Goal: Task Accomplishment & Management: Use online tool/utility

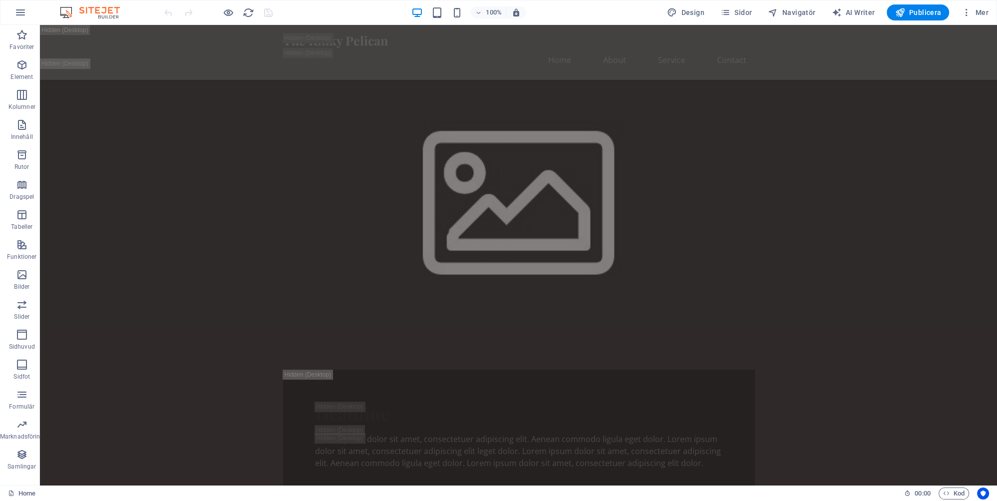
scroll to position [560, 0]
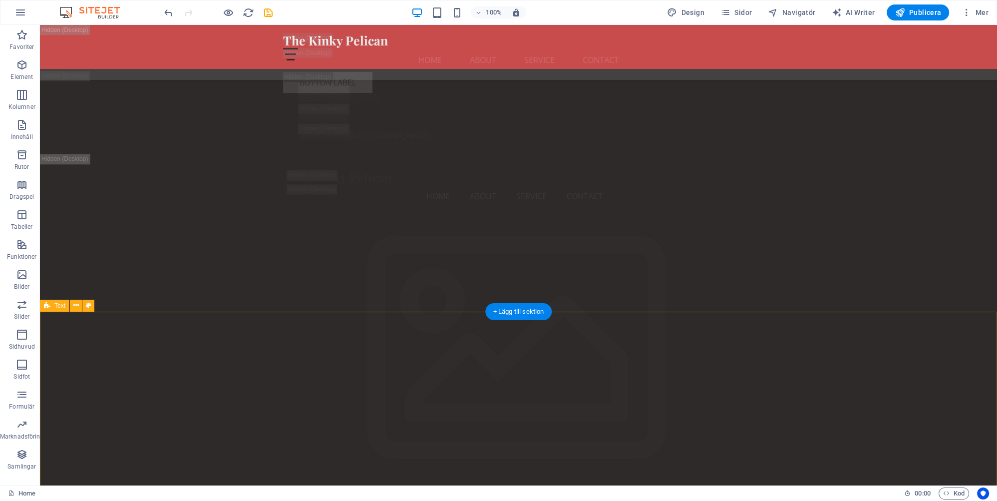
scroll to position [2354, 0]
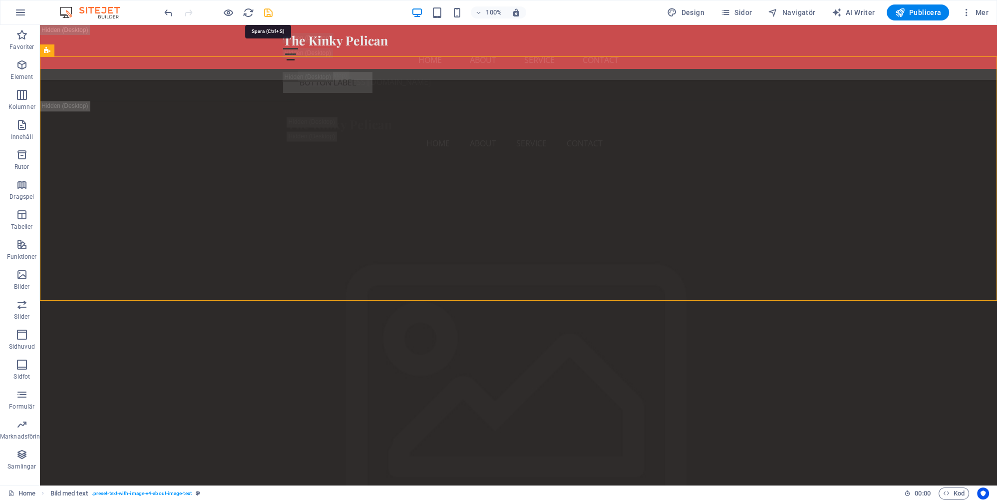
click at [265, 12] on icon "save" at bounding box center [268, 12] width 11 height 11
checkbox input "false"
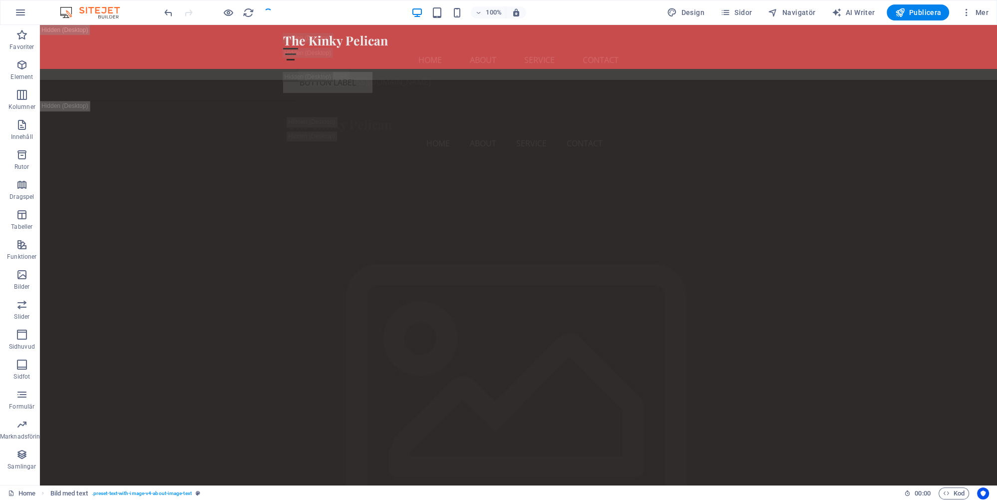
checkbox input "false"
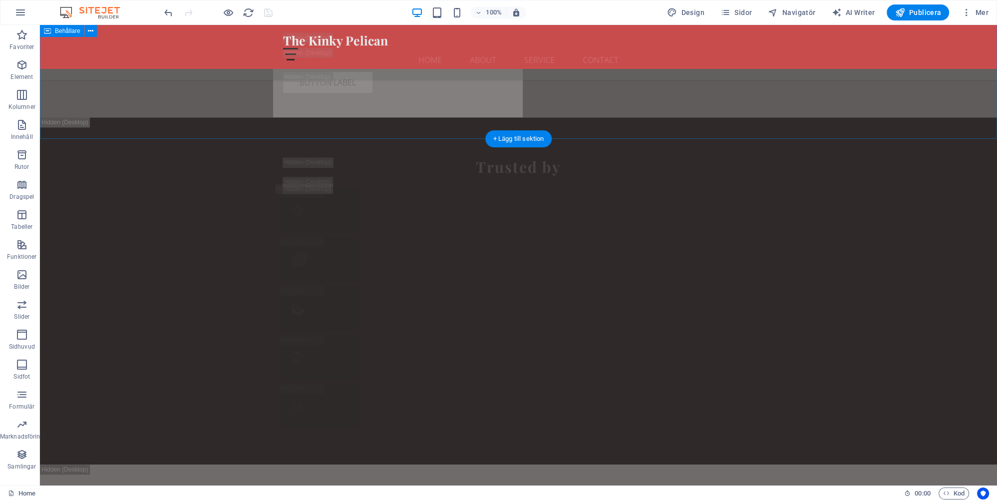
scroll to position [21548, 0]
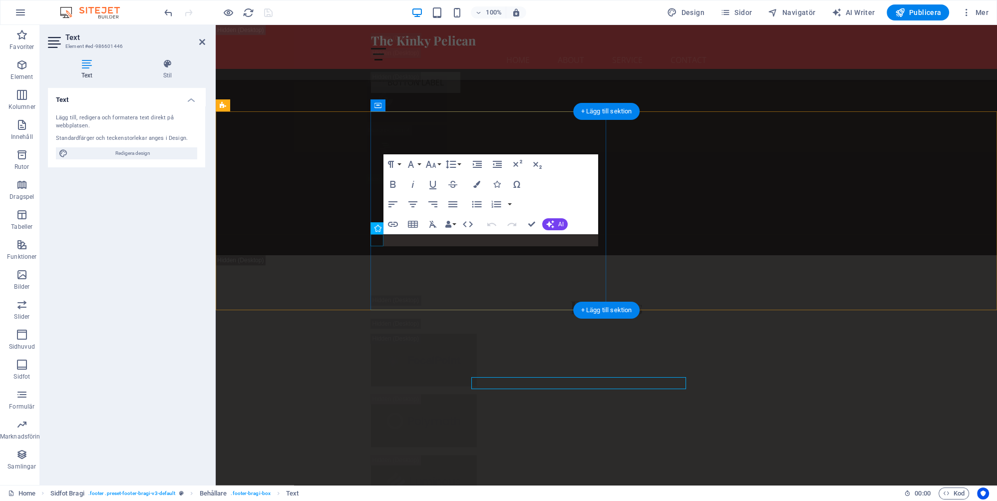
scroll to position [21405, 0]
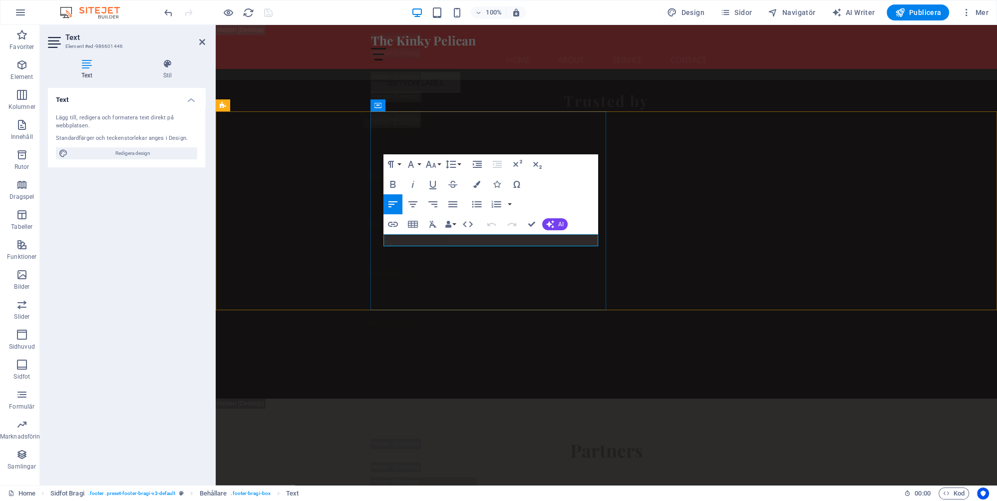
click at [420, 240] on icon at bounding box center [420, 240] width 5 height 10
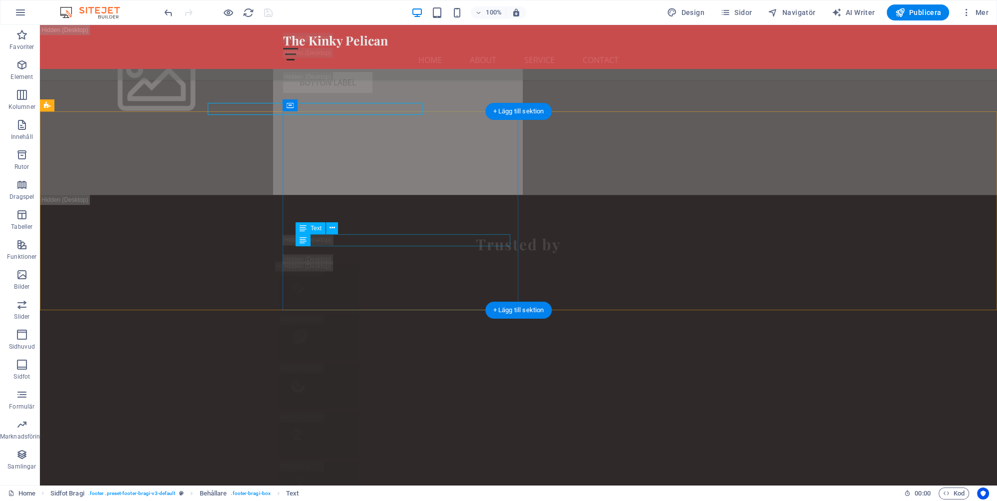
scroll to position [21548, 0]
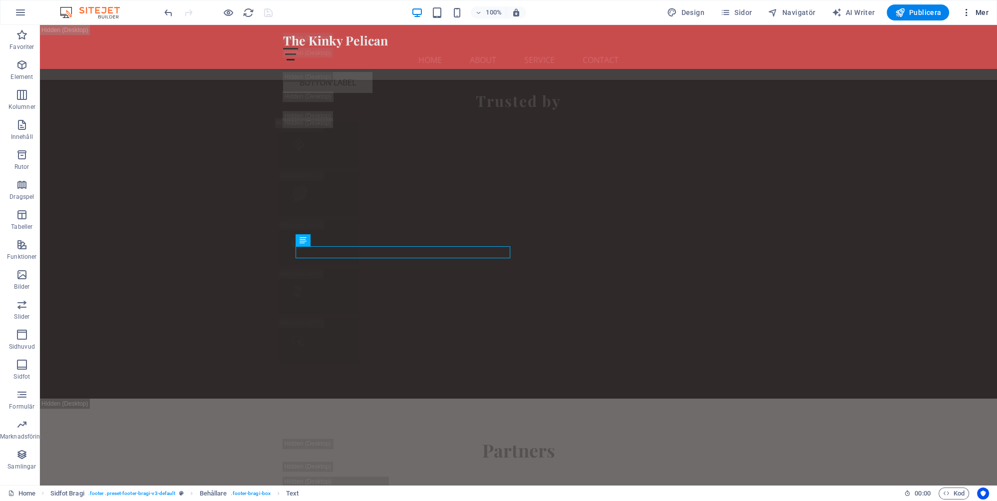
click at [980, 12] on span "Mer" at bounding box center [974, 12] width 27 height 10
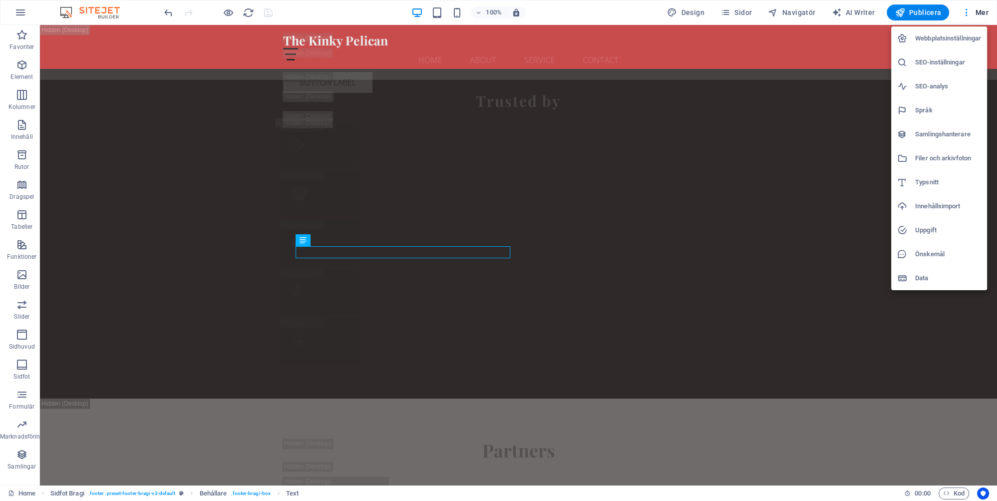
click at [943, 64] on h6 "SEO-inställningar" at bounding box center [949, 62] width 66 height 12
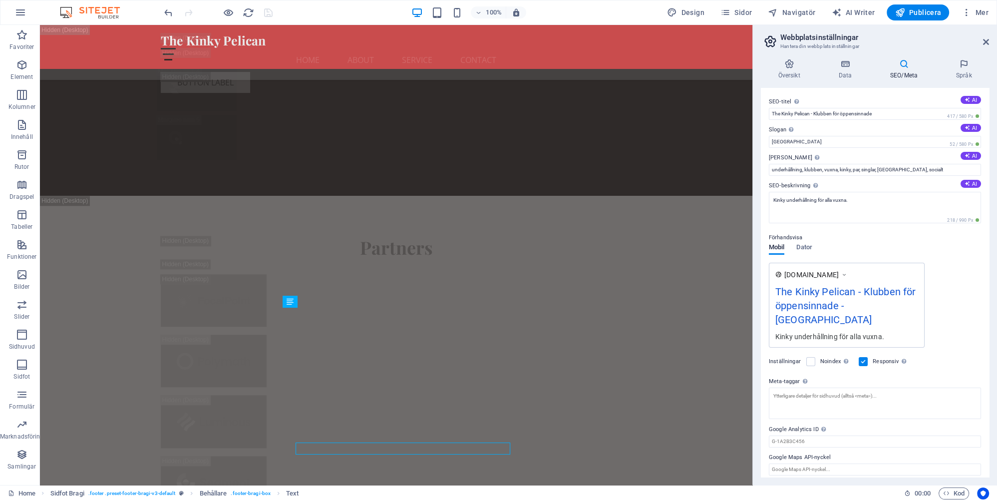
scroll to position [21352, 0]
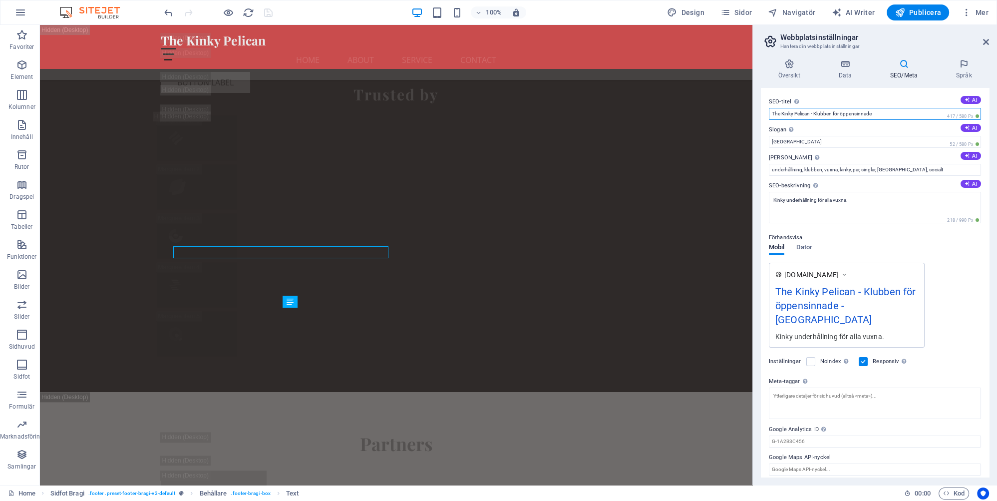
click at [891, 113] on input "The Kinky Pelican - Klubben för öppensinnade" at bounding box center [875, 114] width 212 height 12
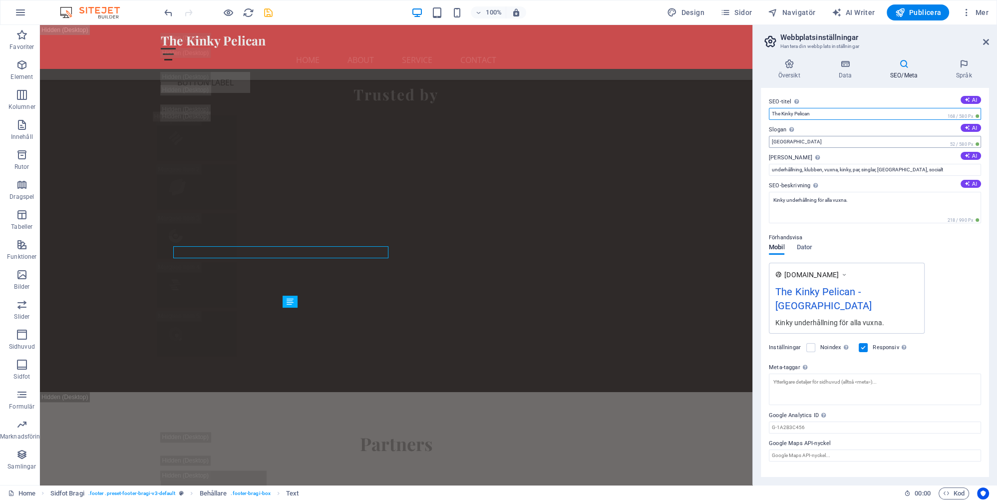
type input "The Kinky Pelican"
click at [835, 143] on input "[GEOGRAPHIC_DATA]" at bounding box center [875, 142] width 212 height 12
type input "[GEOGRAPHIC_DATA]"
click at [846, 76] on h4 "Data" at bounding box center [847, 69] width 51 height 21
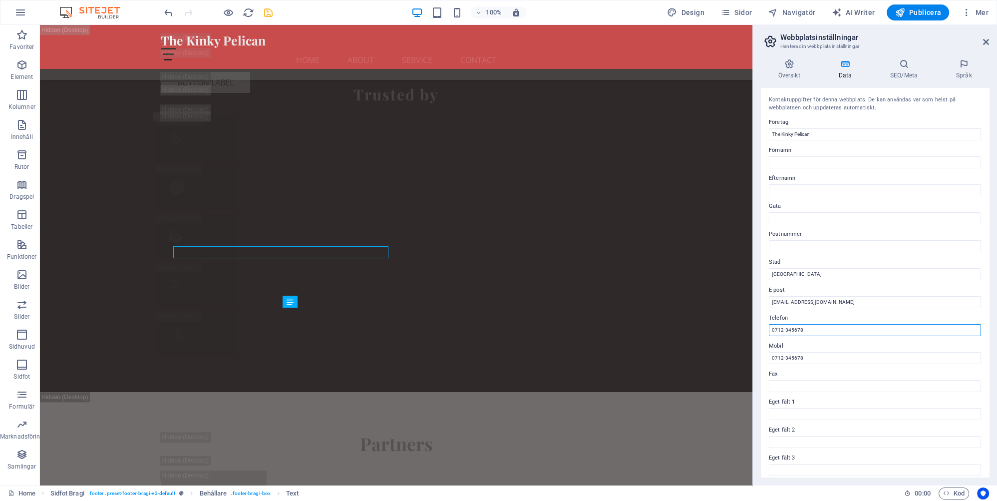
click at [811, 330] on input "0712-345678" at bounding box center [875, 330] width 212 height 12
click at [813, 357] on input "0712-345678" at bounding box center [875, 358] width 212 height 12
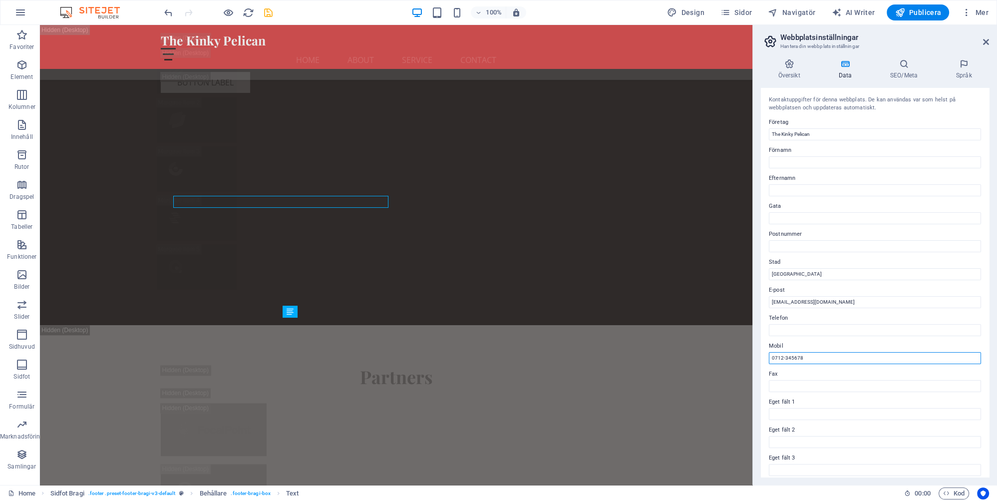
click at [813, 357] on input "0712-345678" at bounding box center [875, 358] width 212 height 12
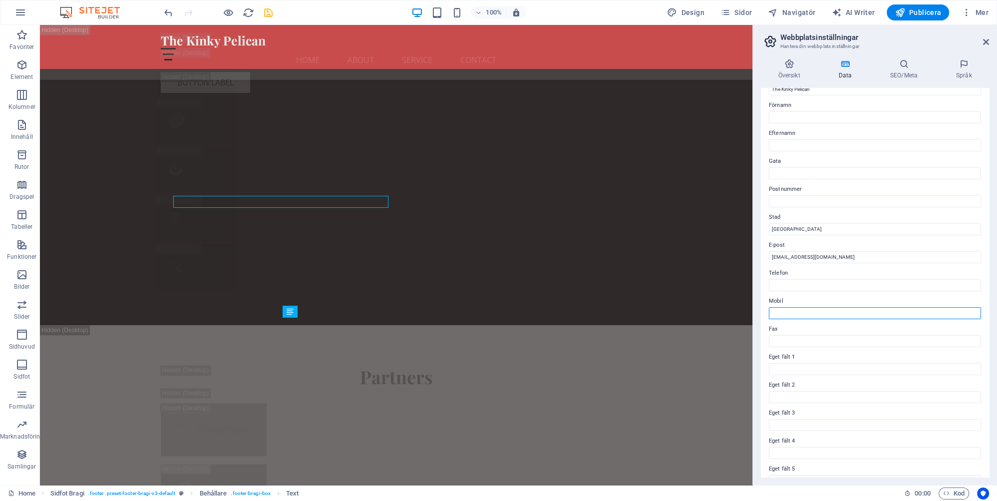
scroll to position [0, 0]
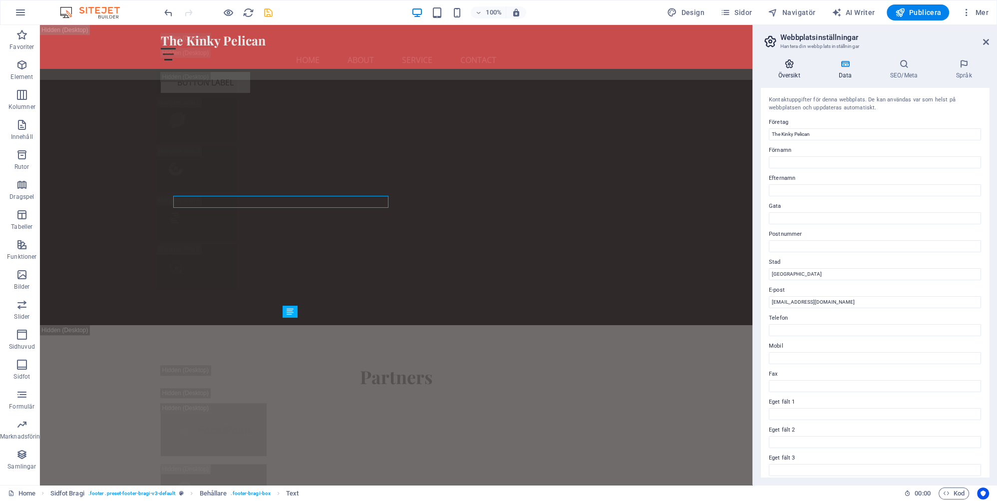
click at [790, 75] on h4 "Översikt" at bounding box center [791, 69] width 60 height 21
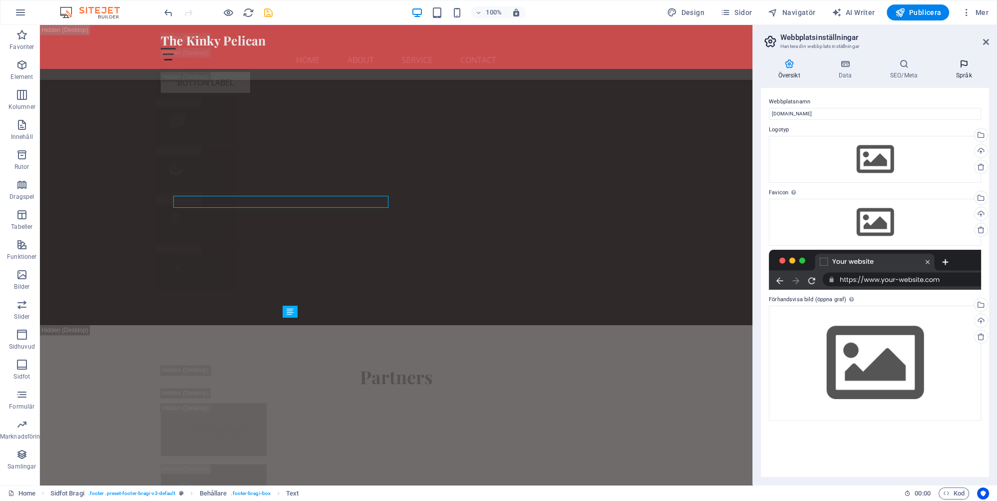
click at [963, 77] on h4 "Språk" at bounding box center [964, 69] width 50 height 21
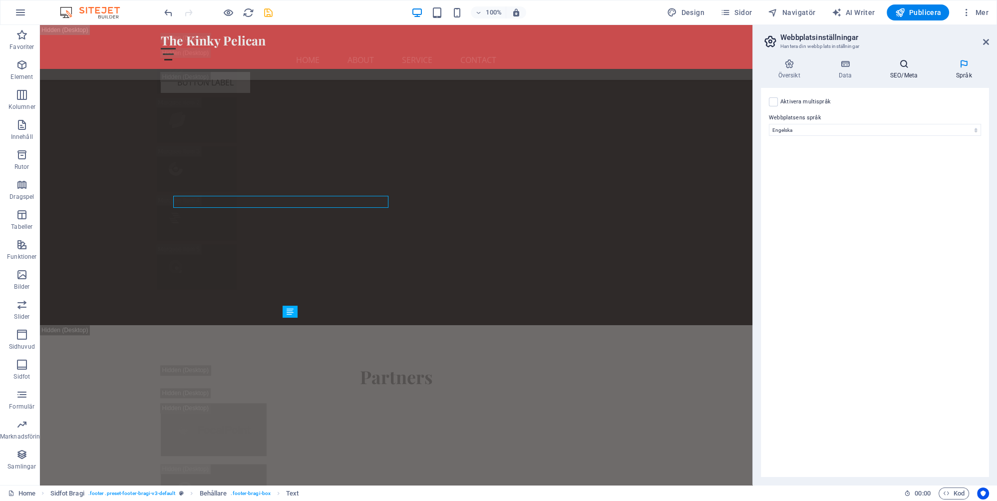
click at [898, 75] on h4 "SEO/Meta" at bounding box center [906, 69] width 66 height 21
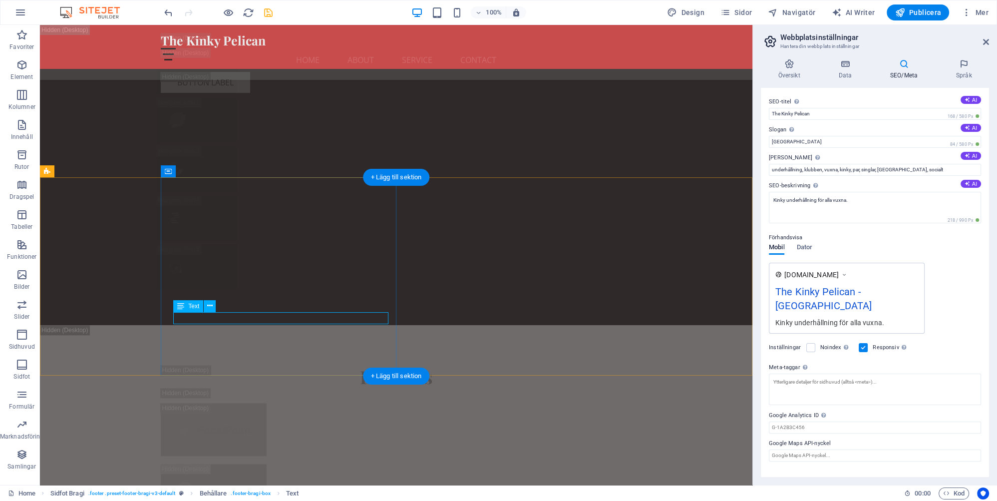
scroll to position [21184, 0]
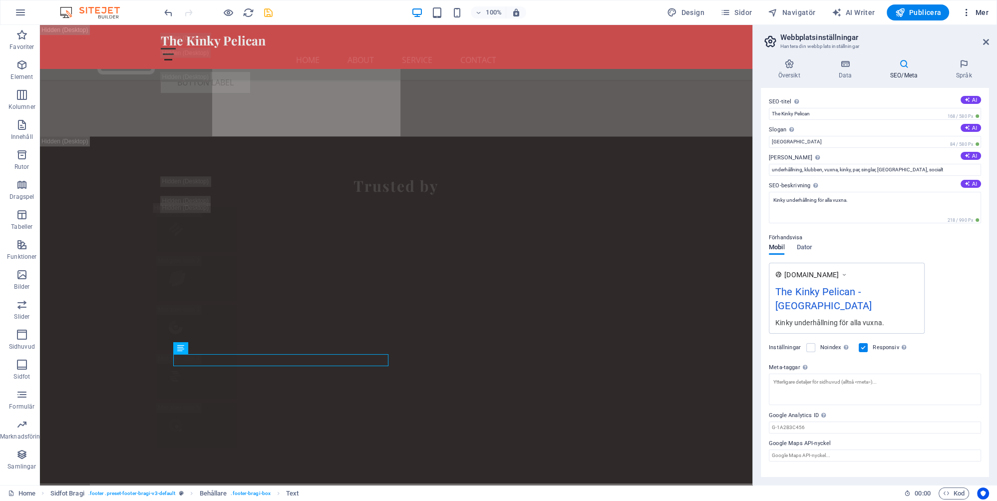
click at [980, 10] on span "Mer" at bounding box center [974, 12] width 27 height 10
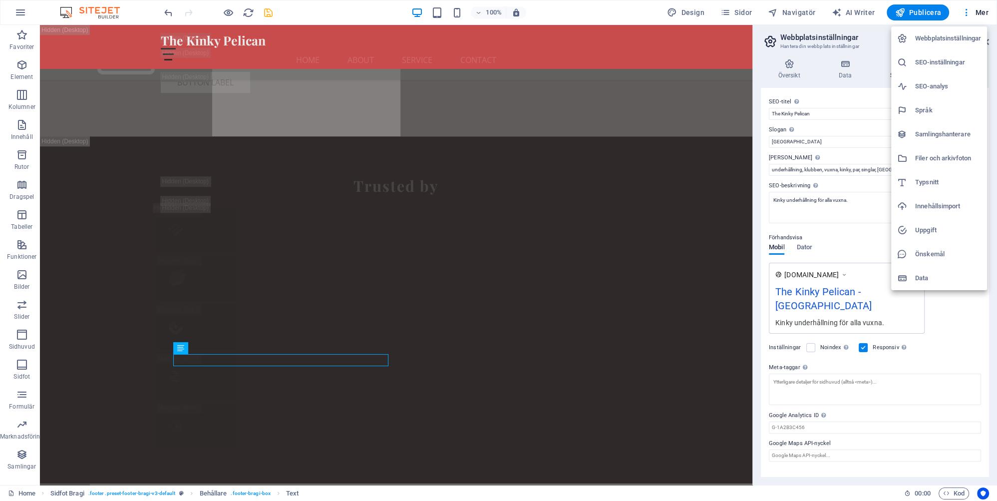
click at [957, 58] on h6 "SEO-inställningar" at bounding box center [949, 62] width 66 height 12
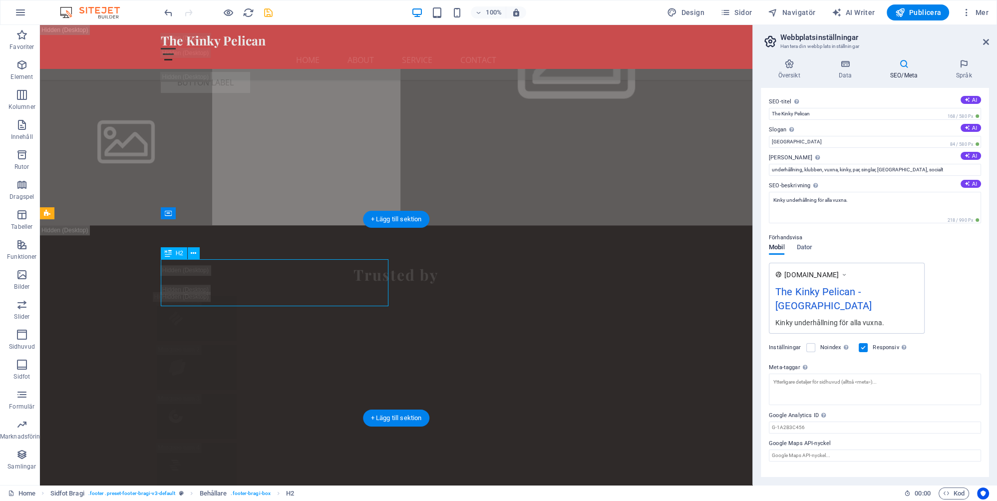
scroll to position [21065, 0]
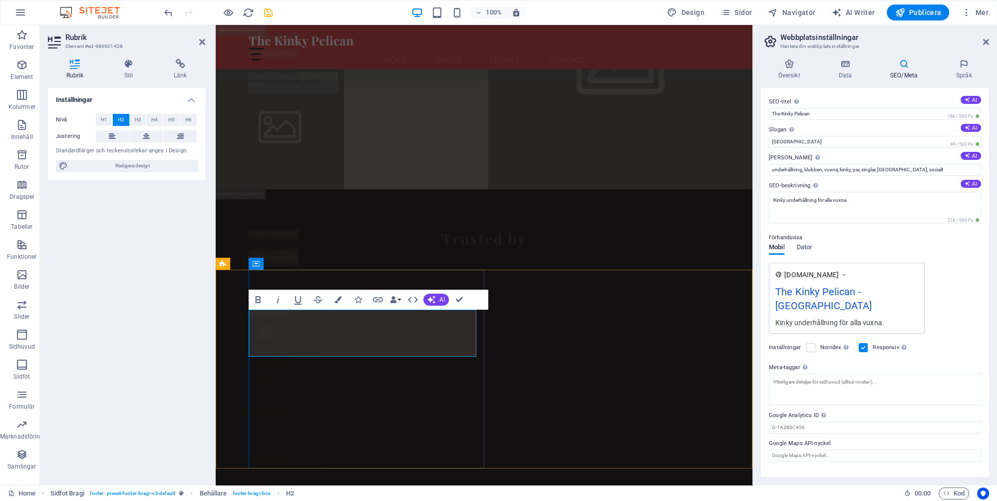
drag, startPoint x: 463, startPoint y: 341, endPoint x: 424, endPoint y: 349, distance: 39.4
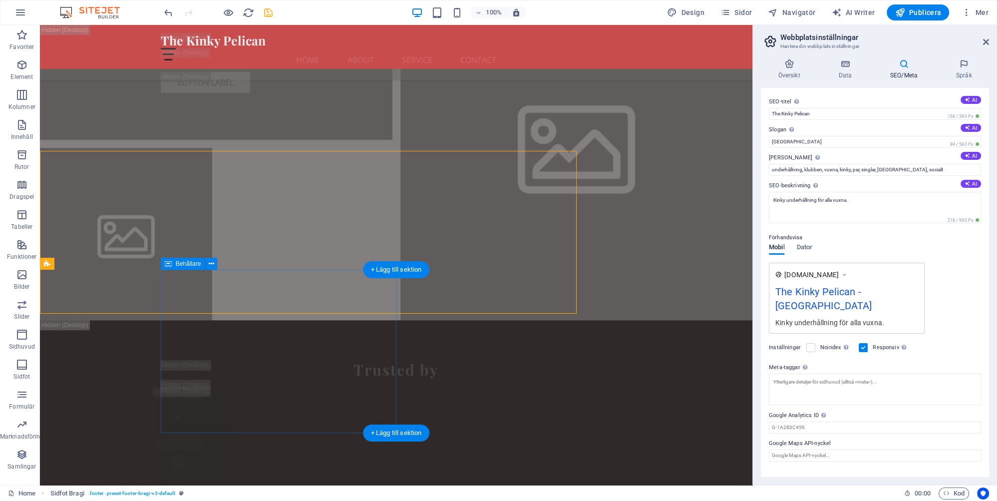
scroll to position [21184, 0]
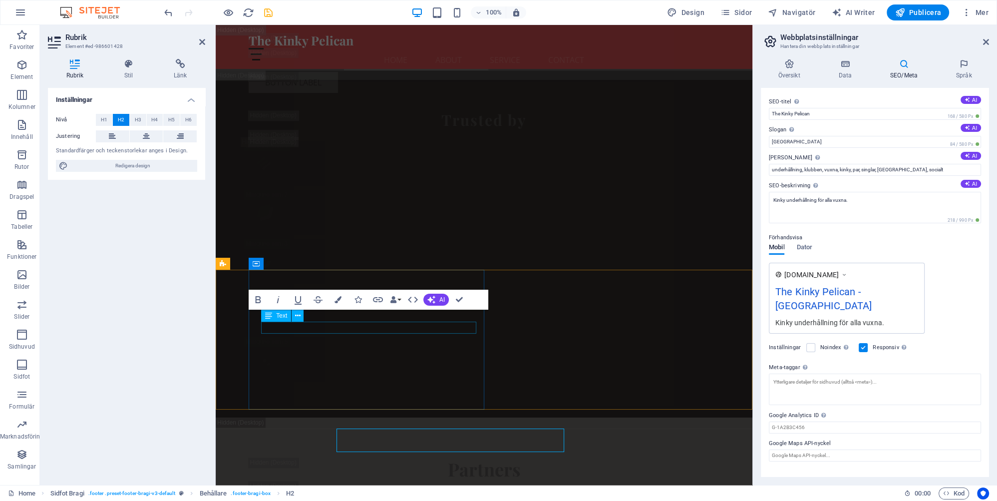
scroll to position [21065, 0]
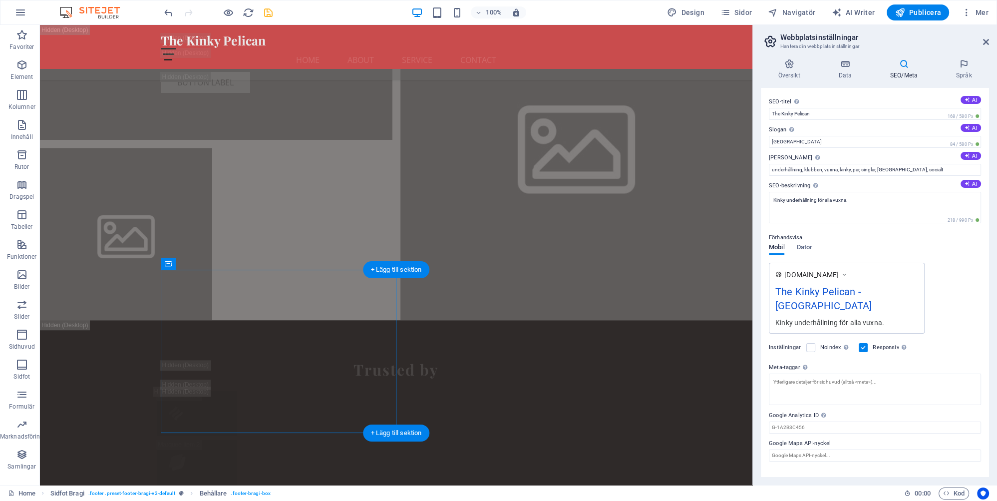
scroll to position [21184, 0]
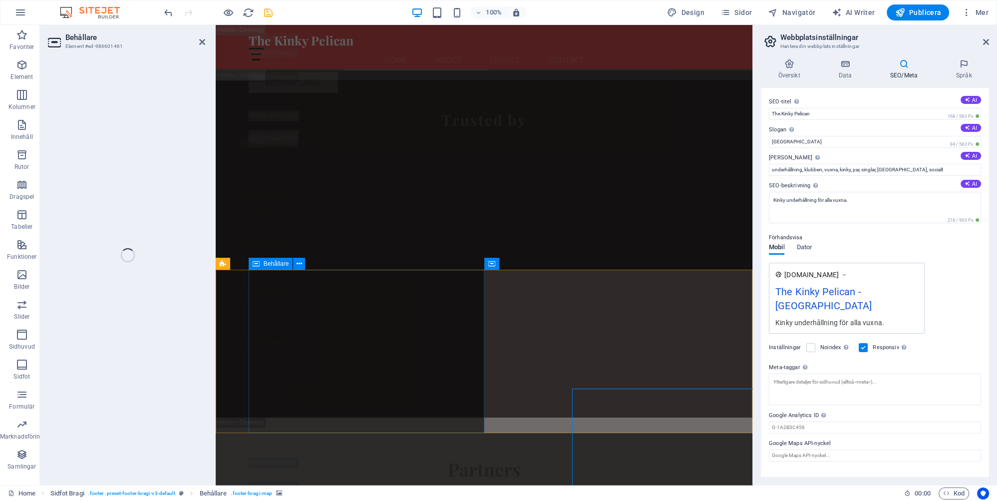
scroll to position [21065, 0]
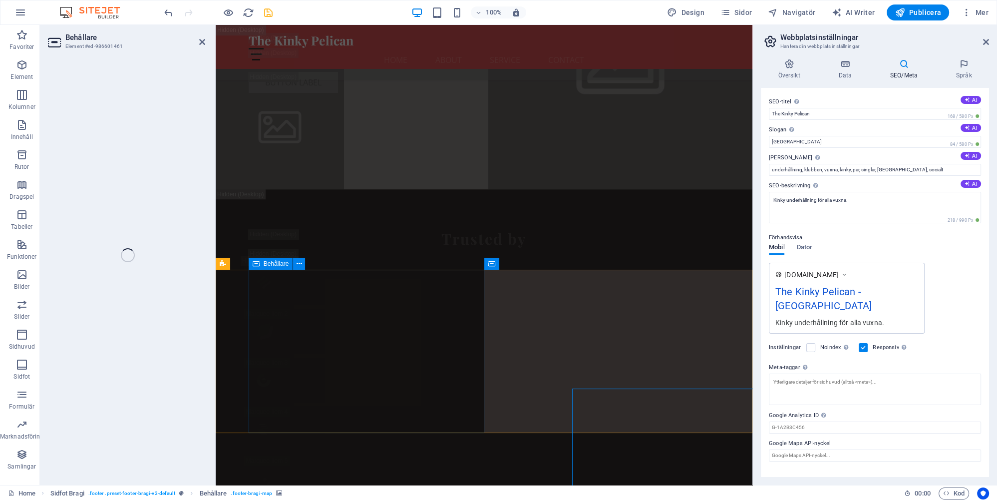
select select "px"
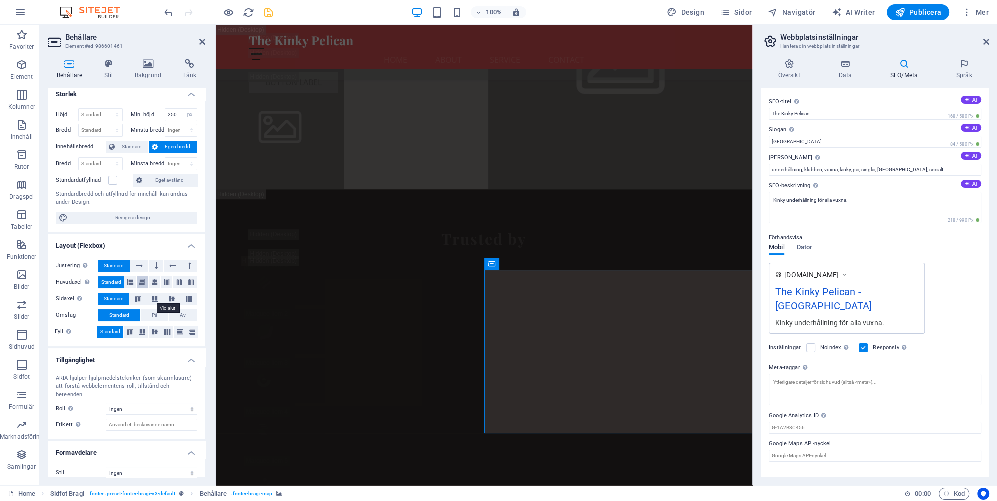
scroll to position [6, 0]
click at [144, 76] on h4 "Bakgrund" at bounding box center [150, 69] width 48 height 21
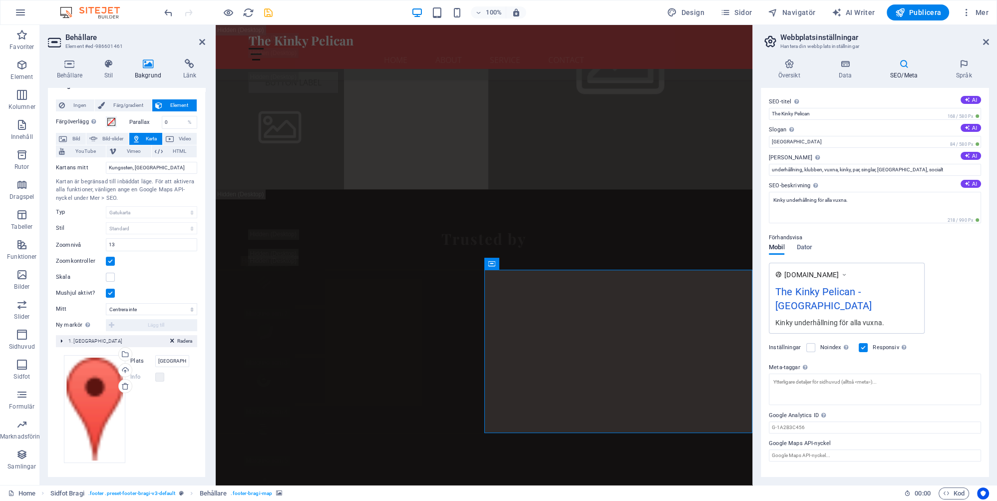
scroll to position [15, 0]
click at [181, 359] on input "Göteborg, Sandarna" at bounding box center [172, 361] width 34 height 12
type input "Göteborg, Kungsten"
click at [269, 11] on icon "save" at bounding box center [268, 12] width 11 height 11
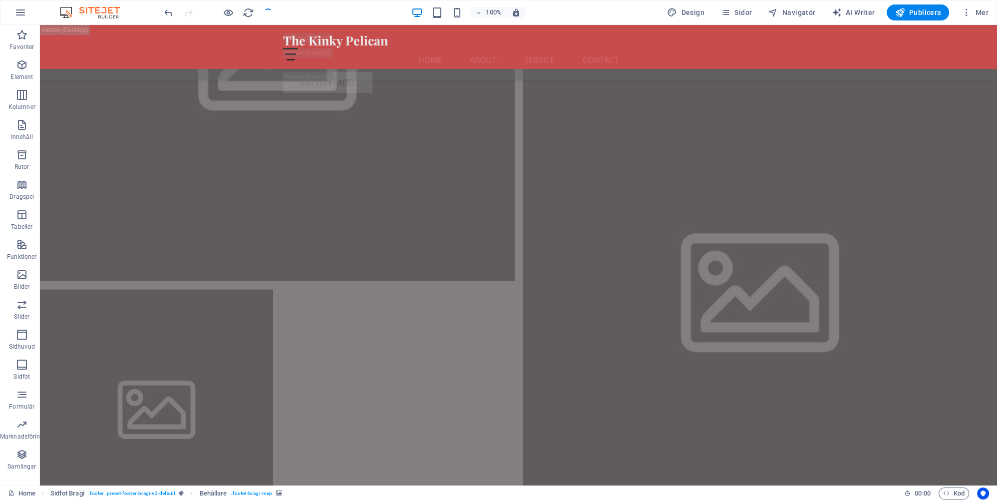
checkbox input "false"
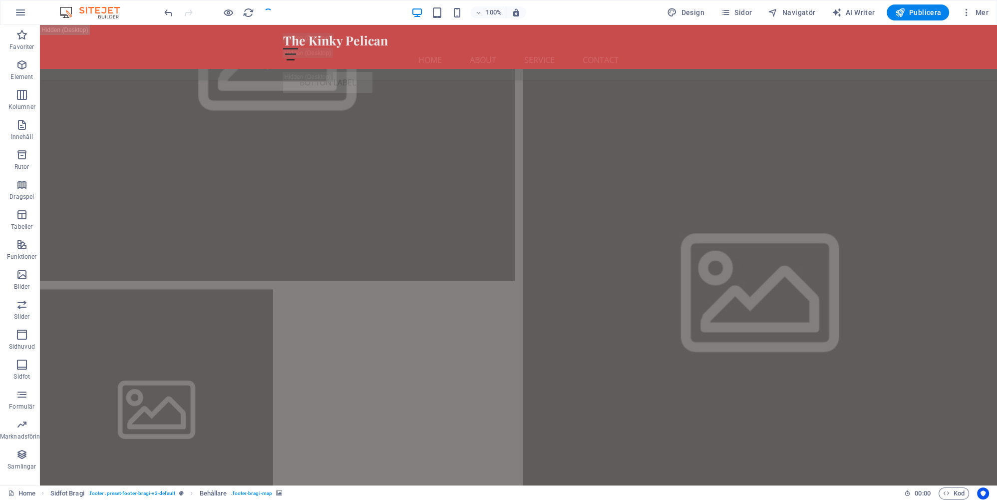
checkbox input "false"
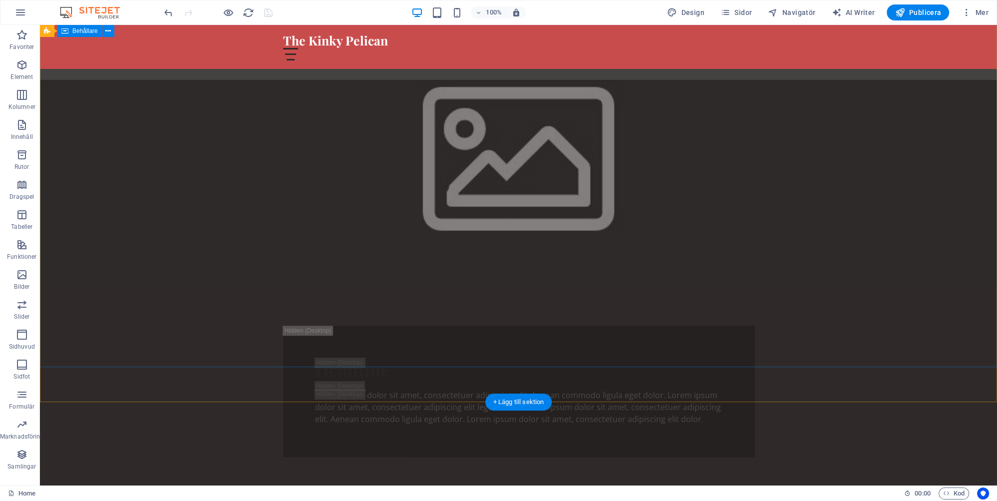
scroll to position [633, 0]
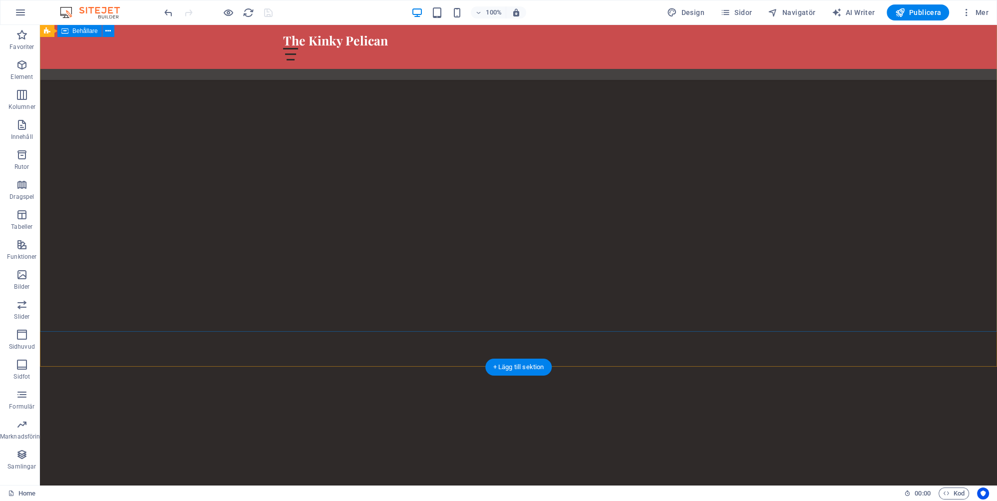
scroll to position [613, 0]
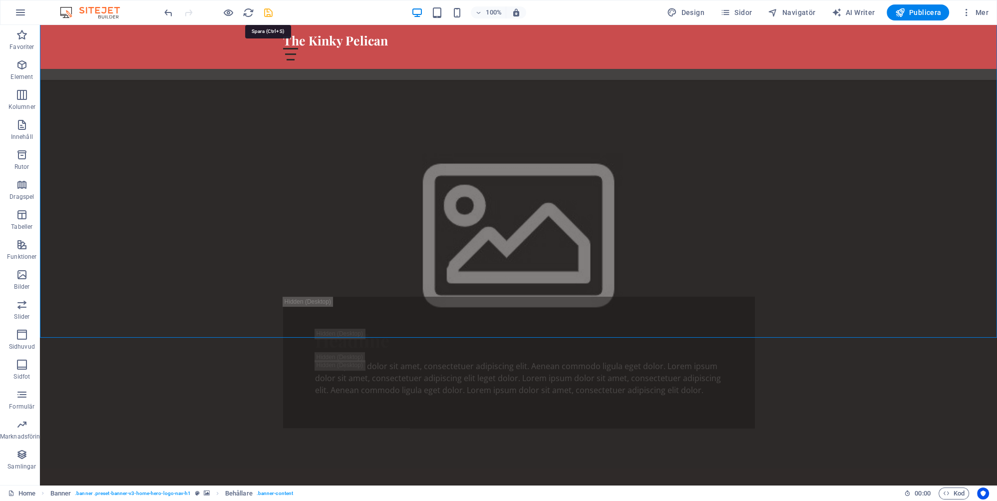
click at [266, 14] on icon "save" at bounding box center [268, 12] width 11 height 11
checkbox input "false"
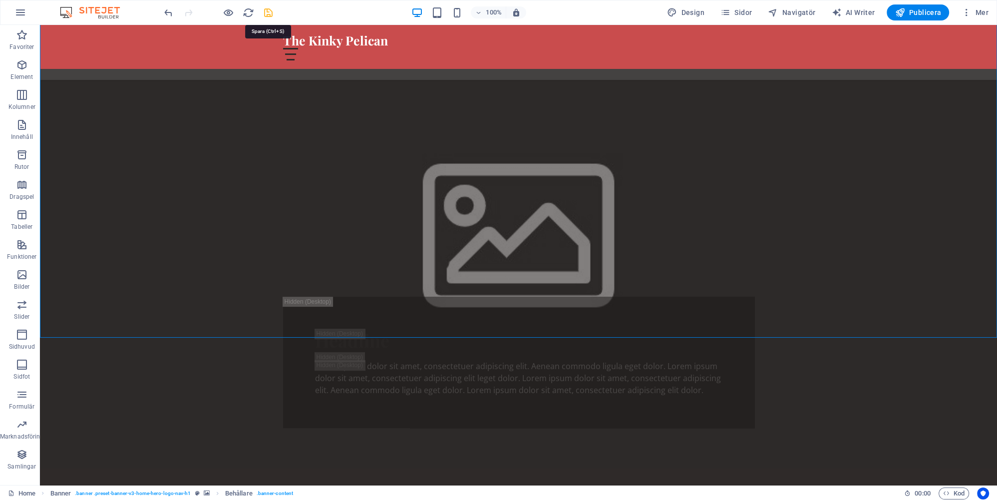
checkbox input "false"
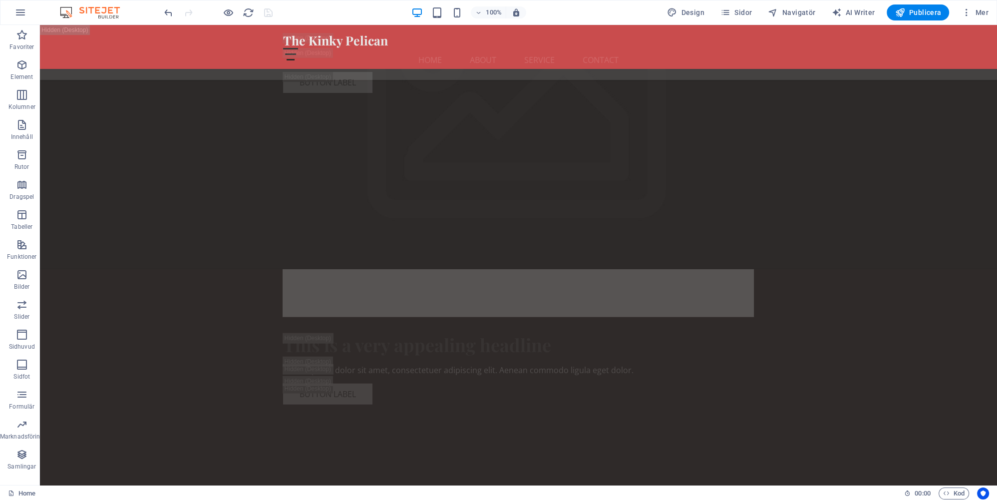
scroll to position [3203, 0]
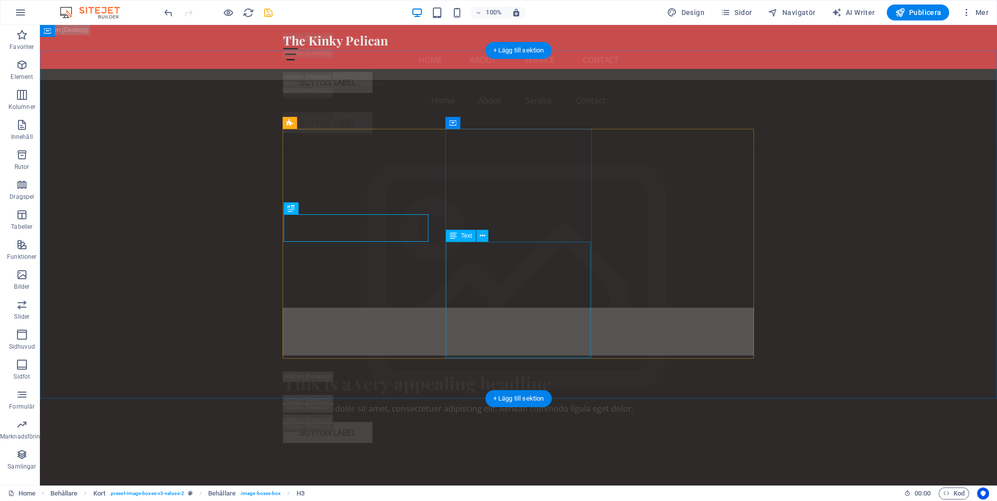
scroll to position [3279, 0]
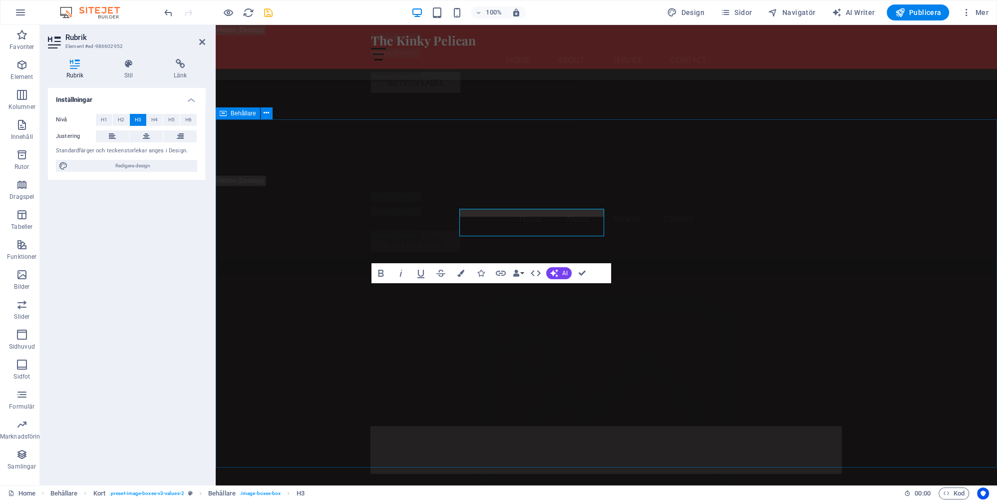
scroll to position [3303, 0]
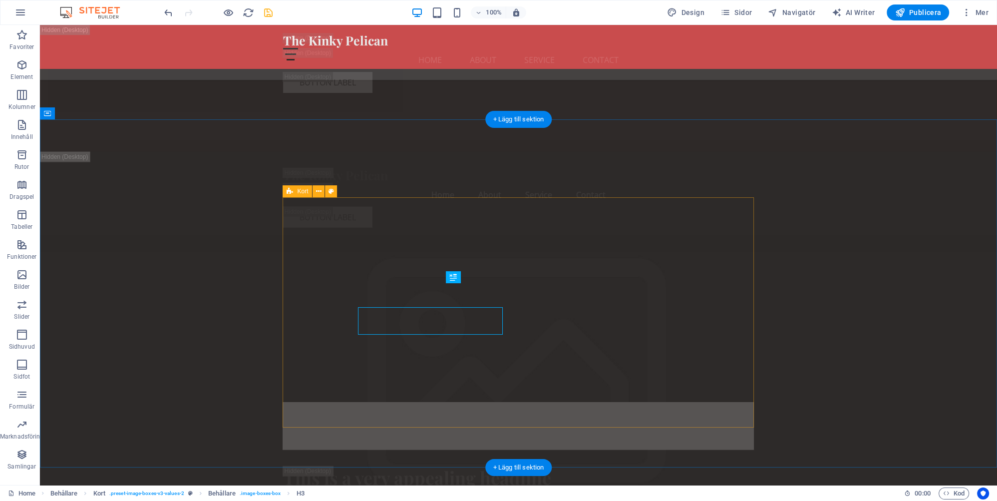
scroll to position [3279, 0]
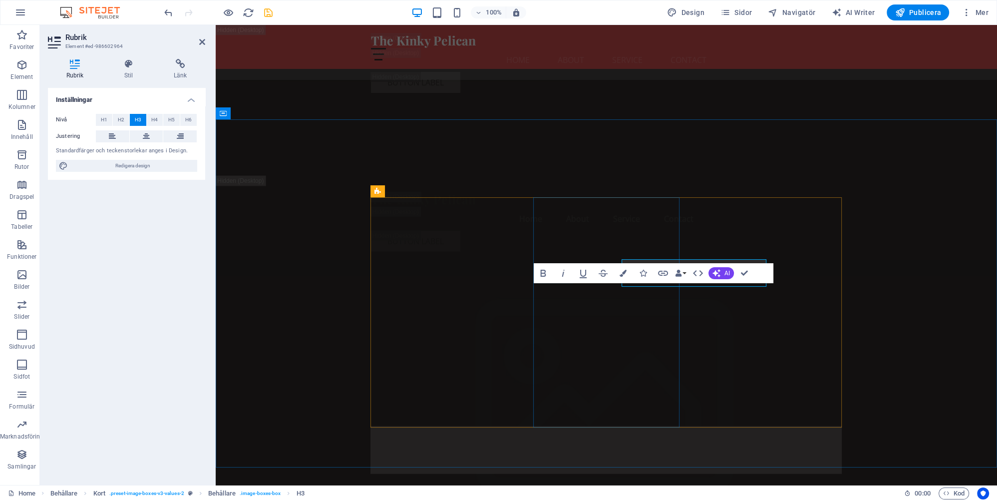
scroll to position [3303, 0]
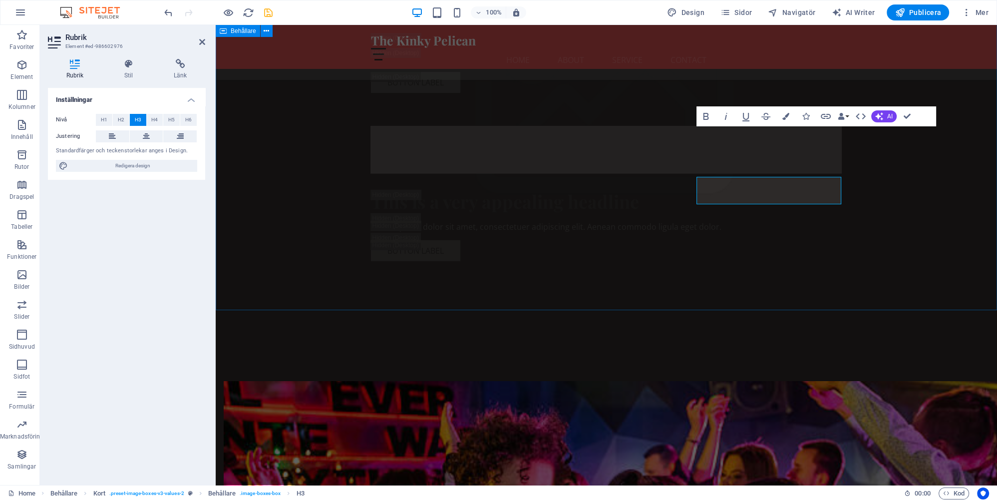
scroll to position [3408, 0]
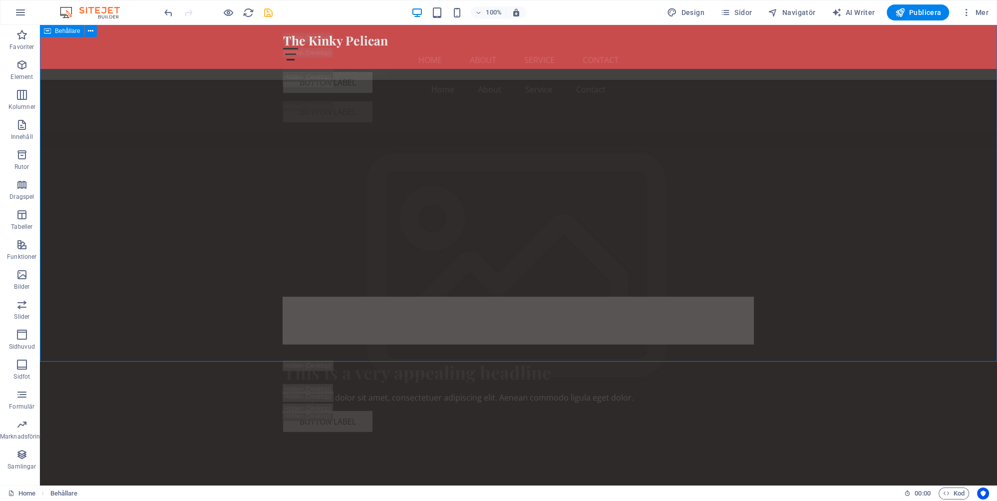
scroll to position [3384, 0]
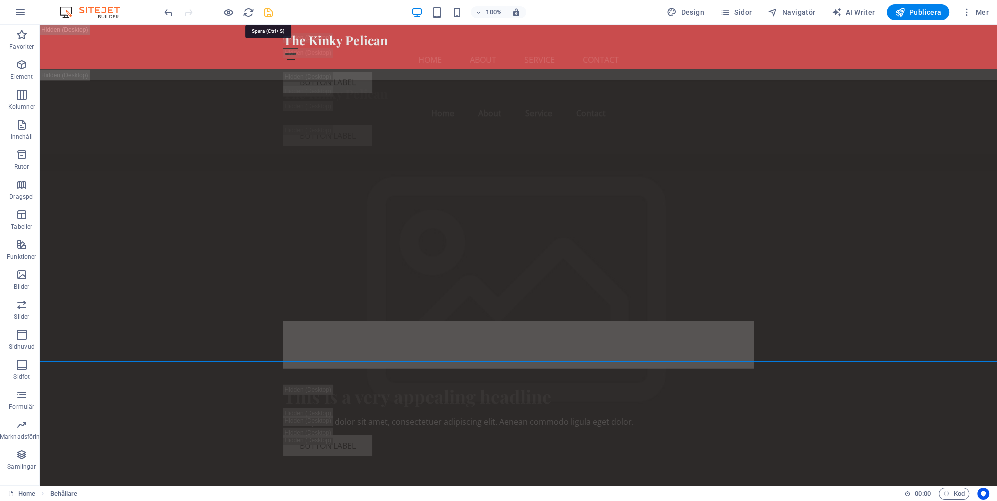
click at [271, 9] on icon "save" at bounding box center [268, 12] width 11 height 11
checkbox input "false"
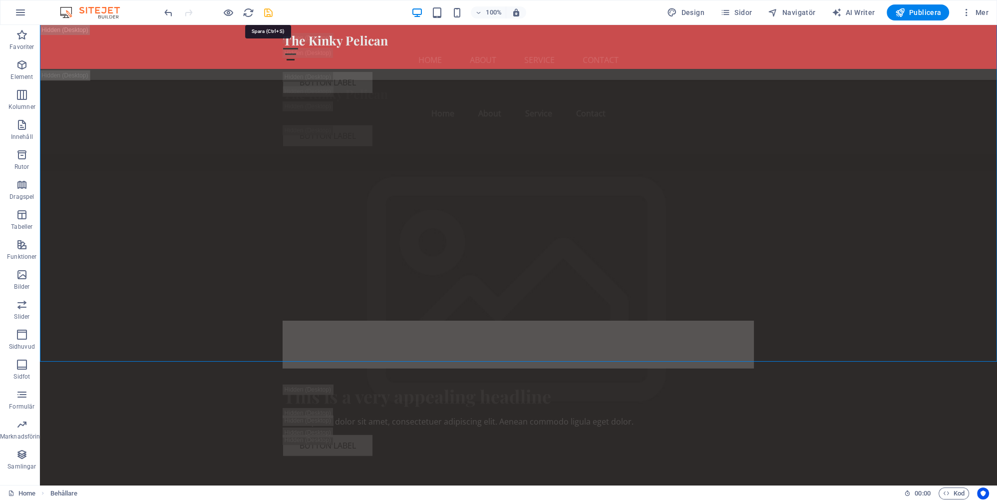
checkbox input "false"
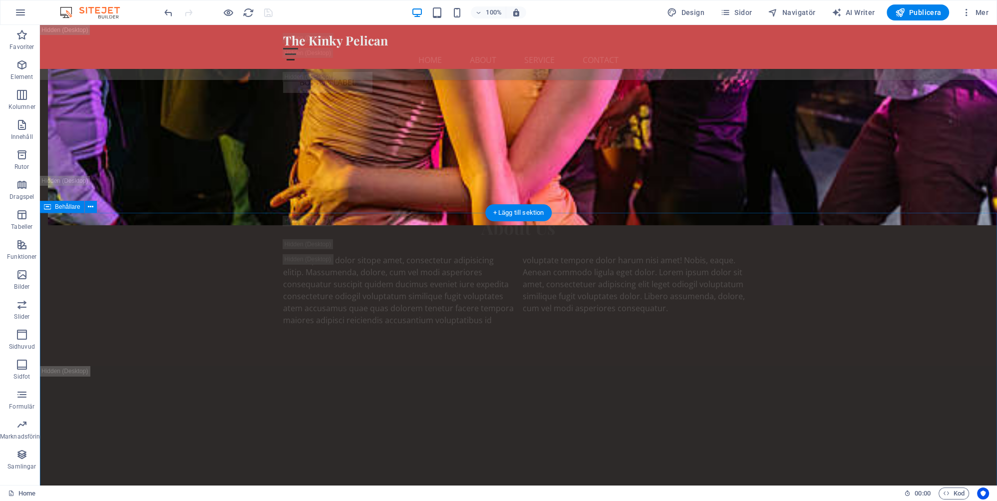
scroll to position [4228, 0]
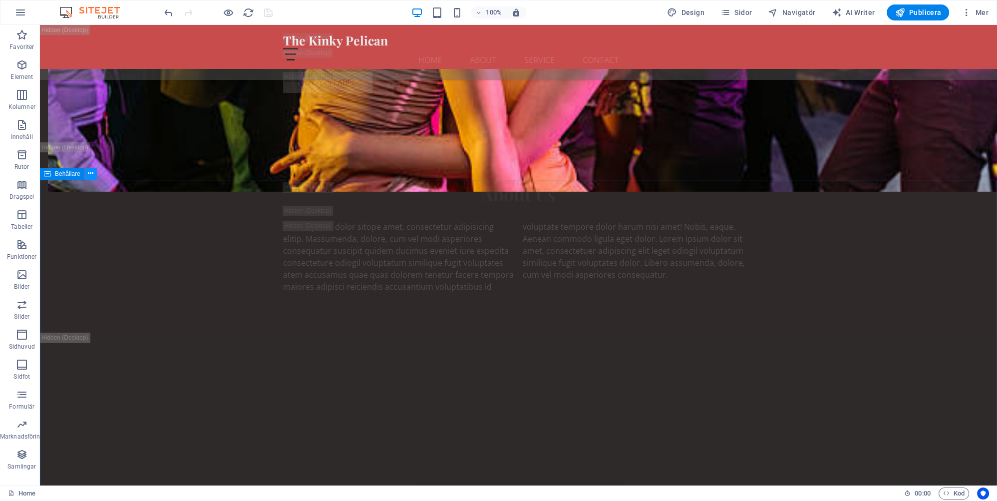
click at [91, 174] on icon at bounding box center [90, 173] width 5 height 10
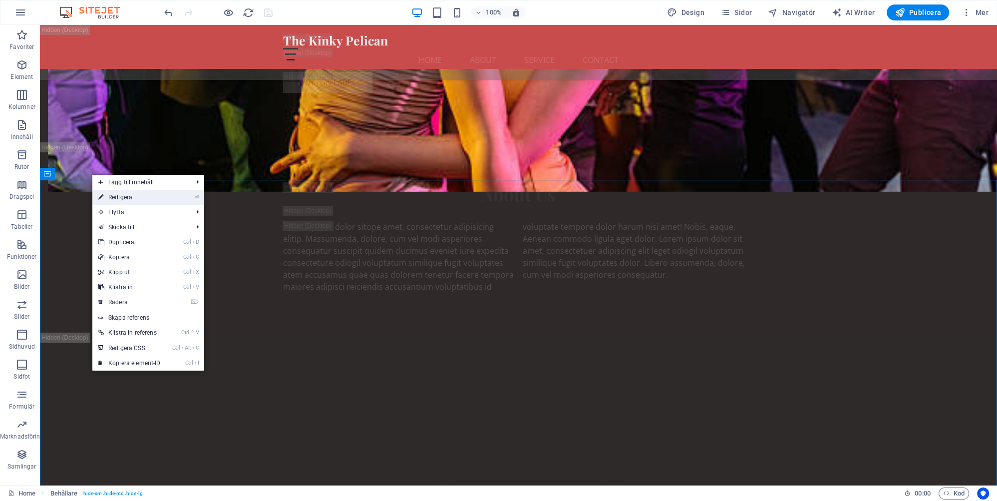
click at [124, 196] on link "⏎ Redigera" at bounding box center [129, 197] width 74 height 15
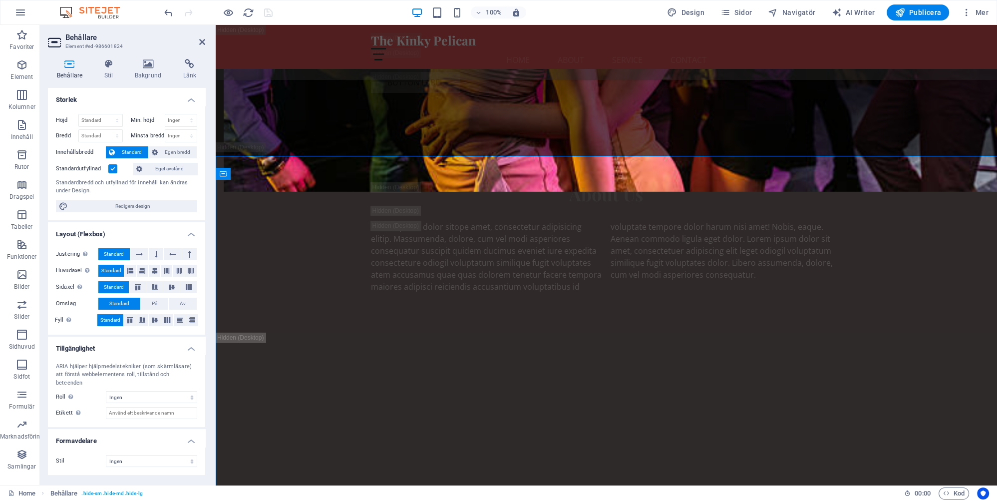
scroll to position [4252, 0]
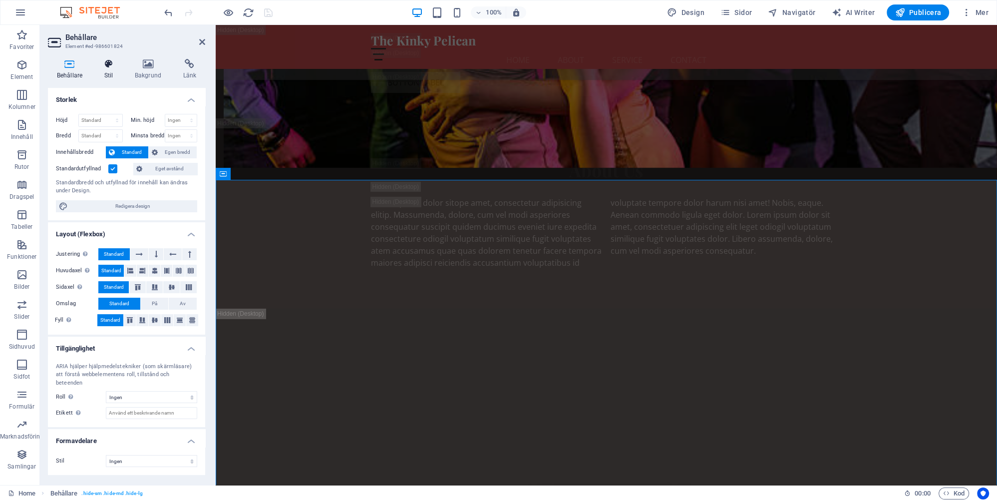
click at [107, 76] on h4 "Stil" at bounding box center [110, 69] width 30 height 21
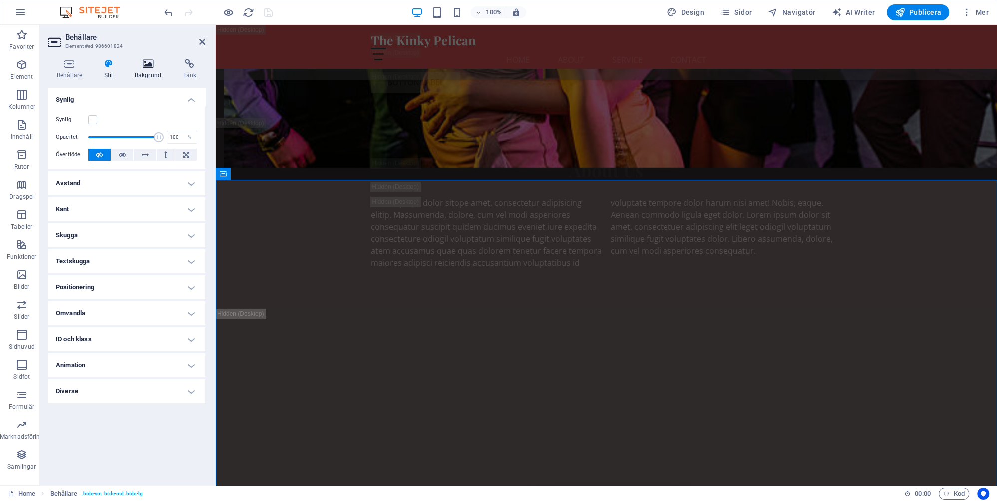
click at [158, 73] on h4 "Bakgrund" at bounding box center [150, 69] width 48 height 21
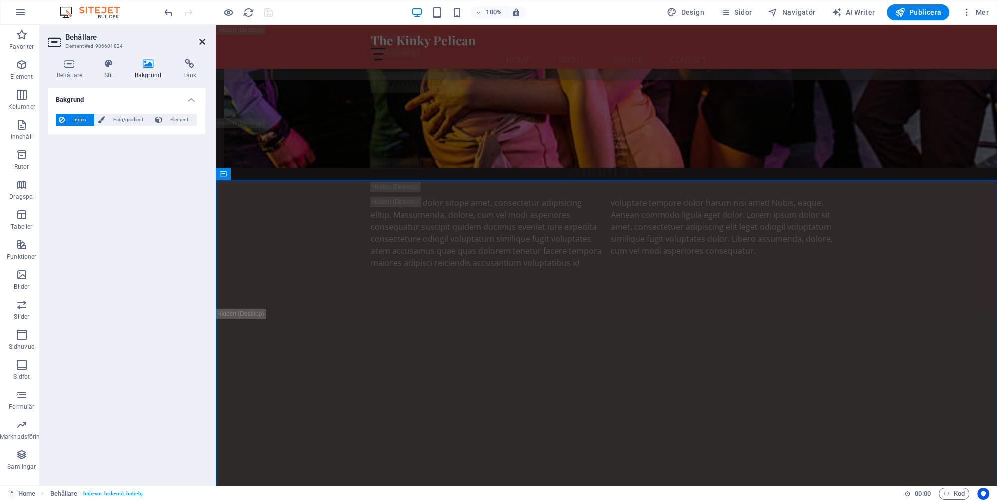
click at [201, 40] on icon at bounding box center [202, 42] width 6 height 8
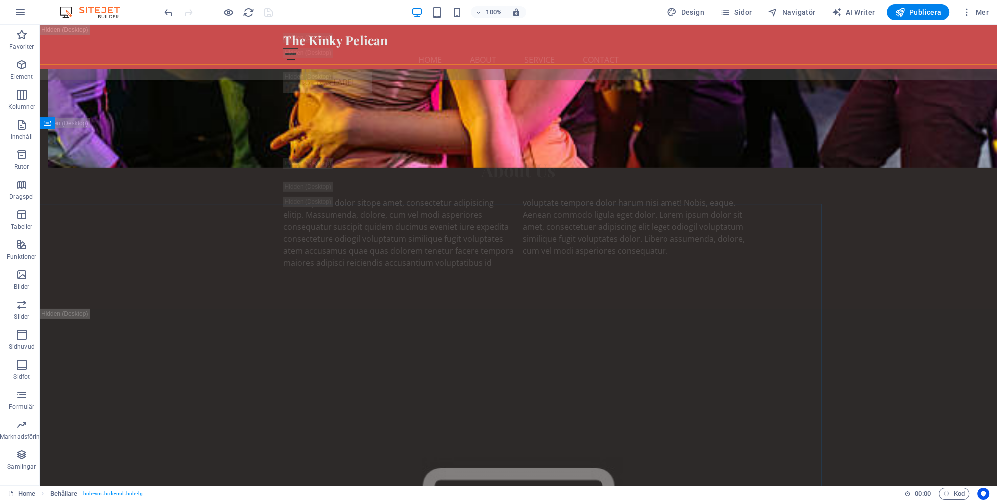
scroll to position [4228, 0]
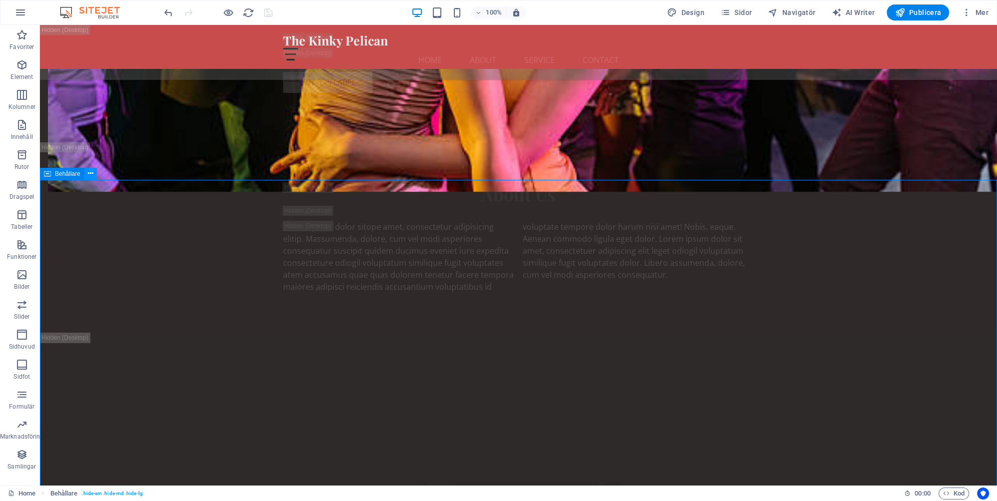
click at [90, 174] on icon at bounding box center [90, 173] width 5 height 10
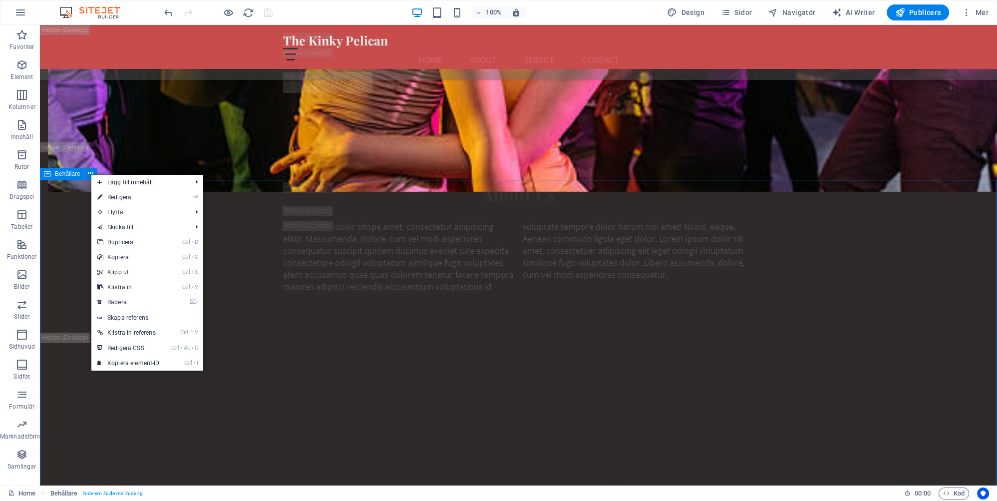
click at [67, 174] on span "Behållare" at bounding box center [67, 174] width 25 height 6
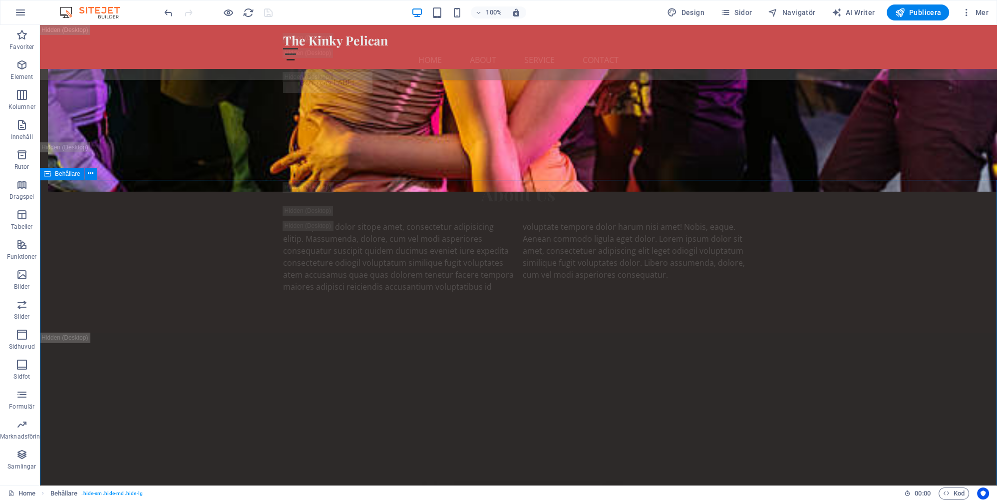
click at [67, 174] on span "Behållare" at bounding box center [67, 174] width 25 height 6
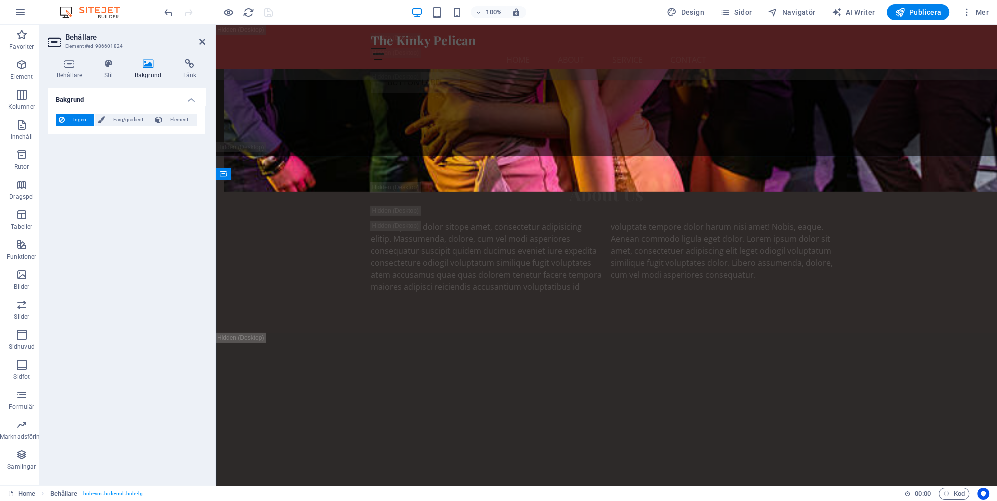
scroll to position [4252, 0]
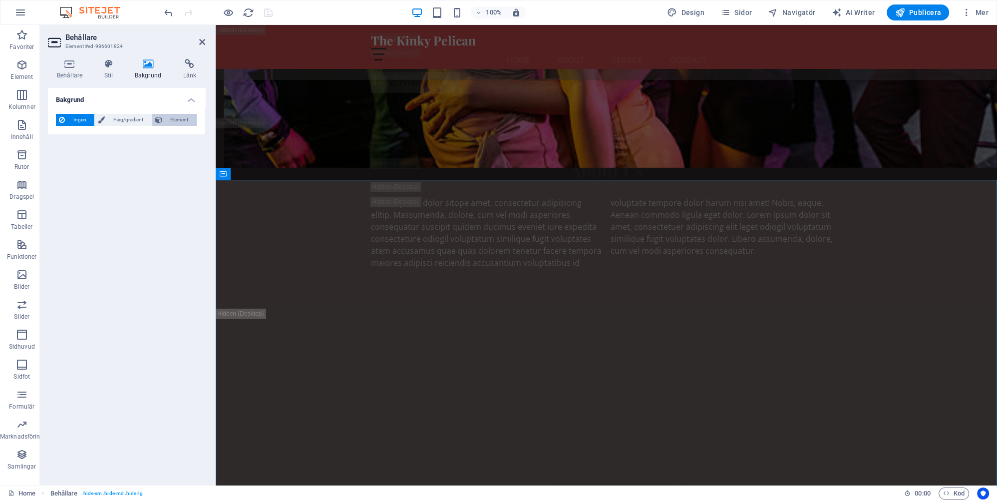
click at [182, 119] on span "Element" at bounding box center [179, 120] width 28 height 12
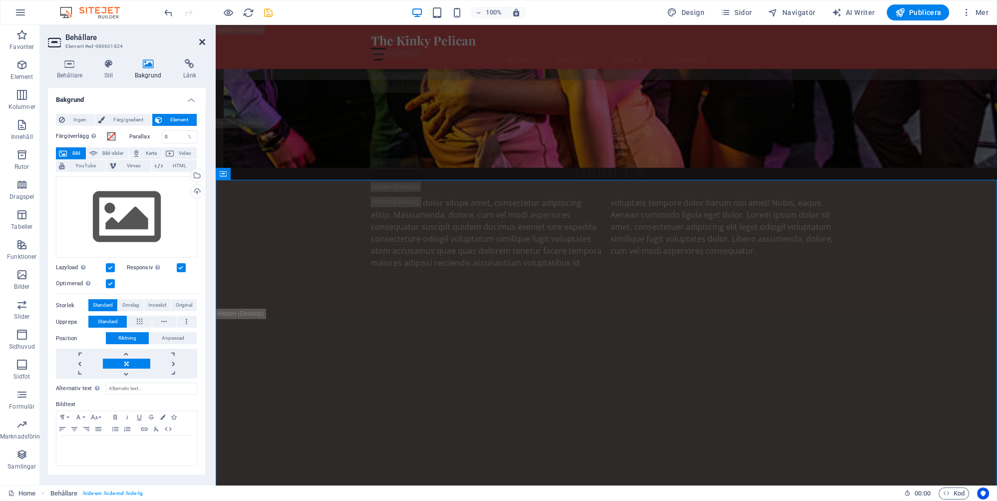
click at [200, 41] on icon at bounding box center [202, 42] width 6 height 8
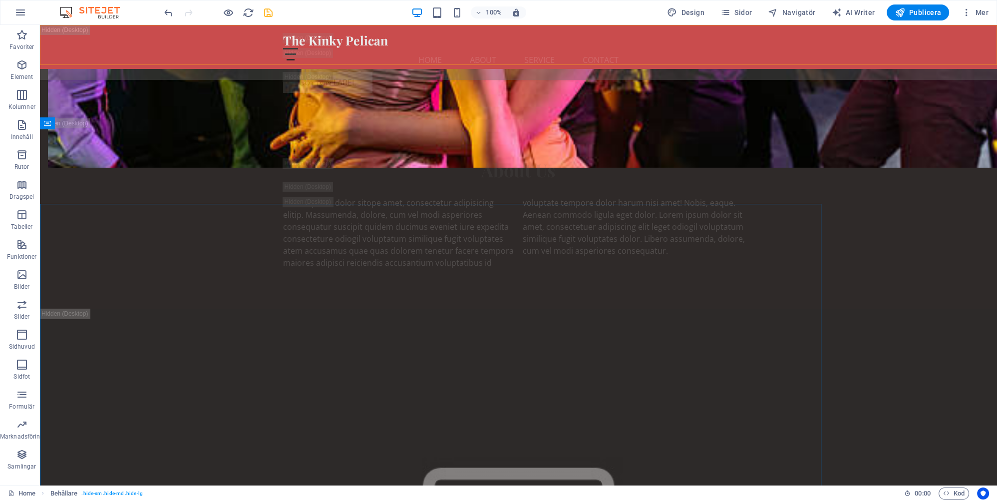
scroll to position [4228, 0]
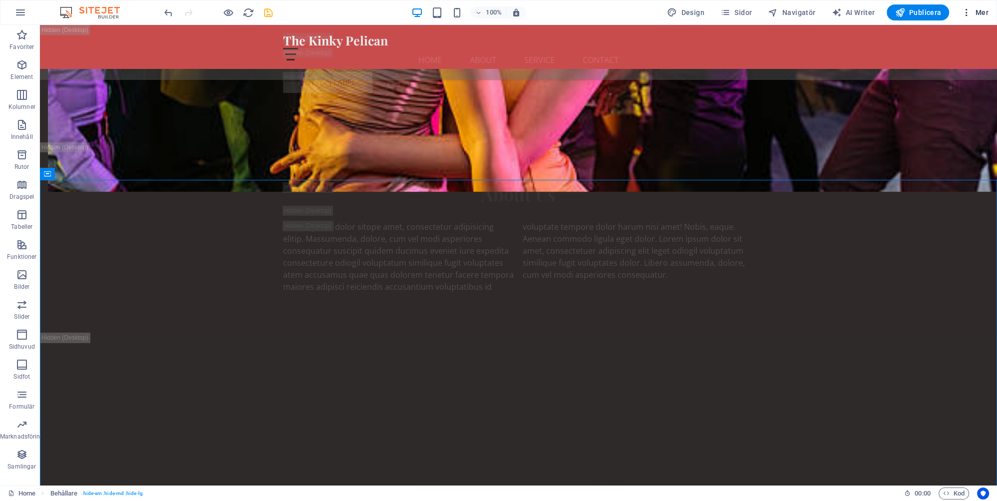
click at [983, 13] on span "Mer" at bounding box center [974, 12] width 27 height 10
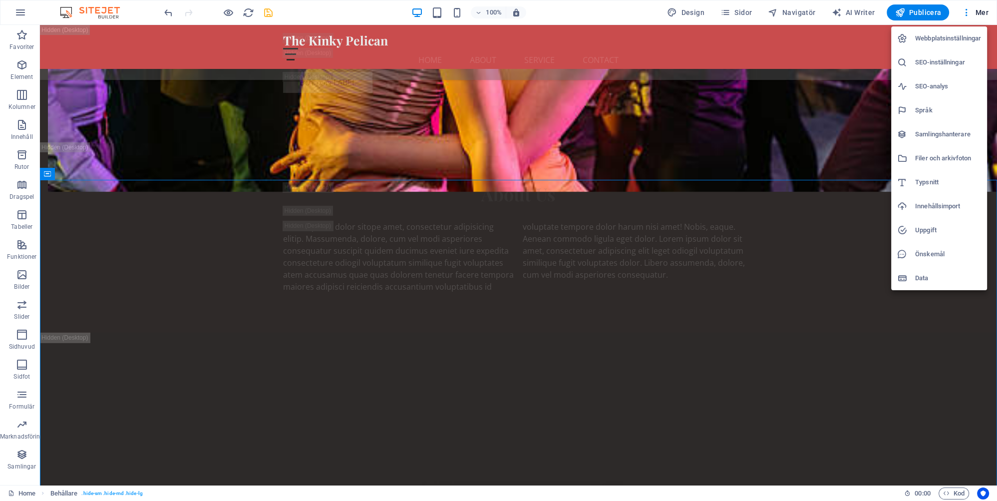
click at [743, 9] on div at bounding box center [498, 250] width 997 height 501
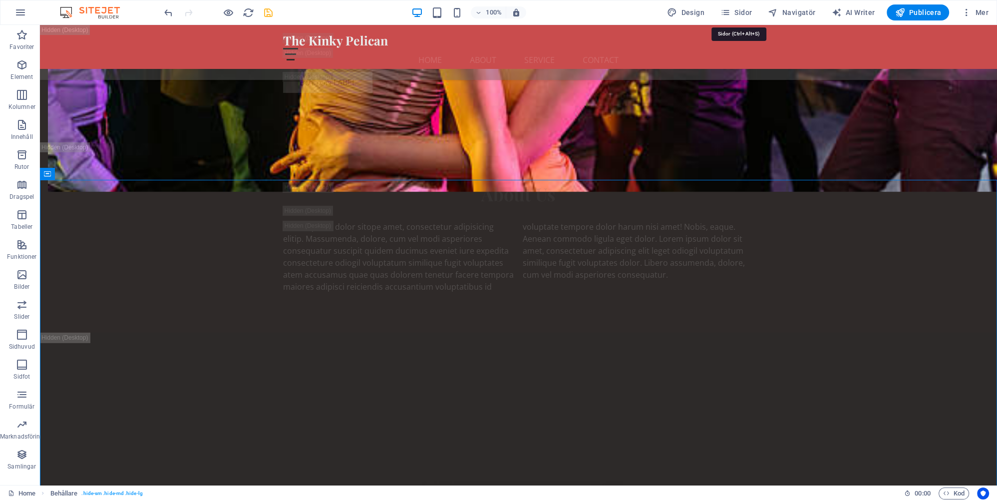
click at [743, 9] on span "Sidor" at bounding box center [736, 12] width 31 height 10
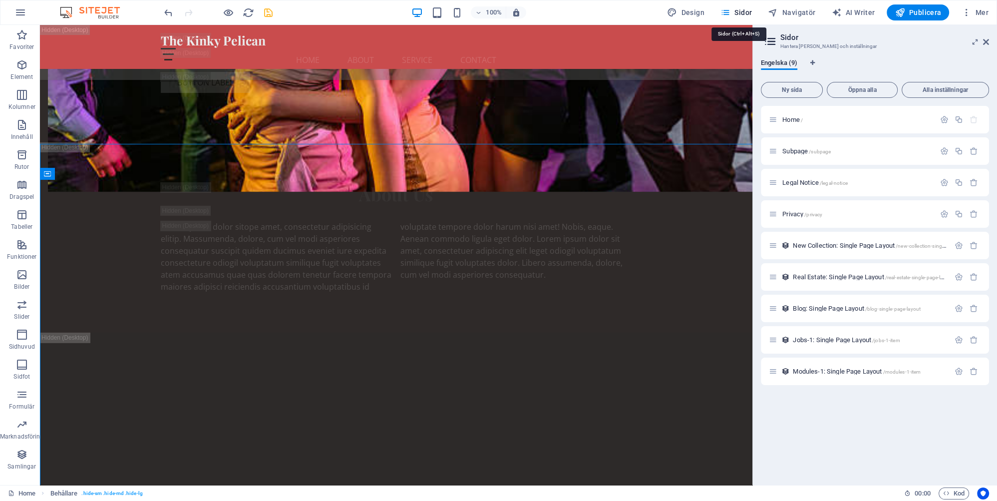
scroll to position [4264, 0]
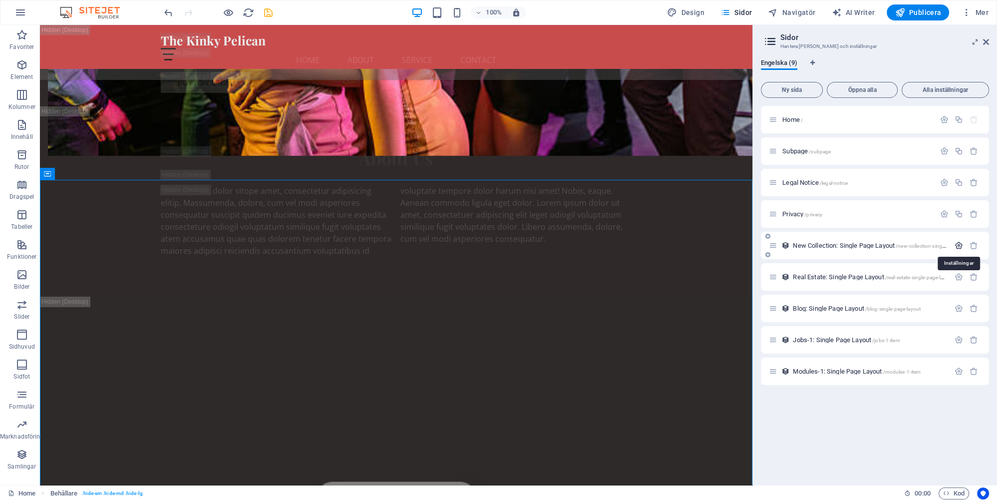
click at [960, 247] on icon "button" at bounding box center [959, 245] width 8 height 8
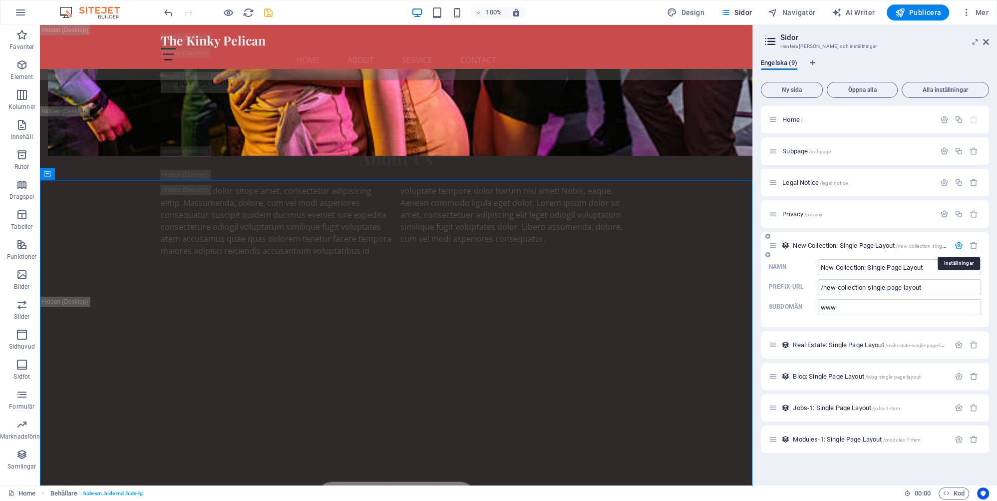
click at [961, 244] on icon "button" at bounding box center [959, 245] width 8 height 8
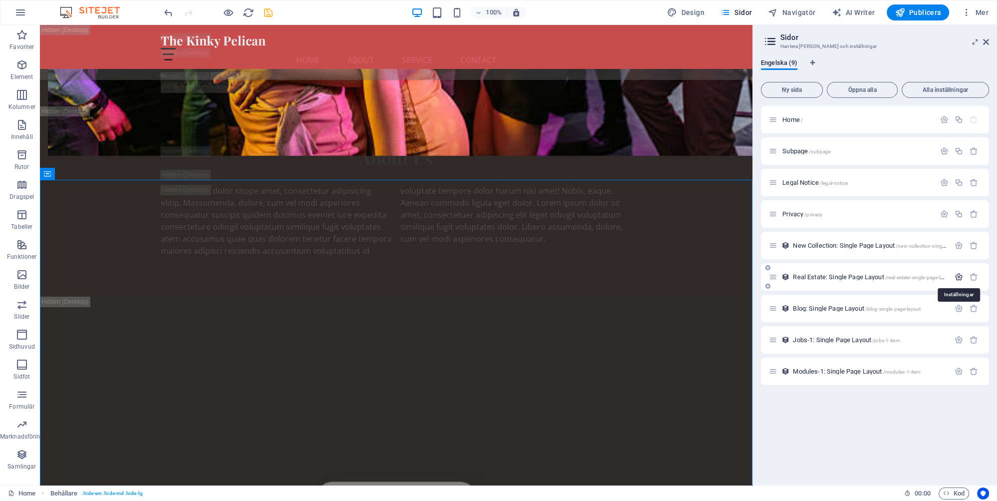
click at [959, 279] on icon "button" at bounding box center [959, 277] width 8 height 8
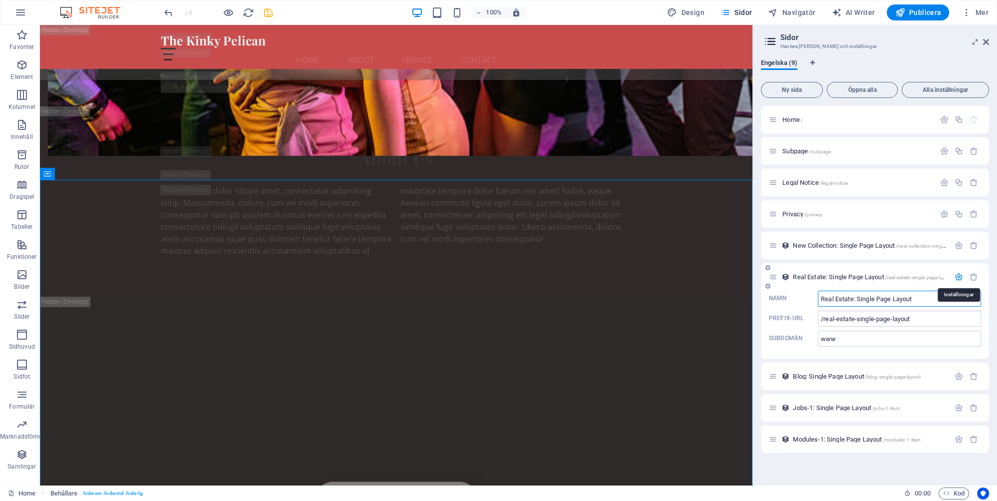
click at [959, 278] on icon "button" at bounding box center [959, 277] width 8 height 8
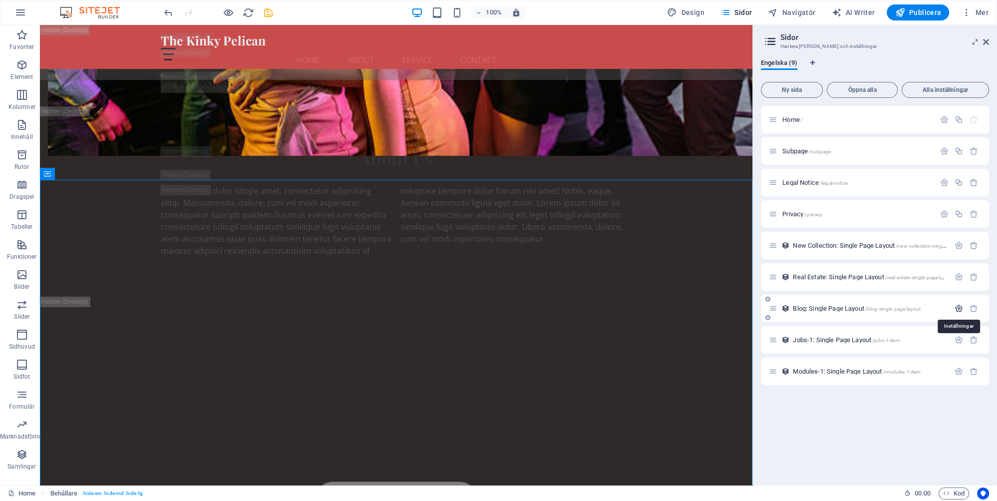
click at [958, 306] on icon "button" at bounding box center [959, 308] width 8 height 8
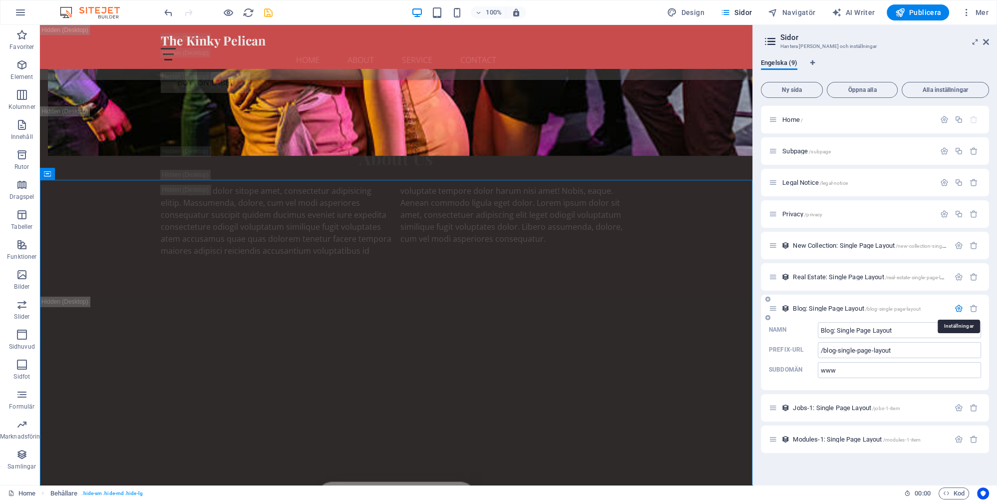
click at [958, 306] on icon "button" at bounding box center [959, 308] width 8 height 8
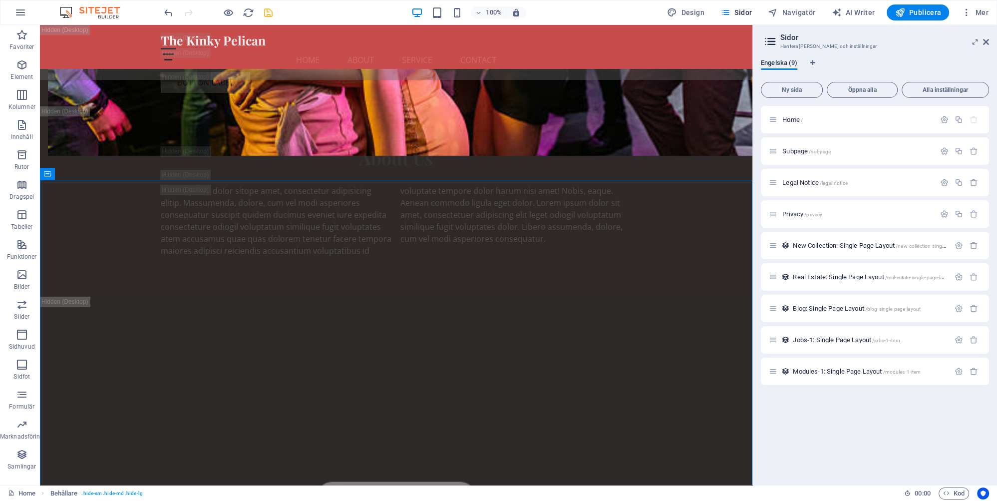
click at [770, 41] on icon at bounding box center [770, 41] width 15 height 14
click at [868, 92] on span "Öppna alla" at bounding box center [863, 90] width 62 height 6
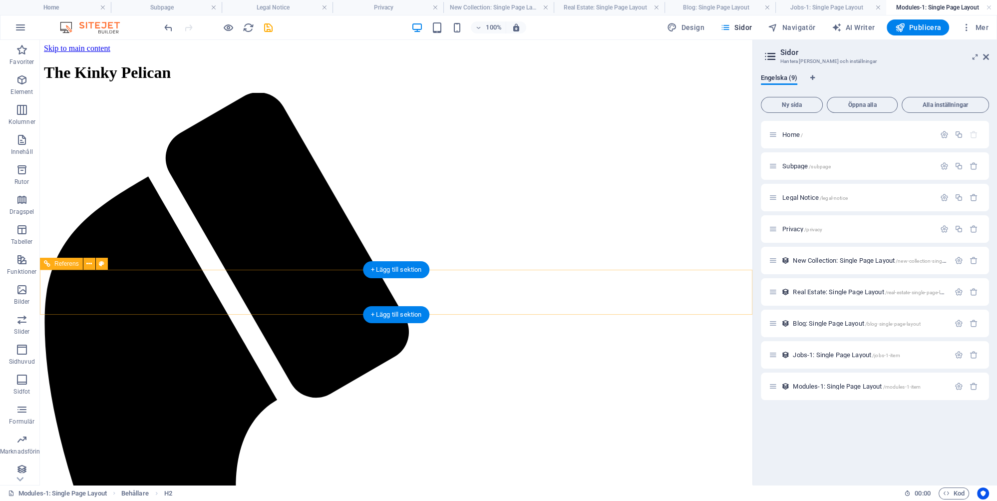
scroll to position [0, 0]
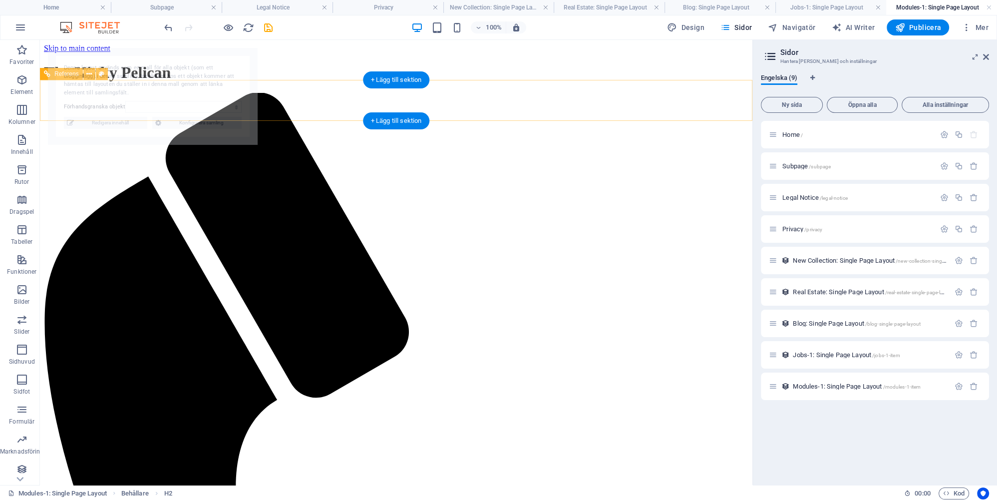
select select "68d9520583fbde62110c2ba2"
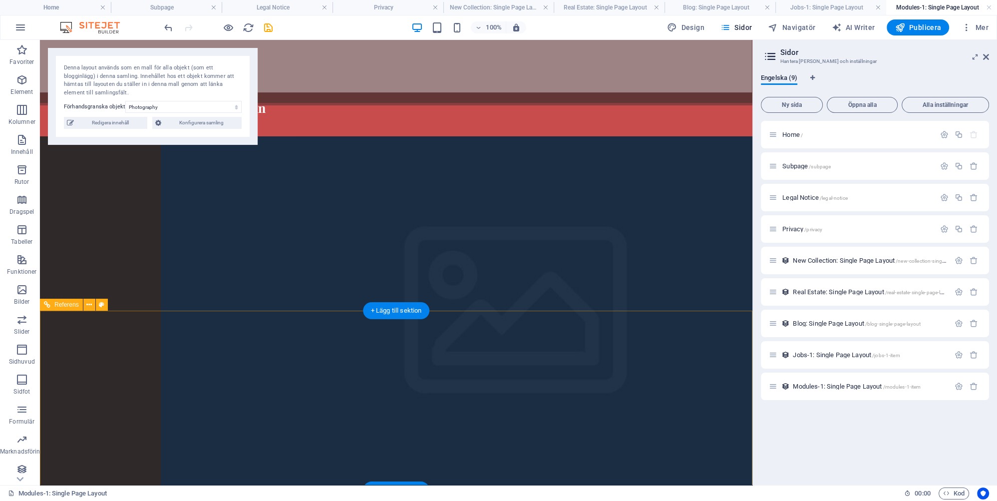
scroll to position [105, 0]
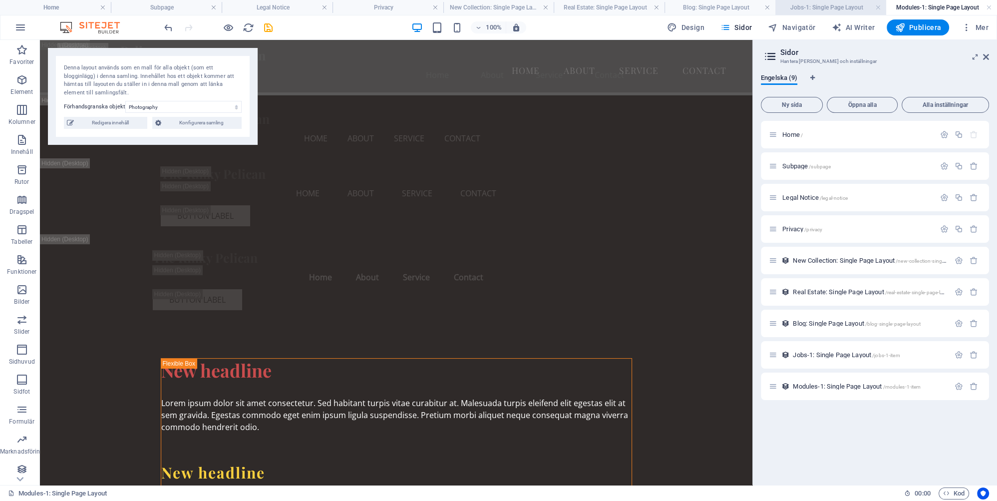
click at [838, 5] on h4 "Jobs-1: Single Page Layout" at bounding box center [831, 7] width 111 height 11
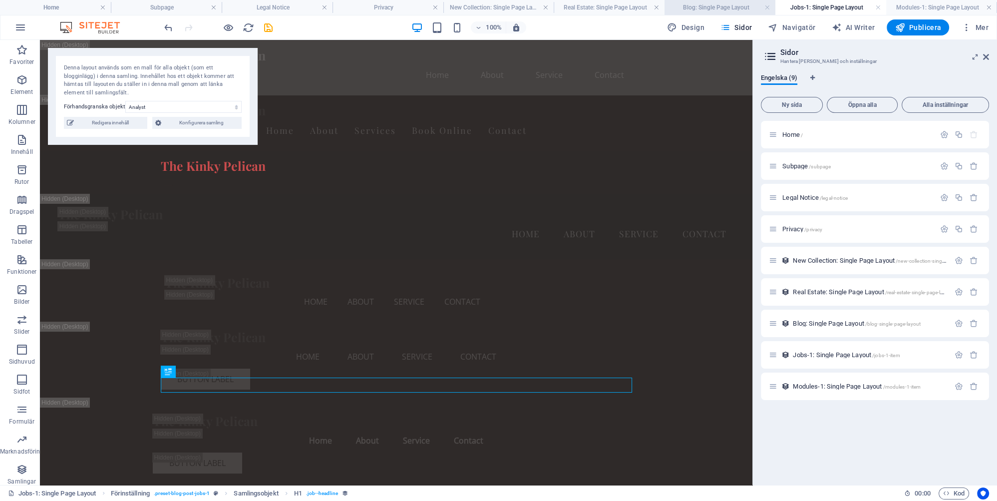
click at [720, 6] on h4 "Blog: Single Page Layout" at bounding box center [720, 7] width 111 height 11
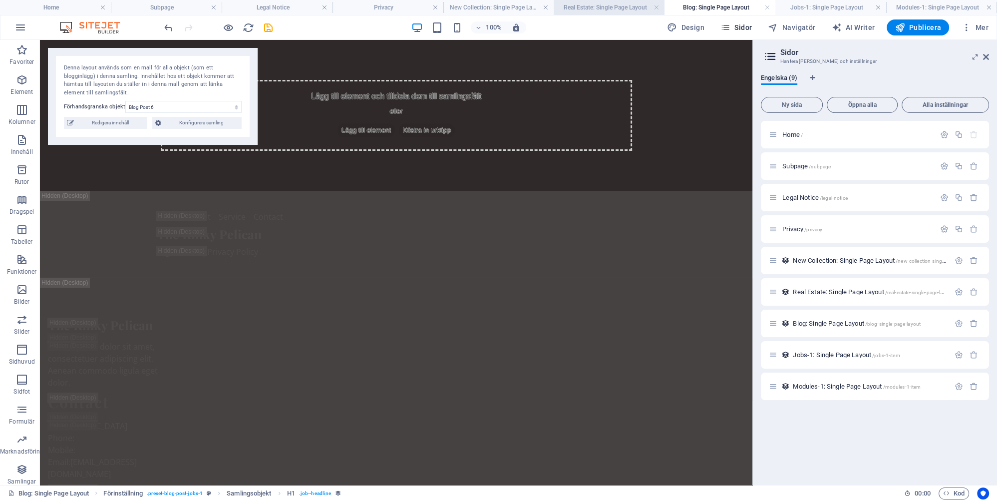
click at [605, 6] on h4 "Real Estate: Single Page Layout" at bounding box center [609, 7] width 111 height 11
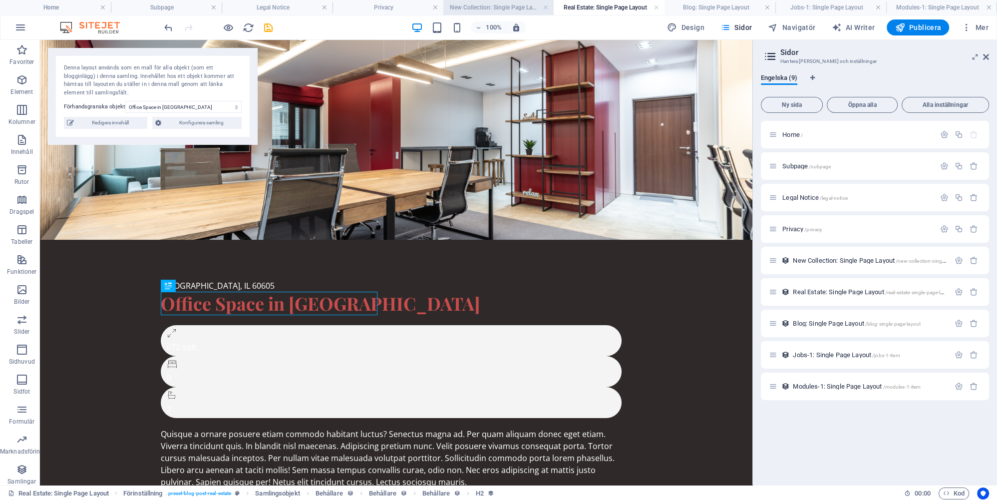
click at [504, 8] on h4 "New Collection: Single Page Layout" at bounding box center [499, 7] width 111 height 11
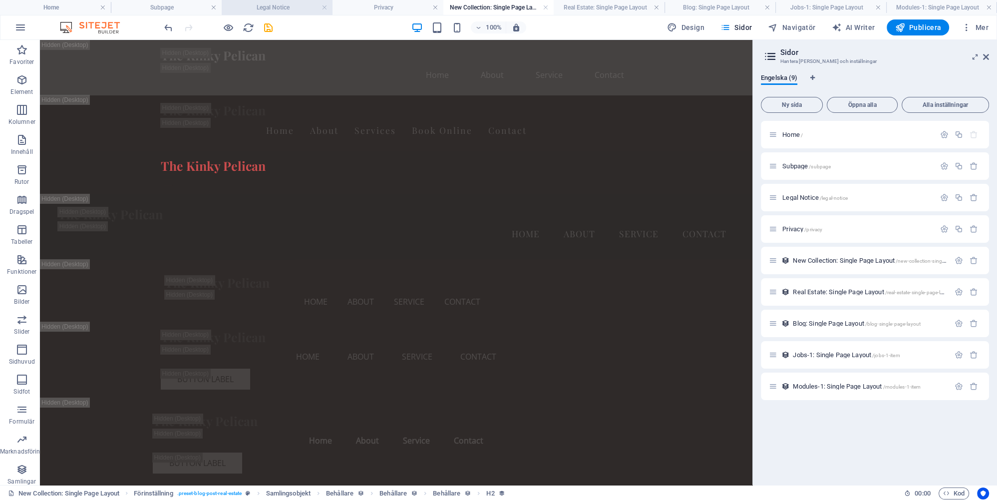
click at [285, 5] on h4 "Legal Notice" at bounding box center [277, 7] width 111 height 11
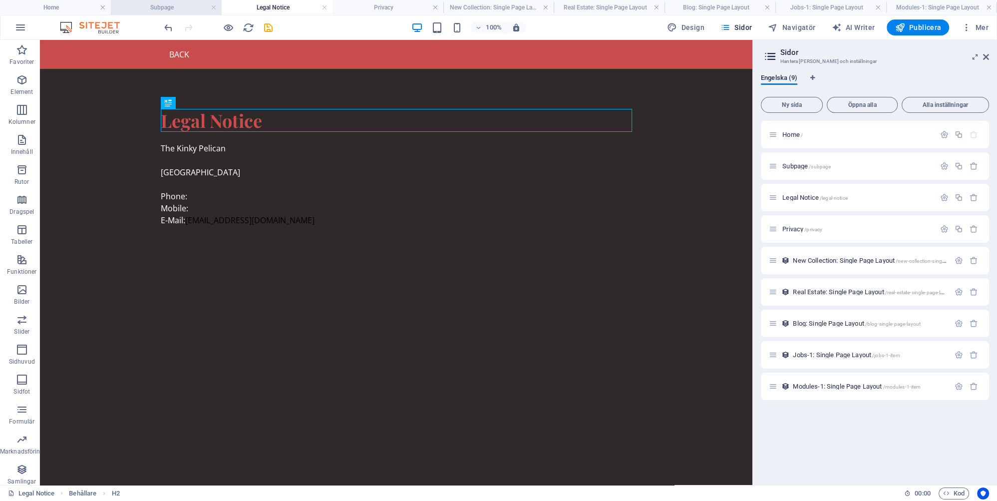
click at [171, 6] on h4 "Subpage" at bounding box center [166, 7] width 111 height 11
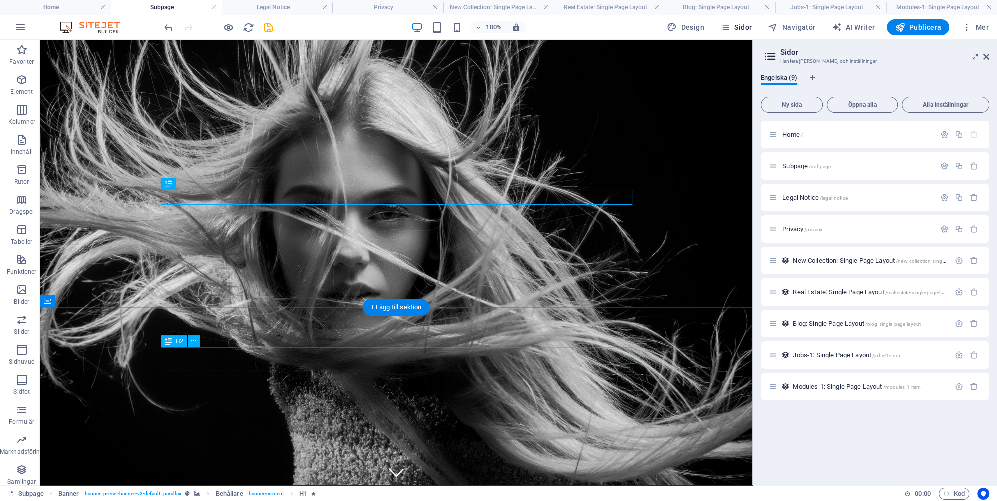
scroll to position [16, 0]
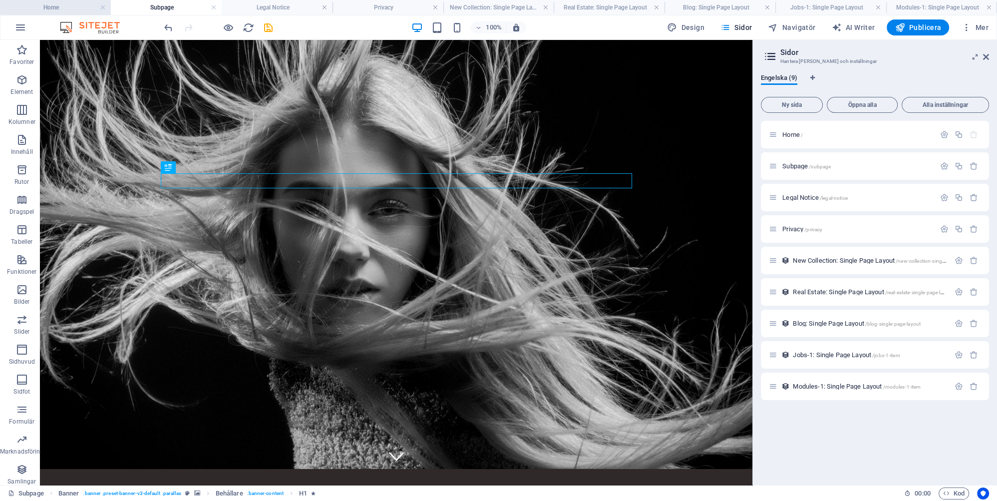
click at [64, 3] on h4 "Home" at bounding box center [55, 7] width 111 height 11
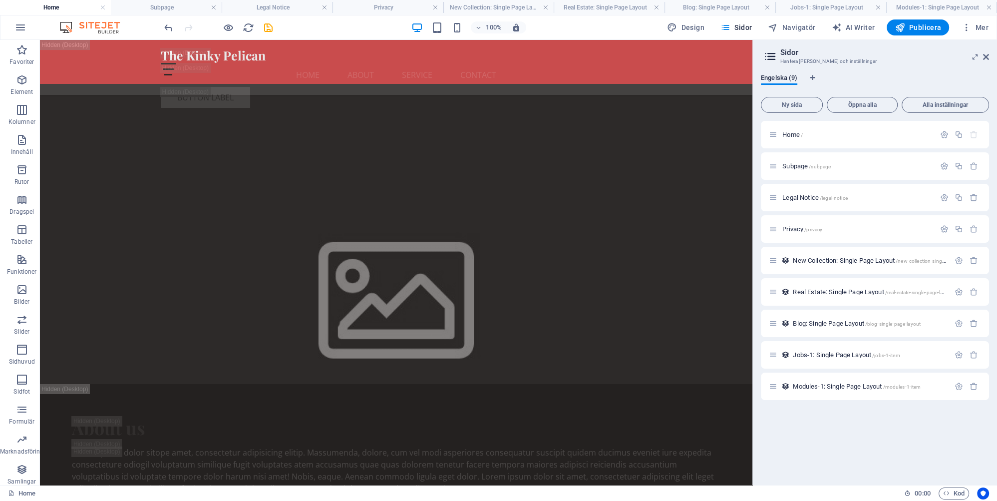
scroll to position [4289, 0]
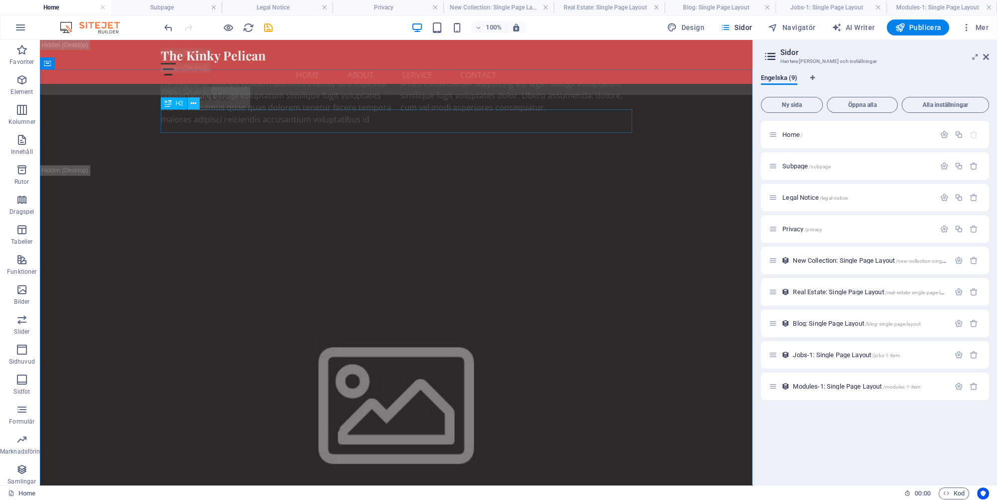
click at [192, 103] on icon at bounding box center [193, 103] width 5 height 10
click at [166, 4] on h4 "Subpage" at bounding box center [166, 7] width 111 height 11
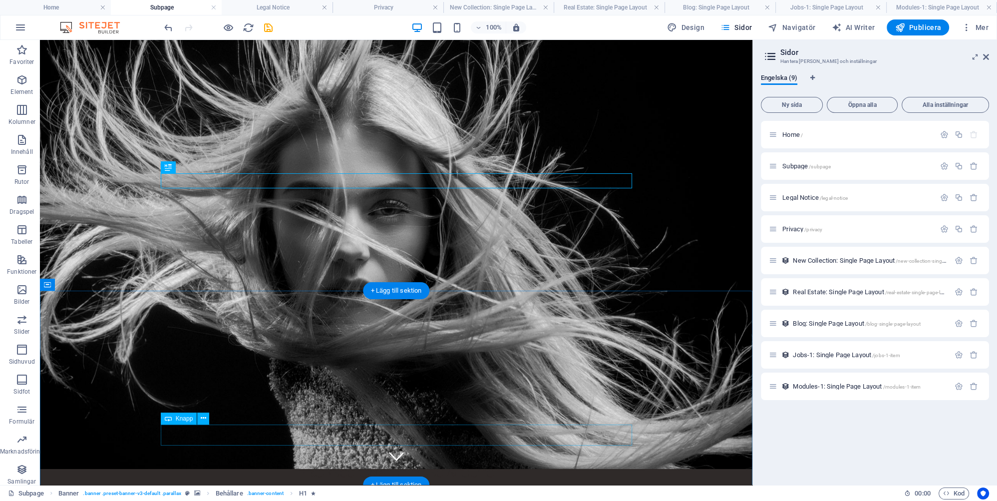
scroll to position [0, 0]
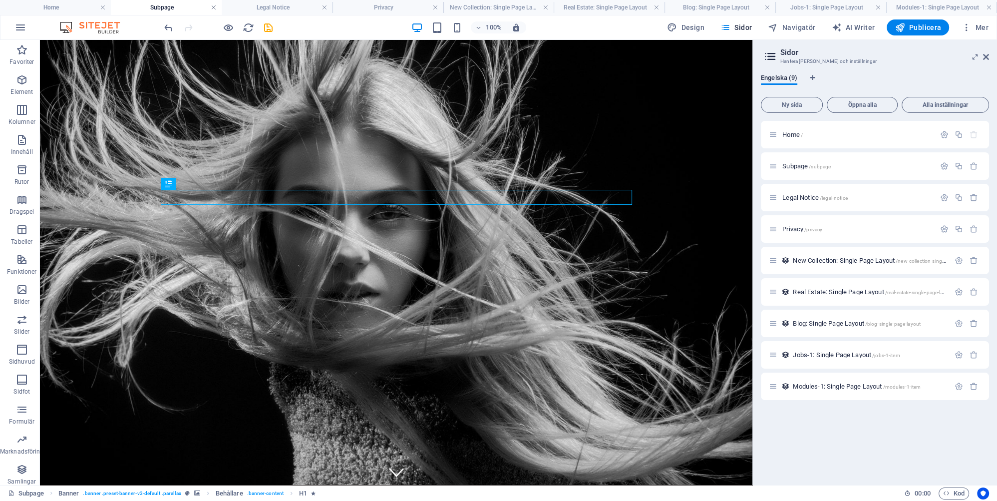
click at [215, 6] on link at bounding box center [214, 7] width 6 height 9
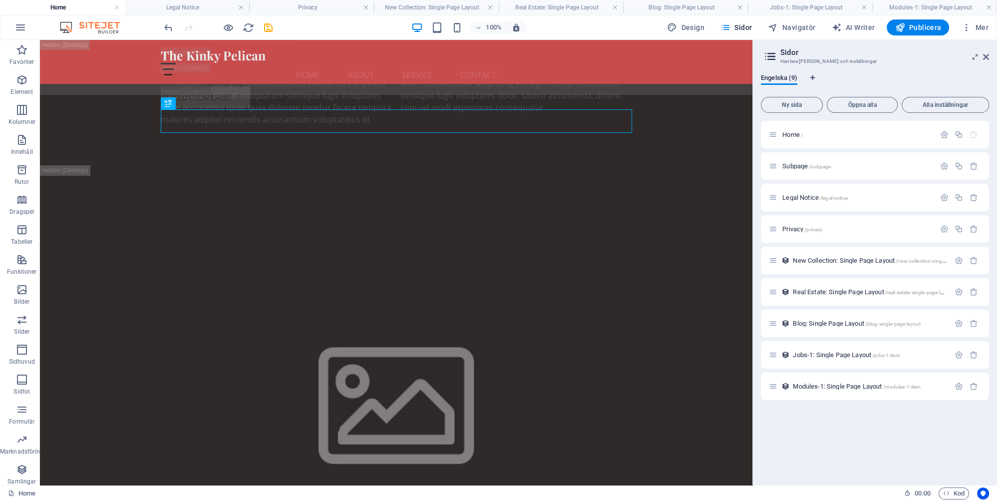
scroll to position [4284, 0]
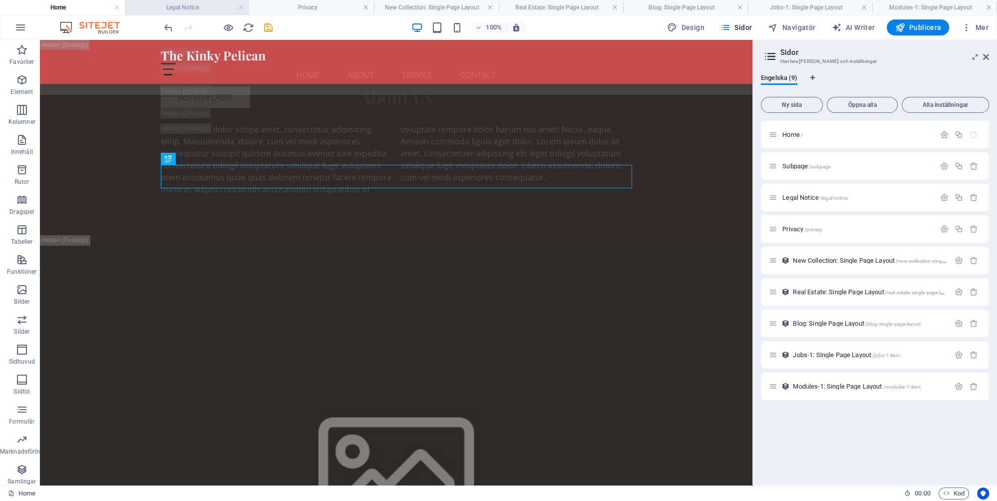
click at [202, 7] on h4 "Legal Notice" at bounding box center [187, 7] width 125 height 11
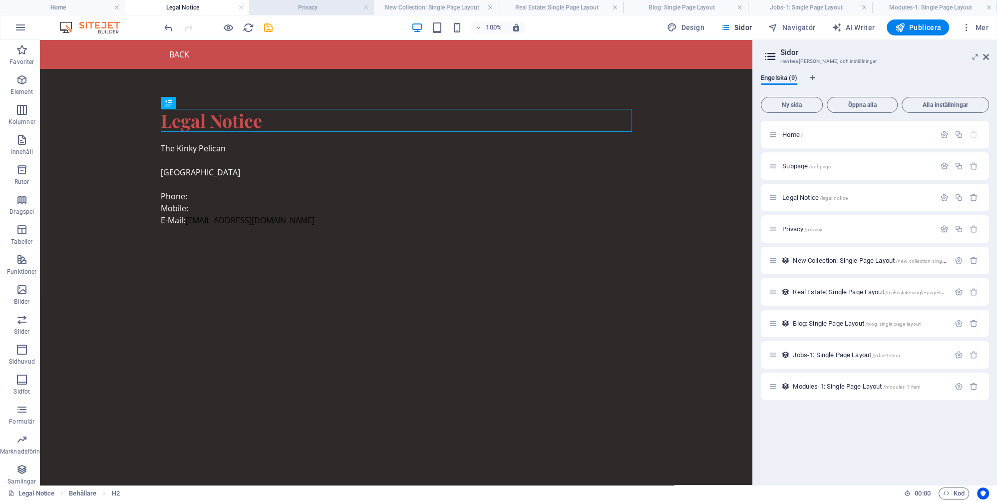
click at [312, 7] on h4 "Privacy" at bounding box center [311, 7] width 125 height 11
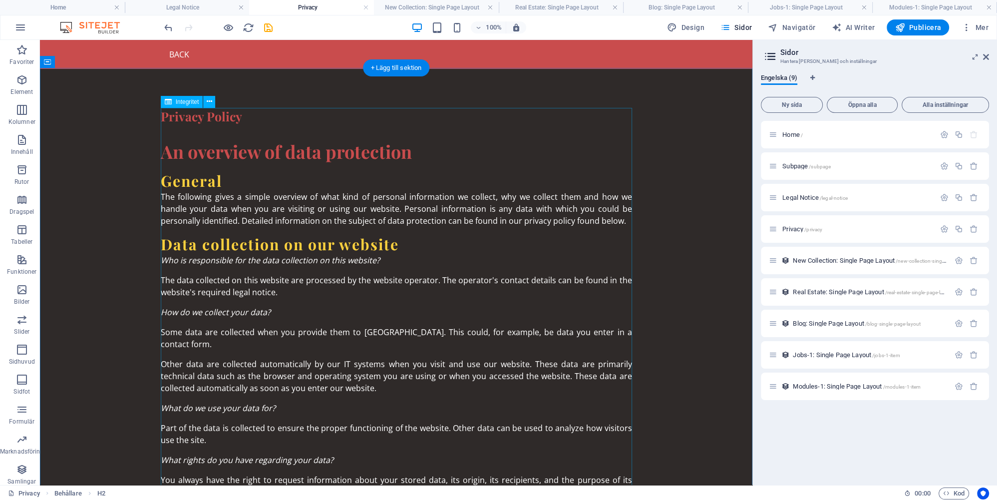
scroll to position [0, 0]
click at [441, 6] on h4 "New Collection: Single Page Layout" at bounding box center [436, 7] width 125 height 11
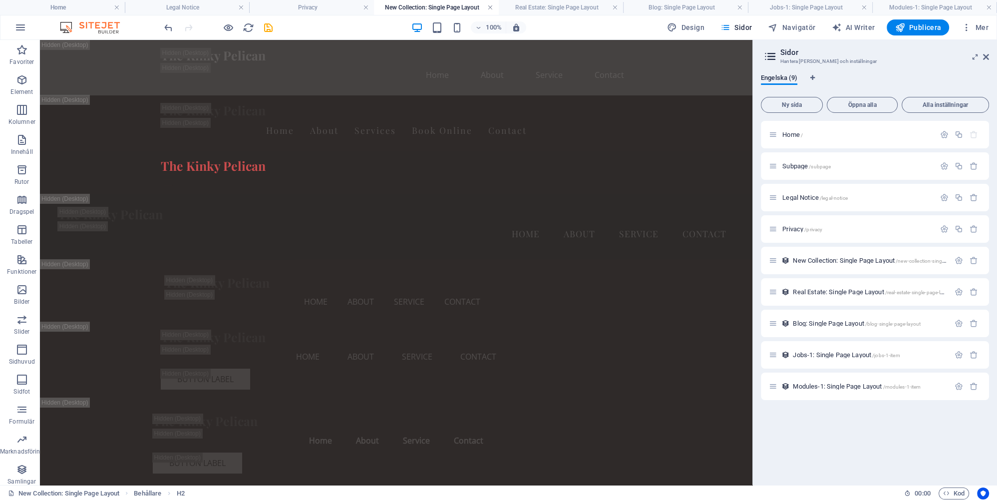
click at [492, 6] on link at bounding box center [490, 7] width 6 height 9
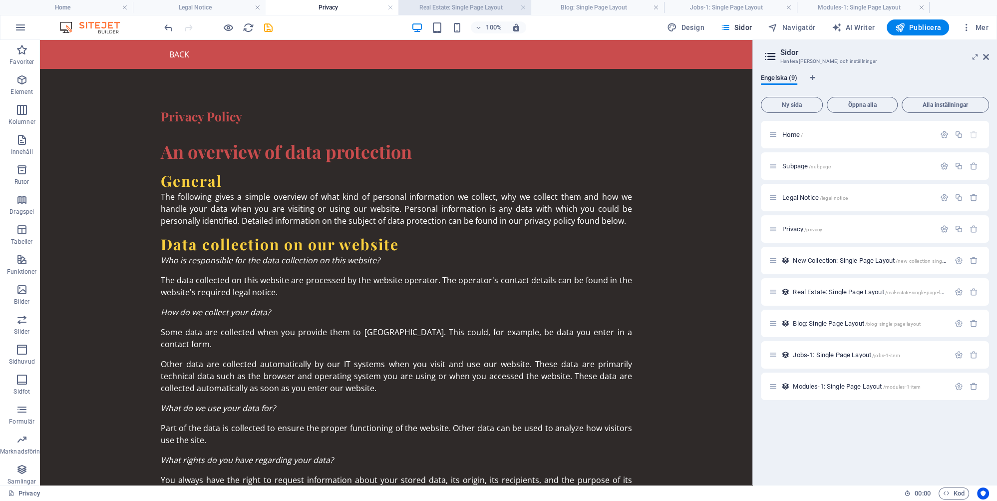
click at [454, 6] on h4 "Real Estate: Single Page Layout" at bounding box center [465, 7] width 133 height 11
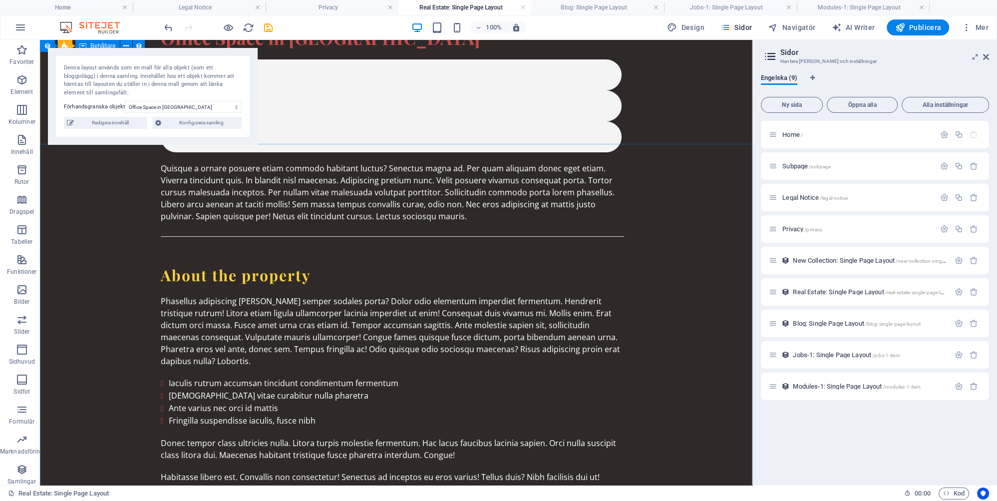
scroll to position [52, 0]
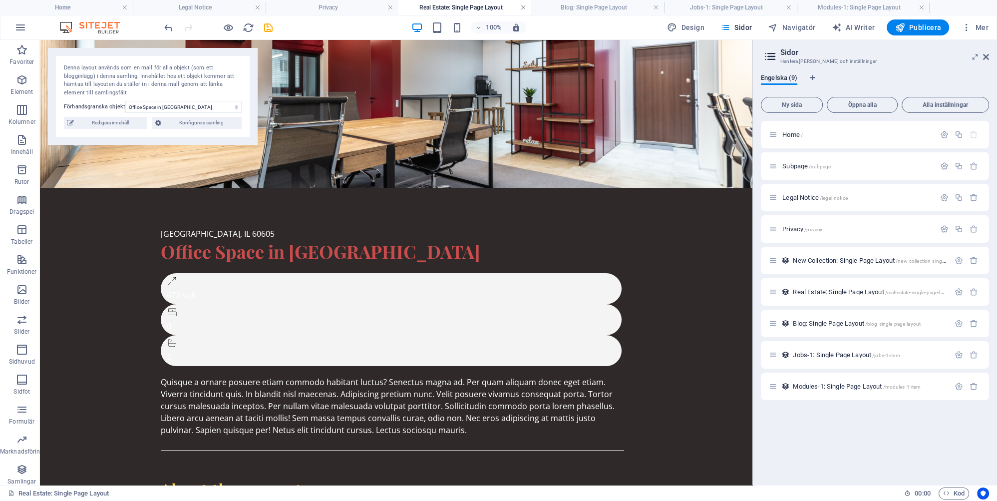
click at [524, 6] on link at bounding box center [523, 7] width 6 height 9
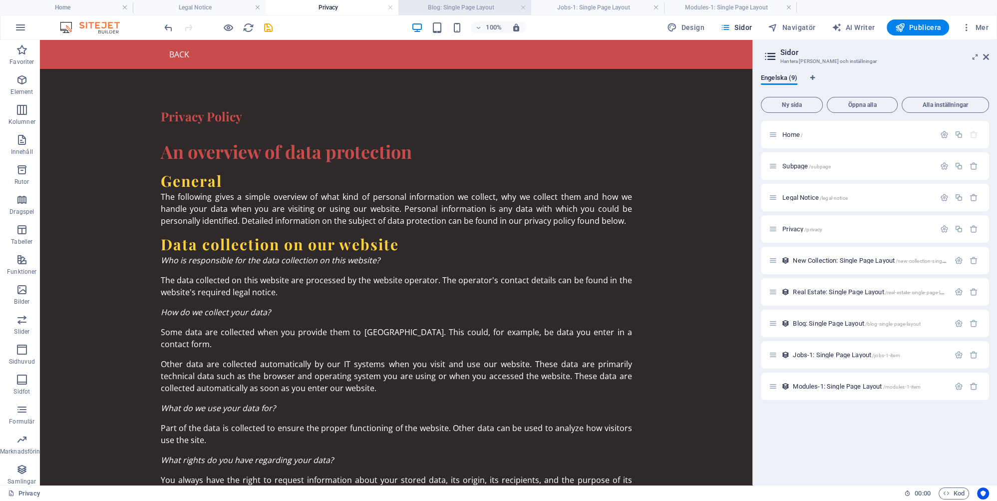
click at [473, 5] on h4 "Blog: Single Page Layout" at bounding box center [465, 7] width 133 height 11
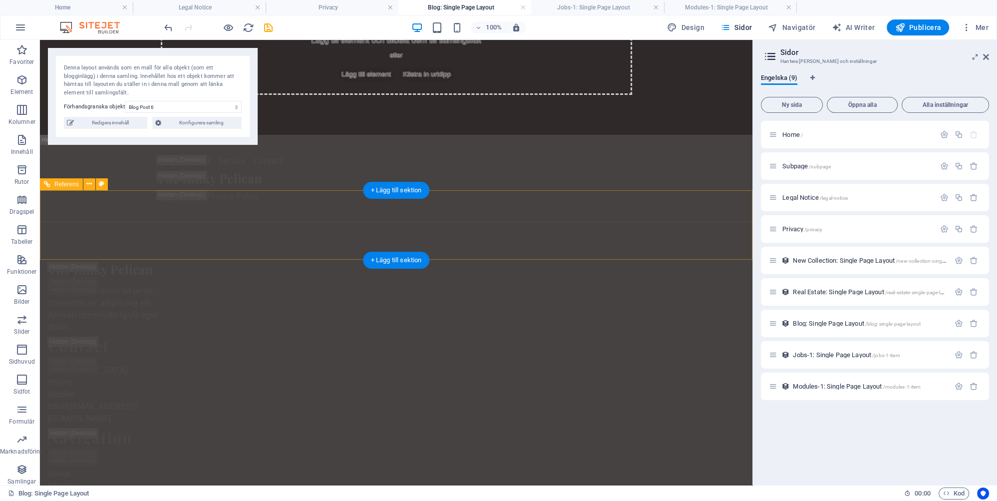
scroll to position [0, 0]
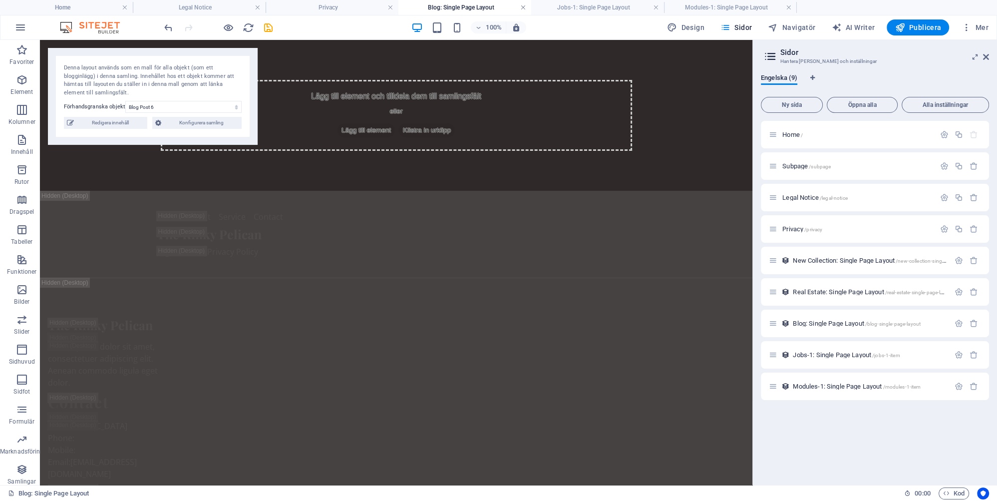
click at [523, 5] on link at bounding box center [523, 7] width 6 height 9
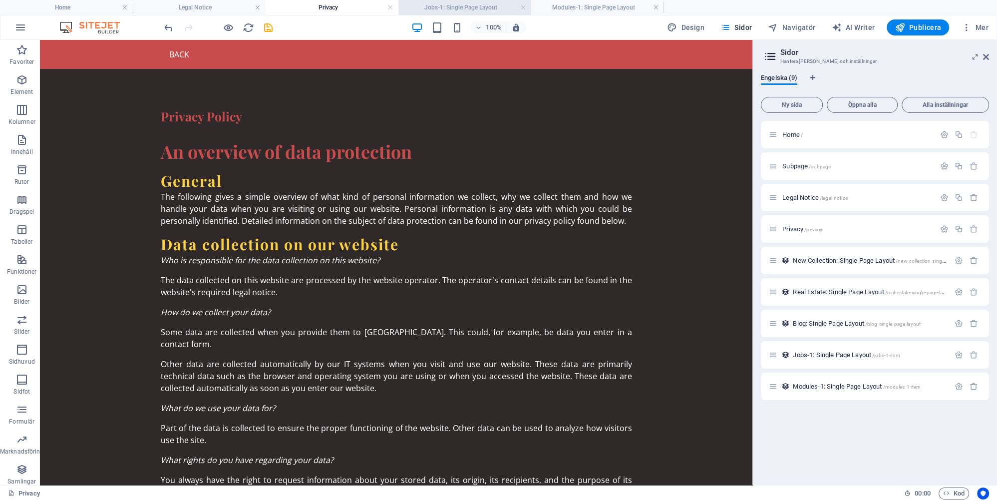
click at [472, 3] on h4 "Jobs-1: Single Page Layout" at bounding box center [465, 7] width 133 height 11
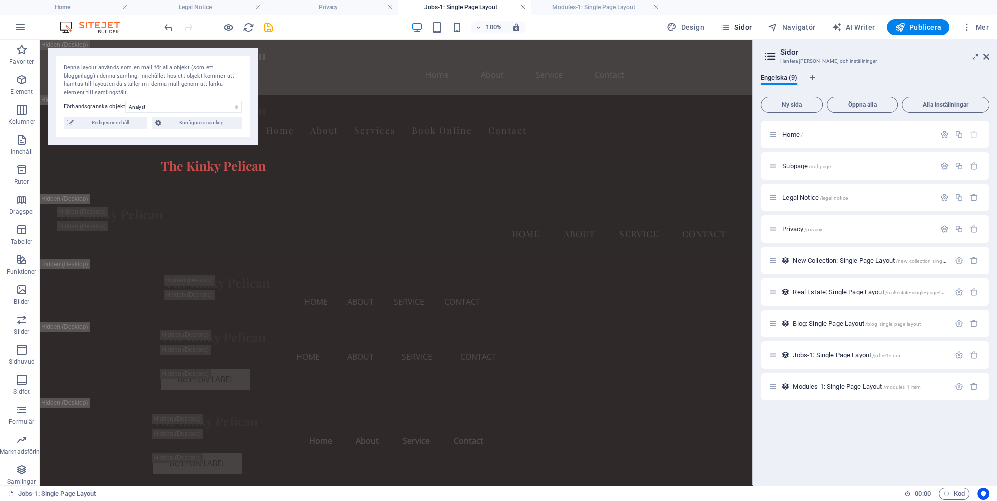
click at [524, 5] on link at bounding box center [523, 7] width 6 height 9
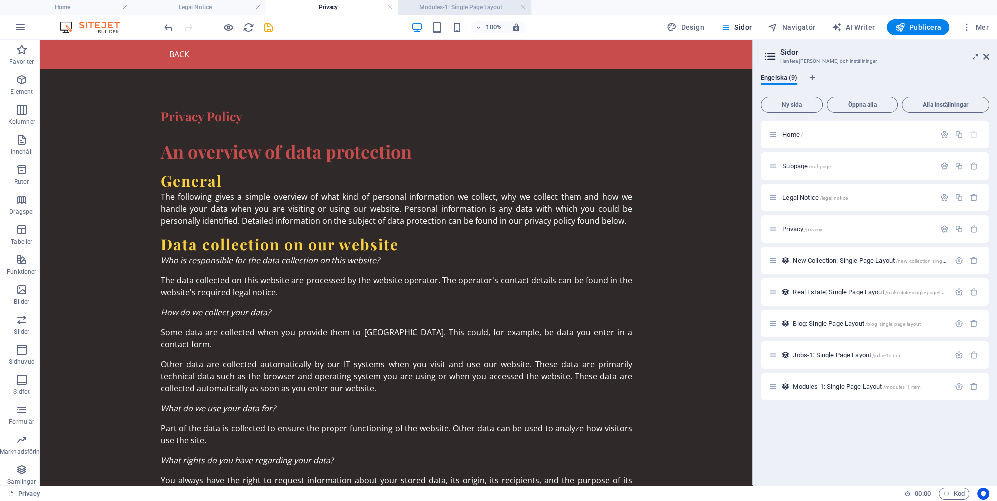
click at [469, 4] on h4 "Modules-1: Single Page Layout" at bounding box center [465, 7] width 133 height 11
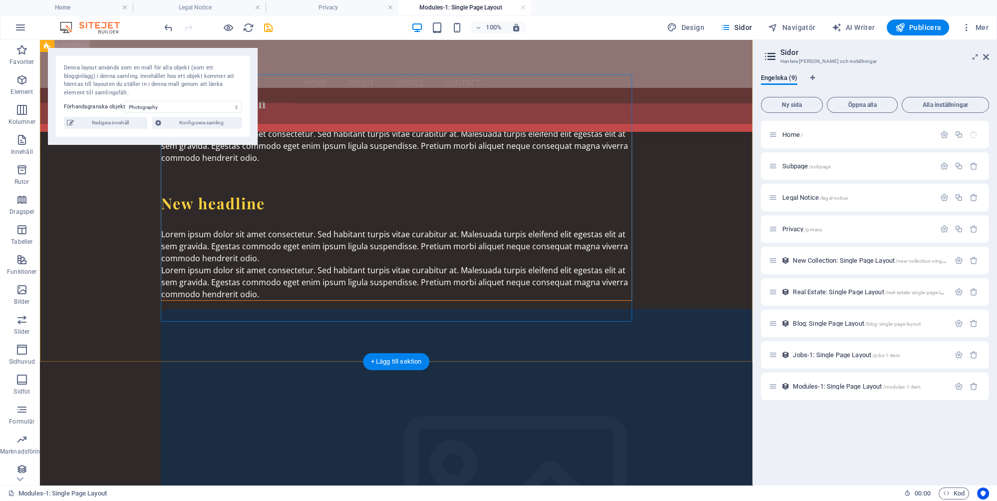
scroll to position [104, 0]
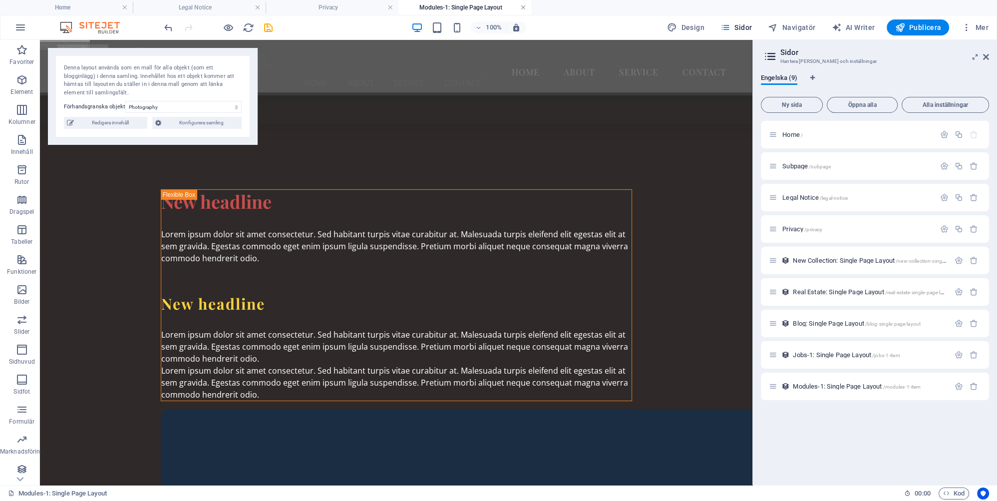
click at [523, 6] on link at bounding box center [523, 7] width 6 height 9
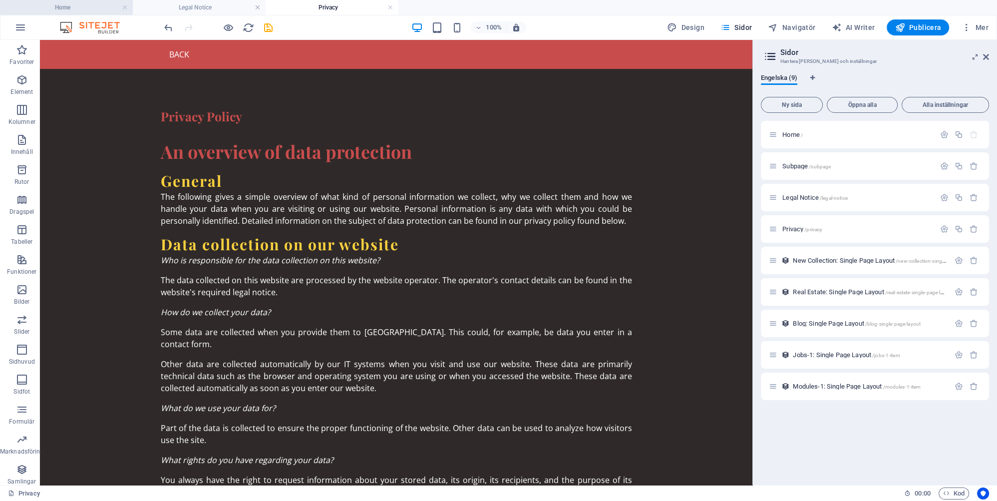
click at [75, 9] on h4 "Home" at bounding box center [66, 7] width 133 height 11
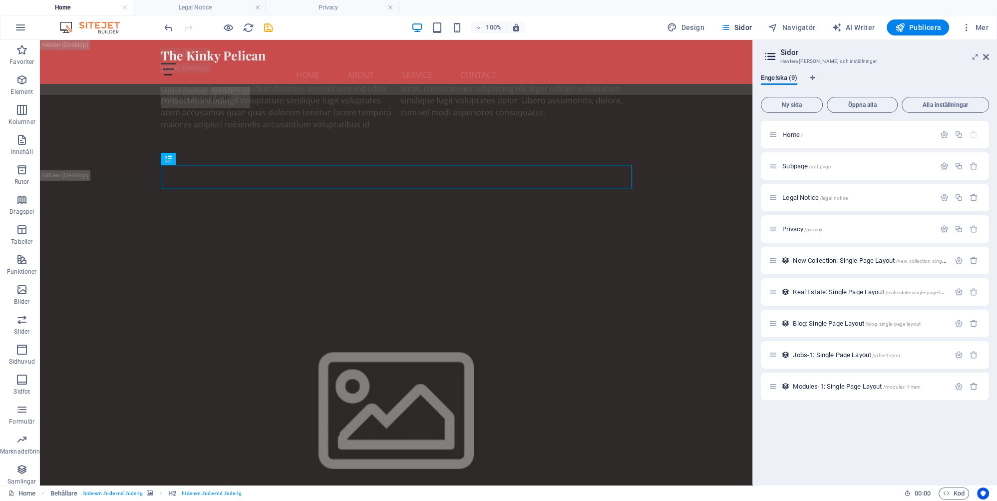
scroll to position [4279, 0]
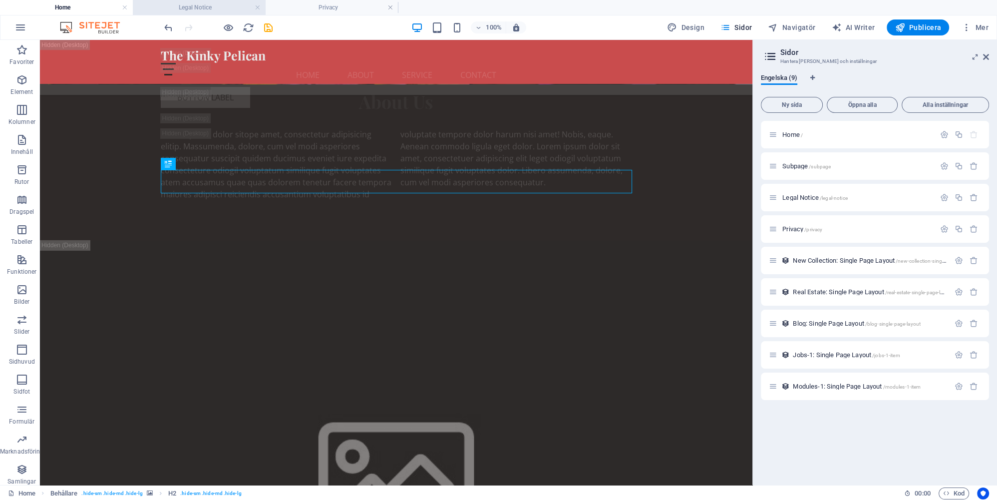
click at [199, 9] on h4 "Legal Notice" at bounding box center [199, 7] width 133 height 11
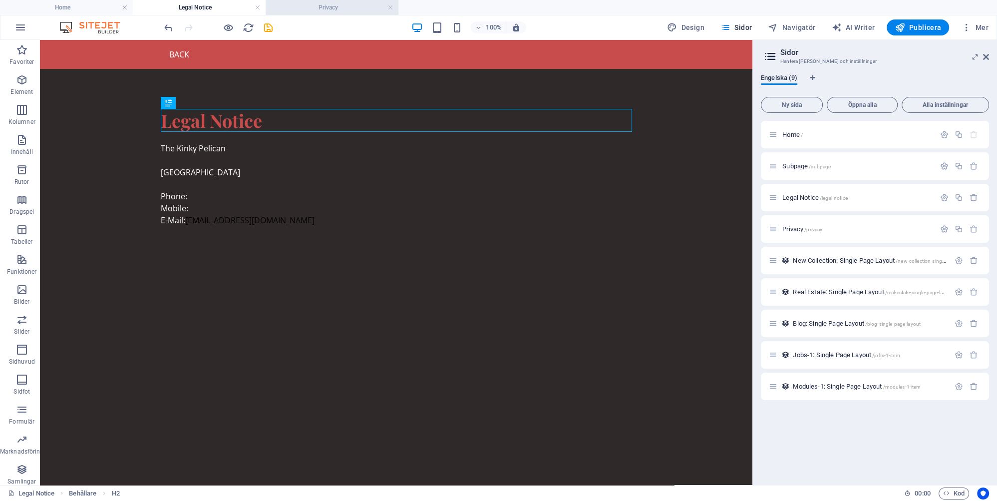
click at [336, 4] on h4 "Privacy" at bounding box center [332, 7] width 133 height 11
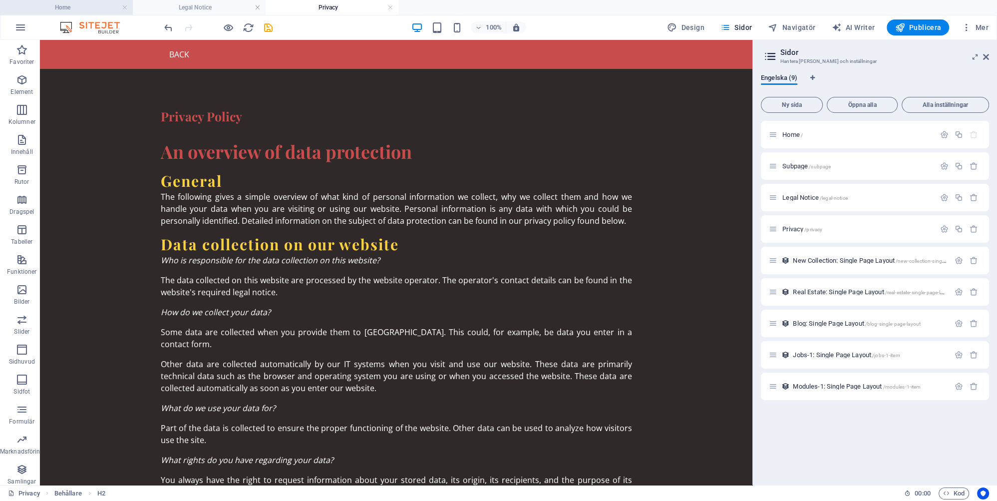
click at [78, 7] on h4 "Home" at bounding box center [66, 7] width 133 height 11
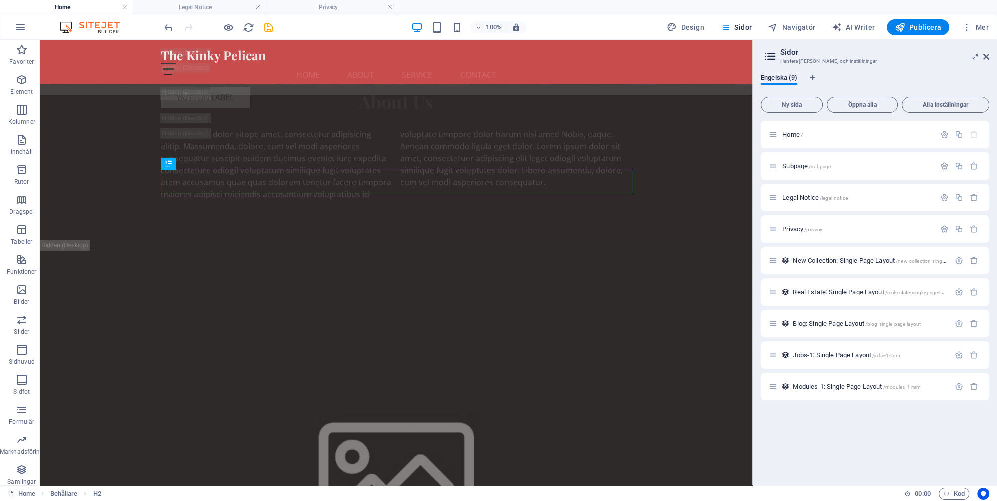
scroll to position [4274, 0]
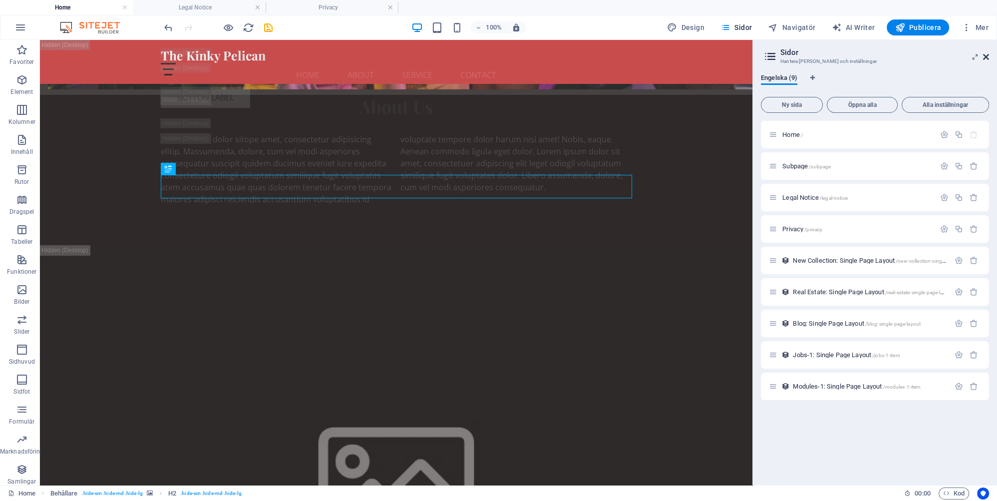
click at [986, 55] on icon at bounding box center [986, 57] width 6 height 8
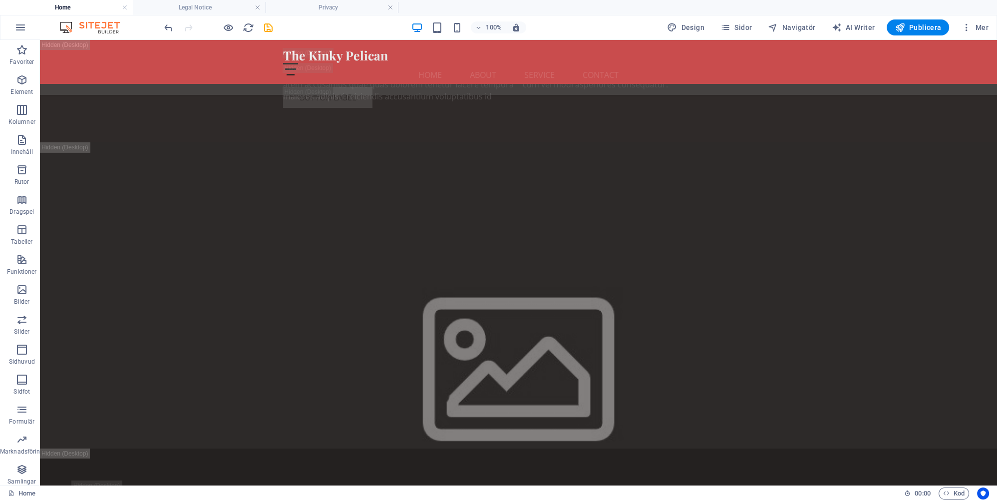
scroll to position [4172, 0]
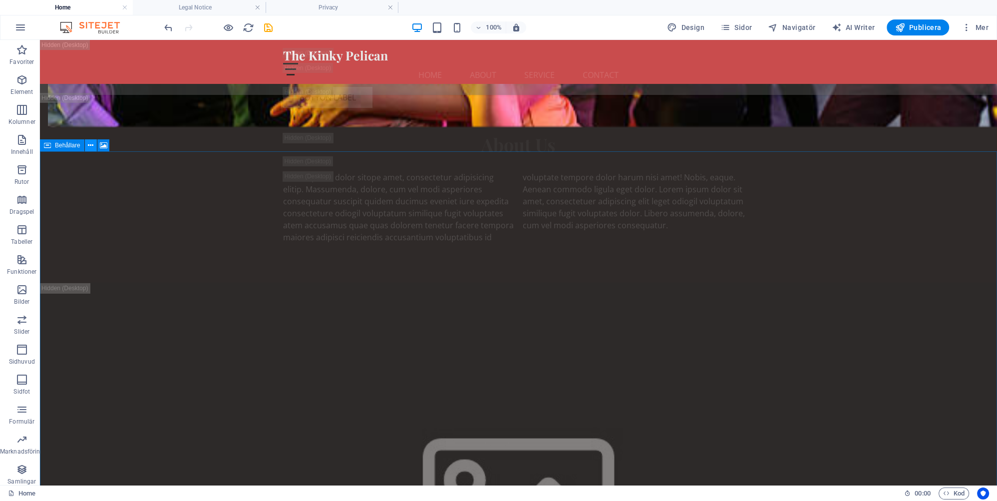
click at [89, 144] on icon at bounding box center [90, 145] width 5 height 10
click at [59, 145] on span "Behållare" at bounding box center [67, 145] width 25 height 6
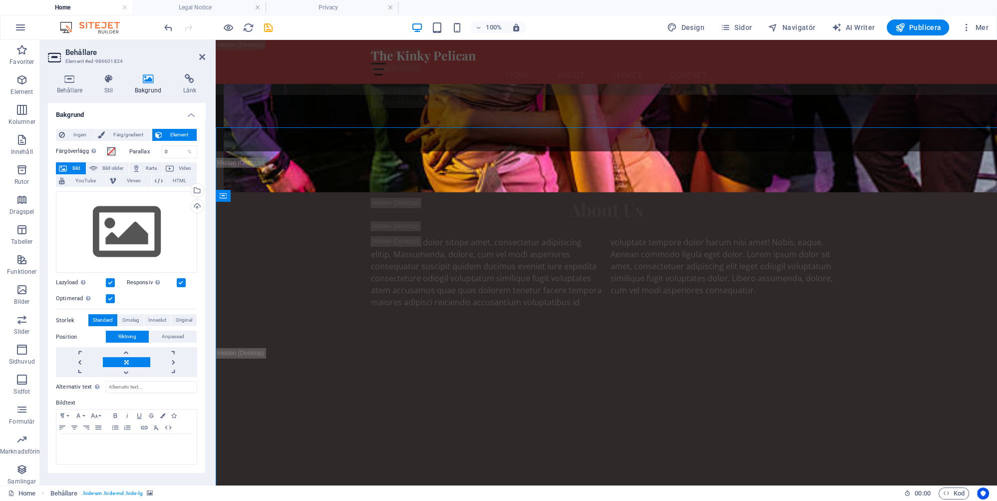
scroll to position [4196, 0]
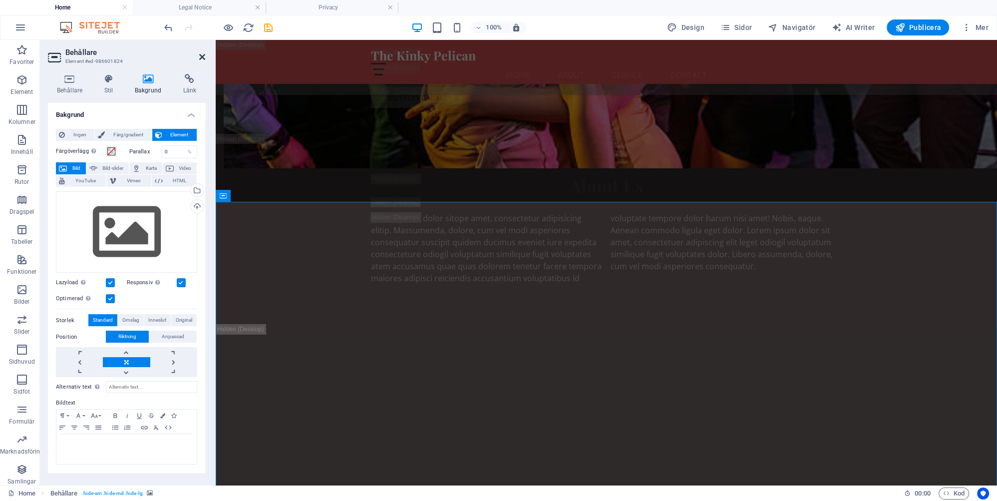
drag, startPoint x: 202, startPoint y: 56, endPoint x: 291, endPoint y: 160, distance: 137.1
click at [202, 56] on icon at bounding box center [202, 57] width 6 height 8
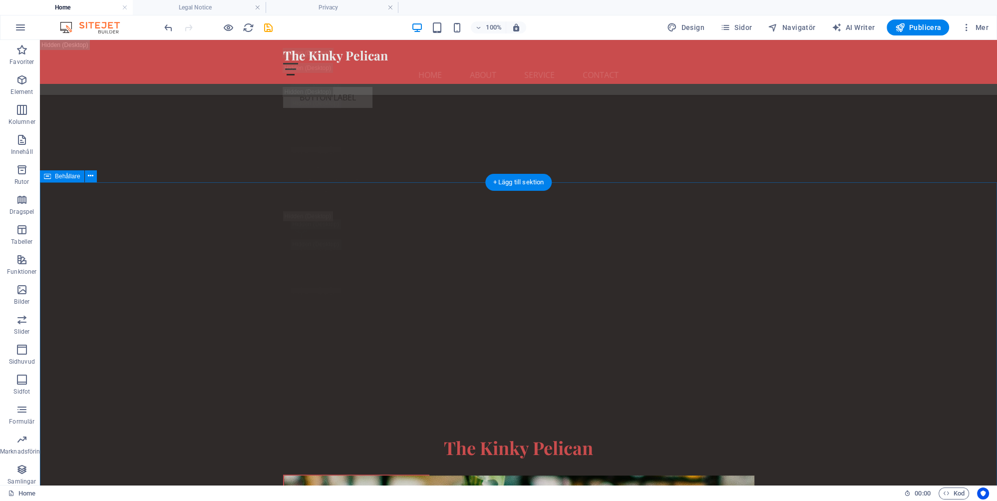
scroll to position [5250, 0]
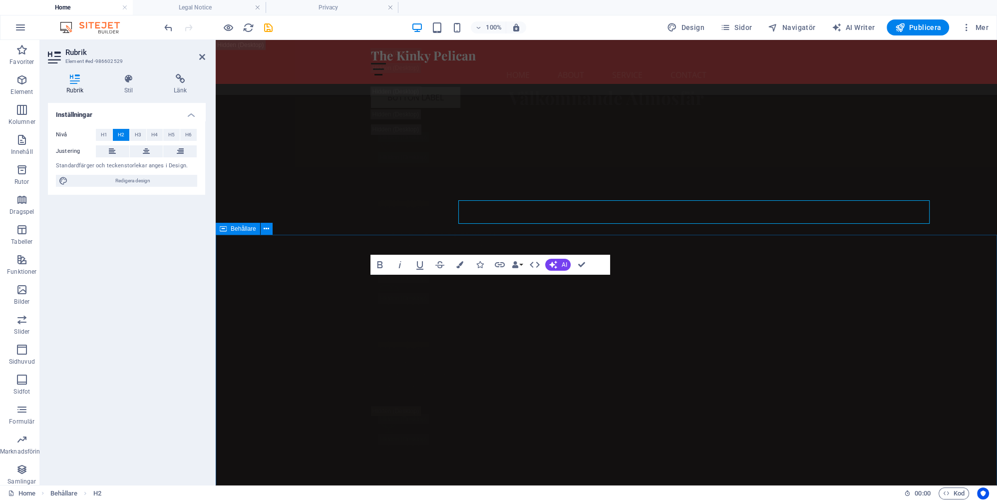
scroll to position [5297, 0]
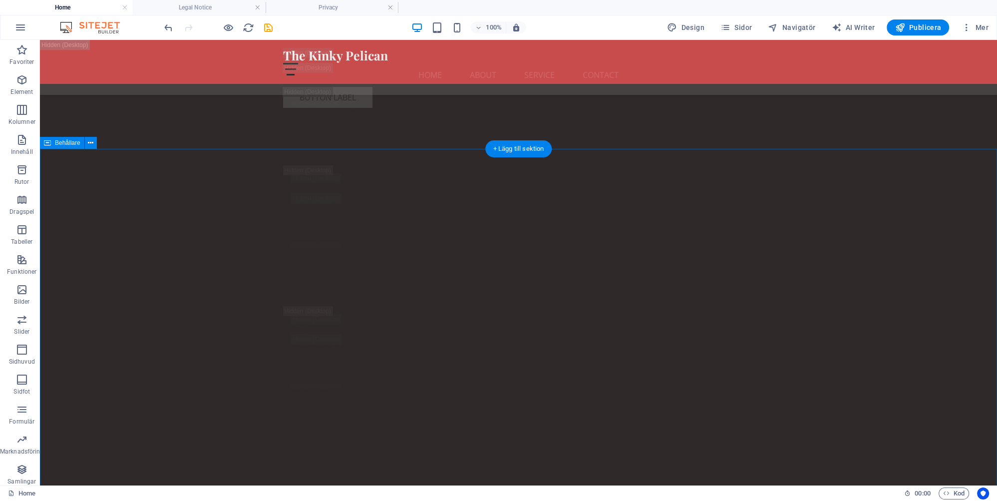
scroll to position [5379, 0]
click at [268, 25] on icon "save" at bounding box center [268, 27] width 11 height 11
checkbox input "false"
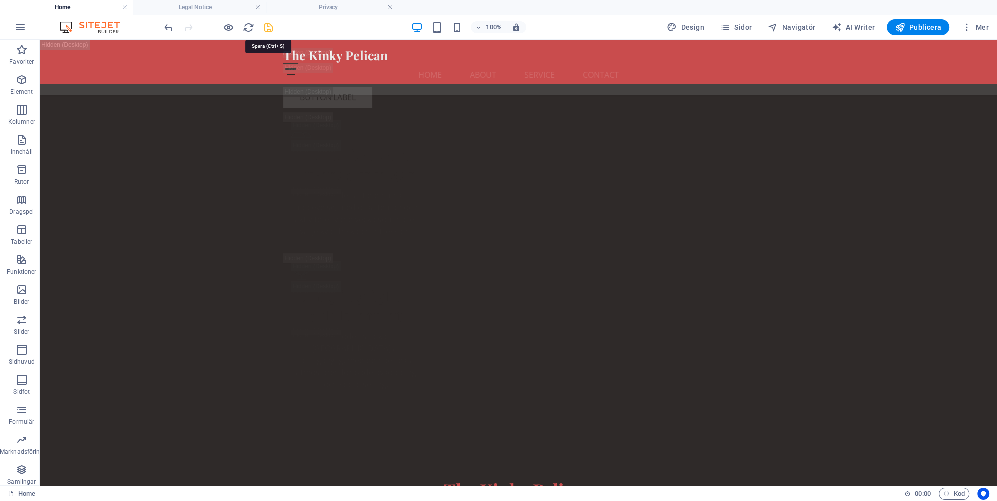
checkbox input "false"
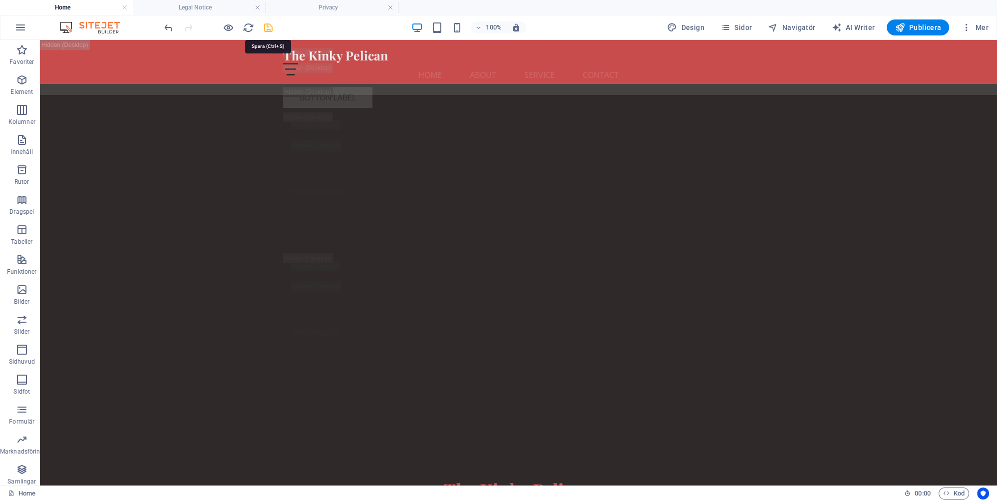
checkbox input "false"
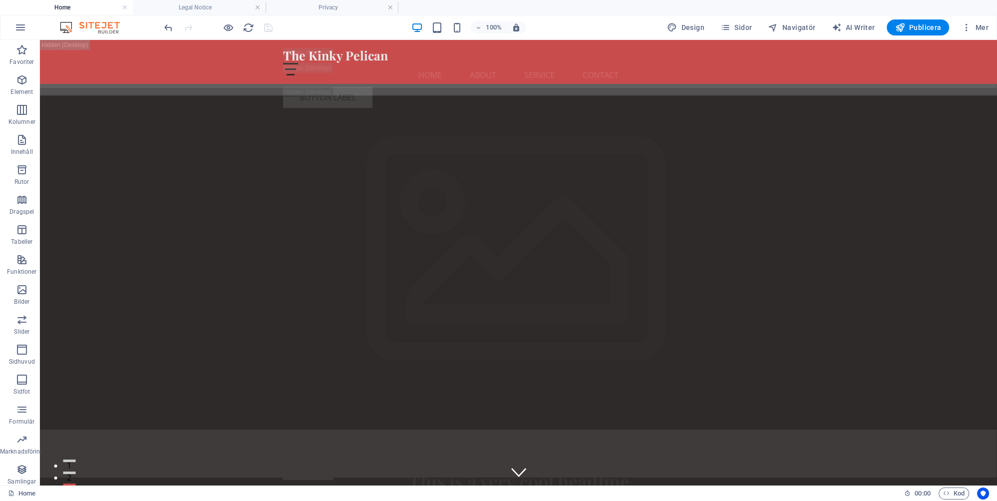
scroll to position [5379, 0]
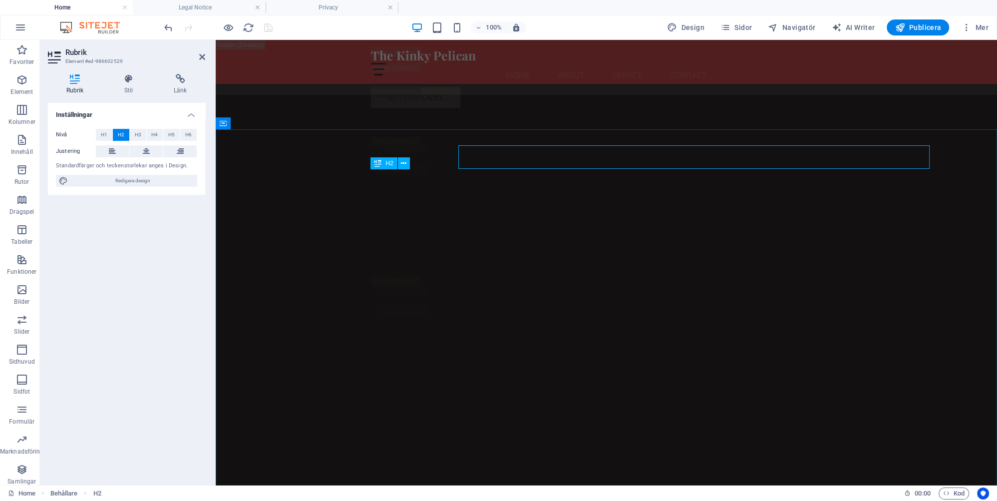
scroll to position [5403, 0]
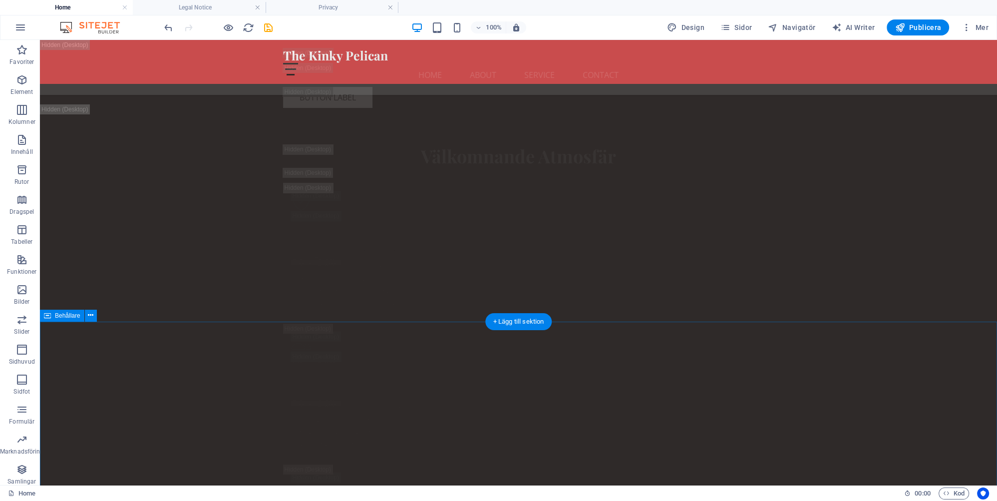
scroll to position [5273, 0]
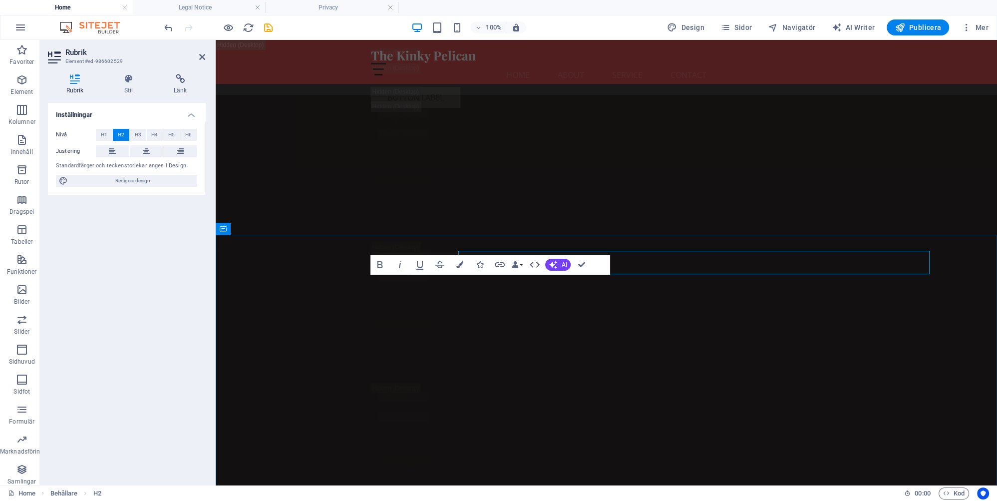
scroll to position [5297, 0]
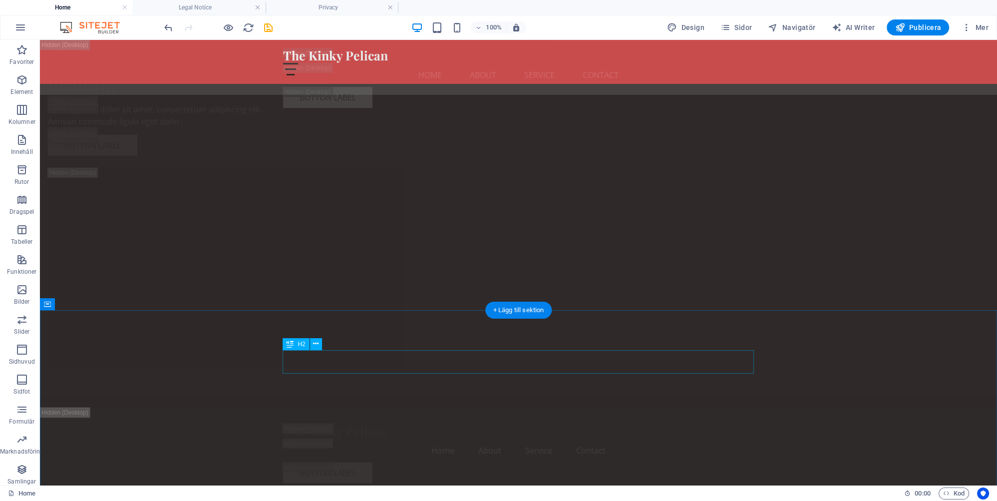
scroll to position [3058, 0]
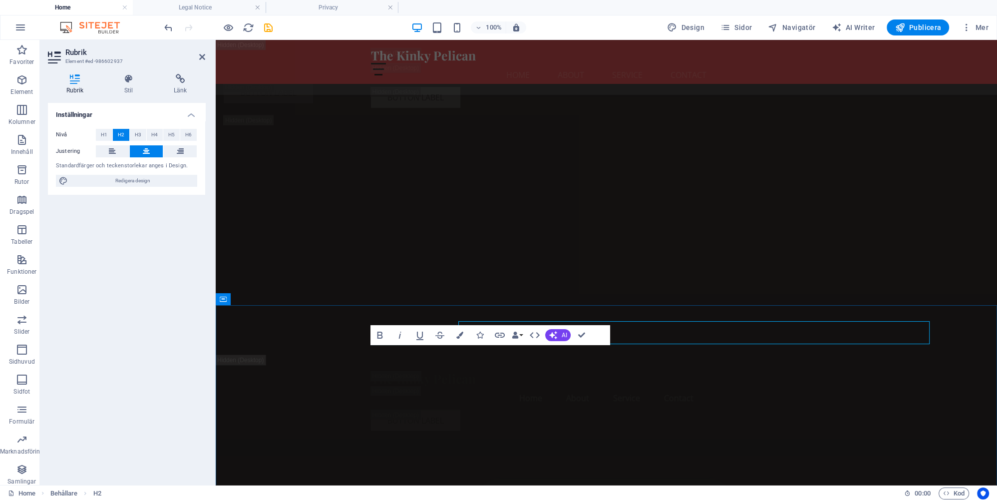
scroll to position [3082, 0]
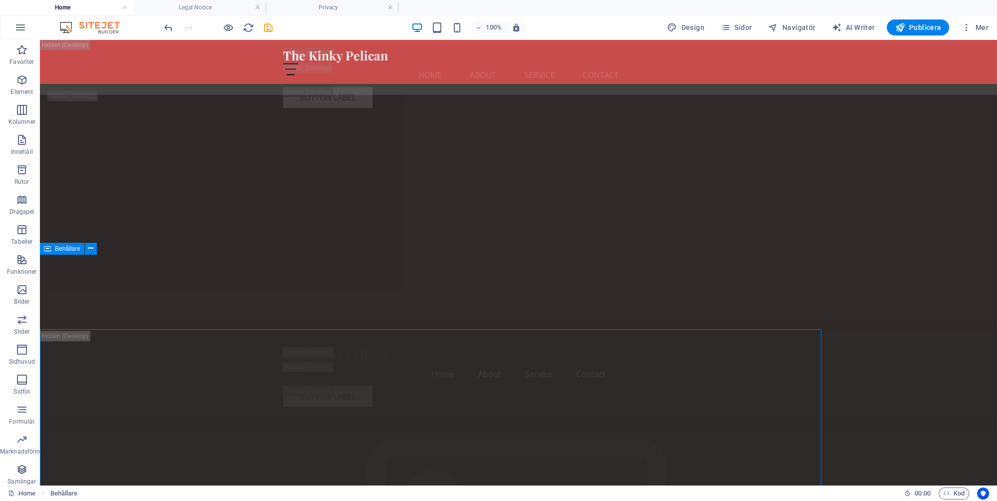
scroll to position [3058, 0]
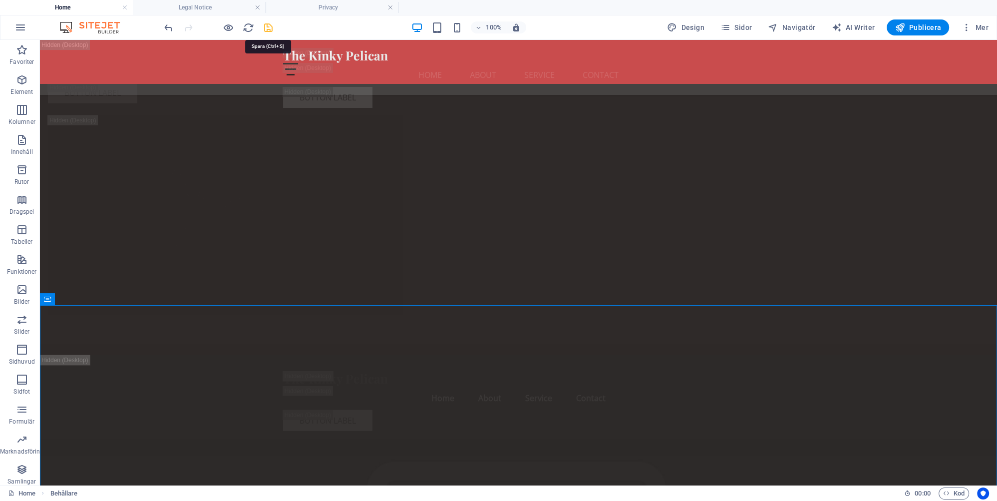
click at [267, 27] on icon "save" at bounding box center [268, 27] width 11 height 11
checkbox input "false"
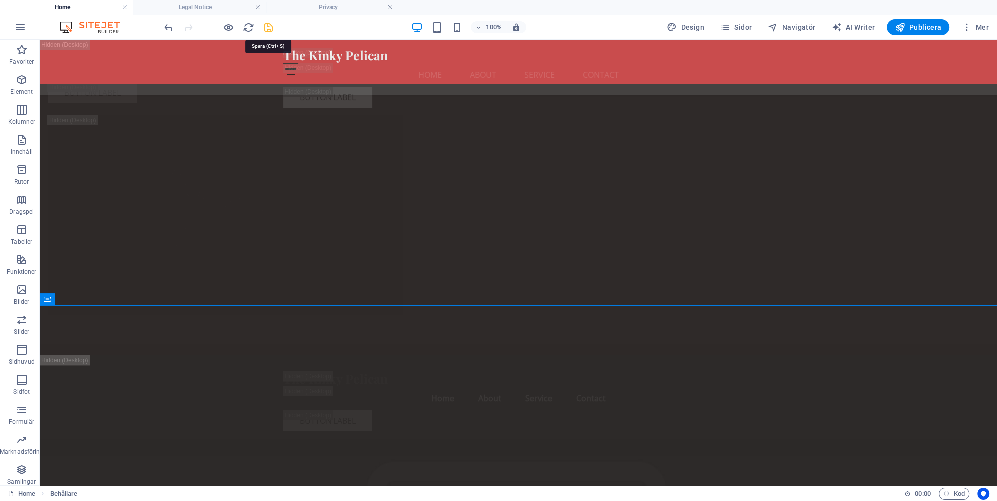
checkbox input "false"
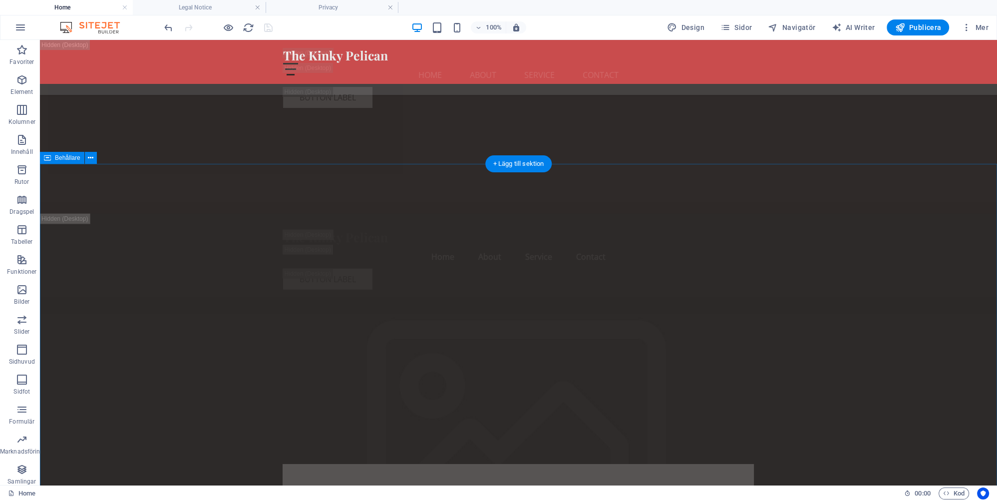
scroll to position [3217, 0]
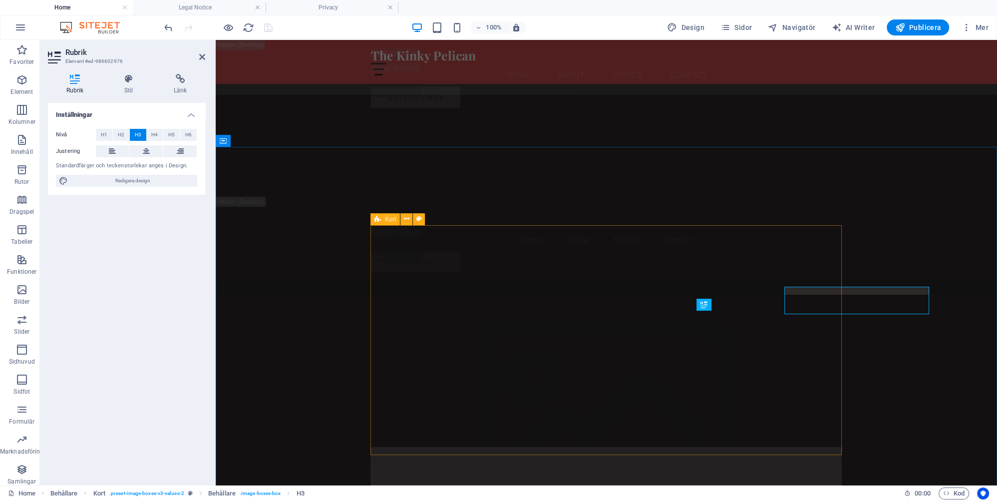
scroll to position [3241, 0]
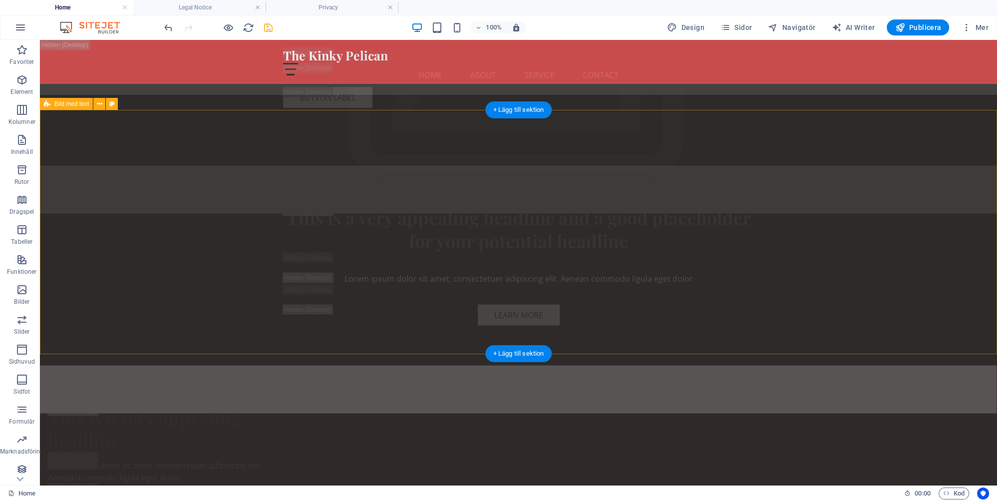
scroll to position [2215, 0]
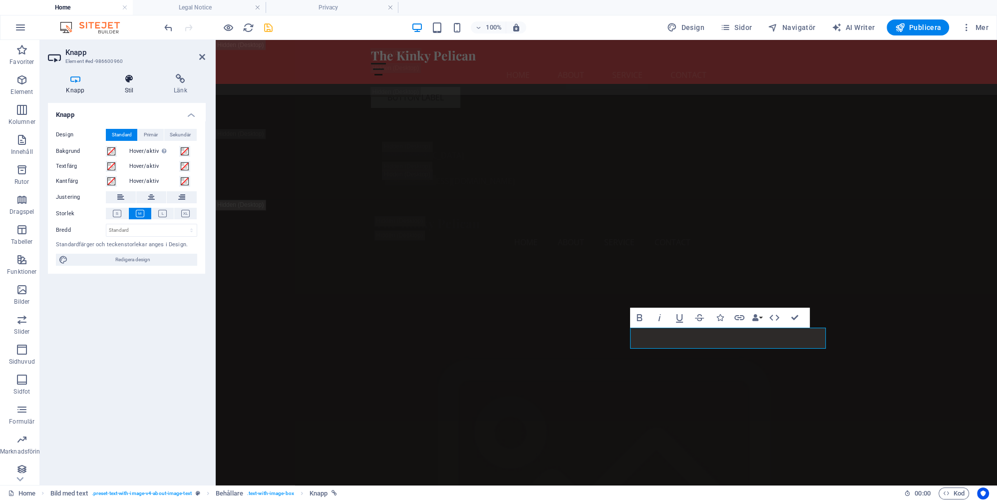
click at [128, 89] on h4 "Stil" at bounding box center [130, 84] width 49 height 21
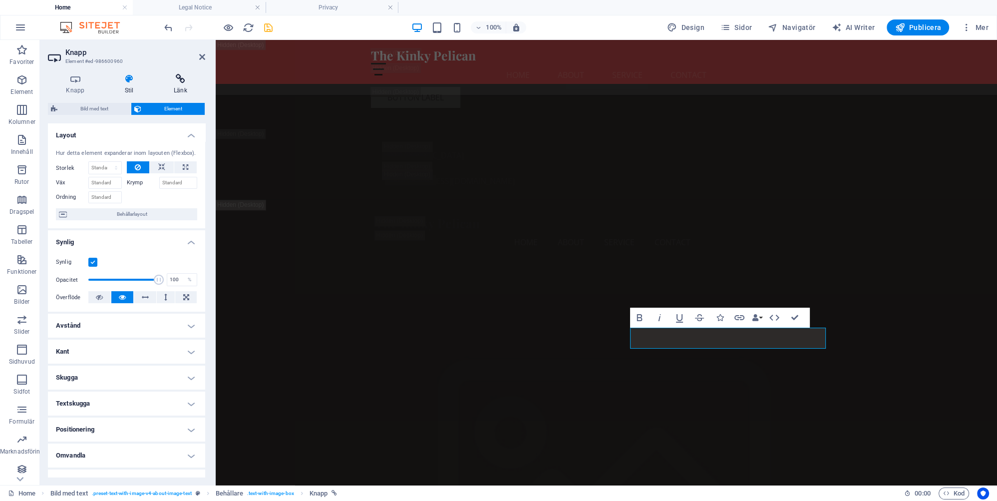
click at [180, 90] on h4 "Länk" at bounding box center [180, 84] width 49 height 21
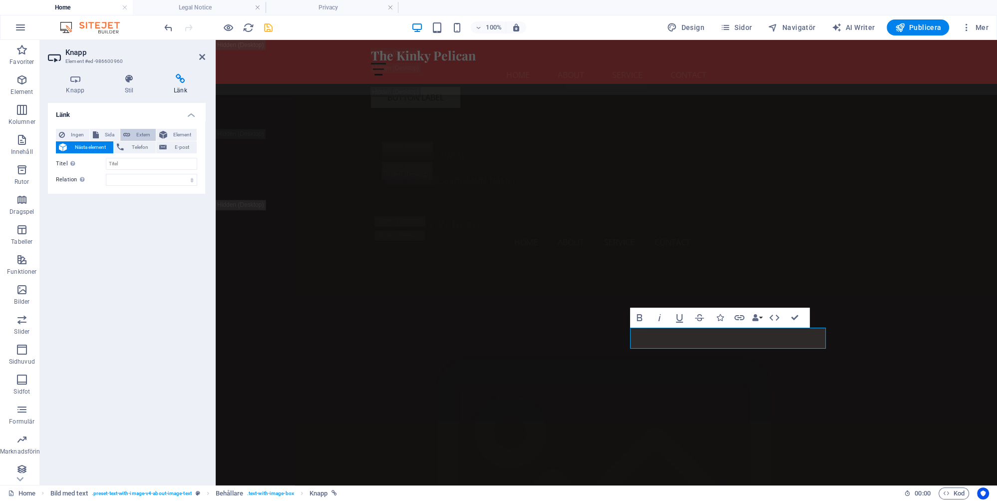
click at [142, 134] on span "Extern" at bounding box center [142, 135] width 19 height 12
select select "blank"
click at [74, 90] on h4 "Knapp" at bounding box center [77, 84] width 58 height 21
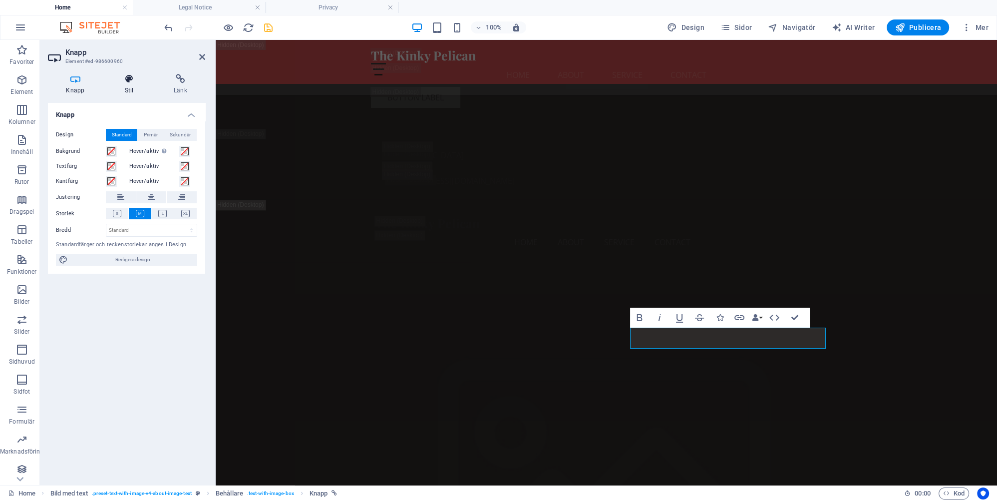
click at [130, 88] on h4 "Stil" at bounding box center [130, 84] width 49 height 21
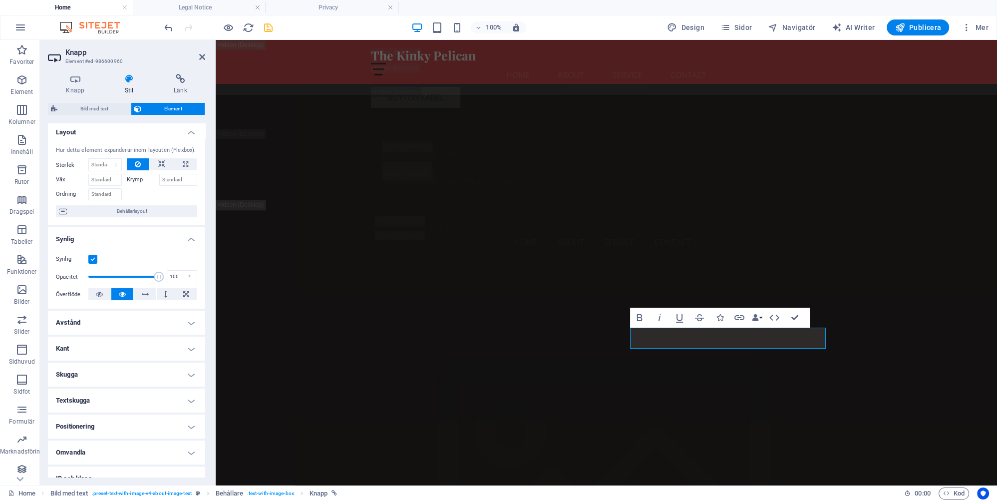
scroll to position [0, 0]
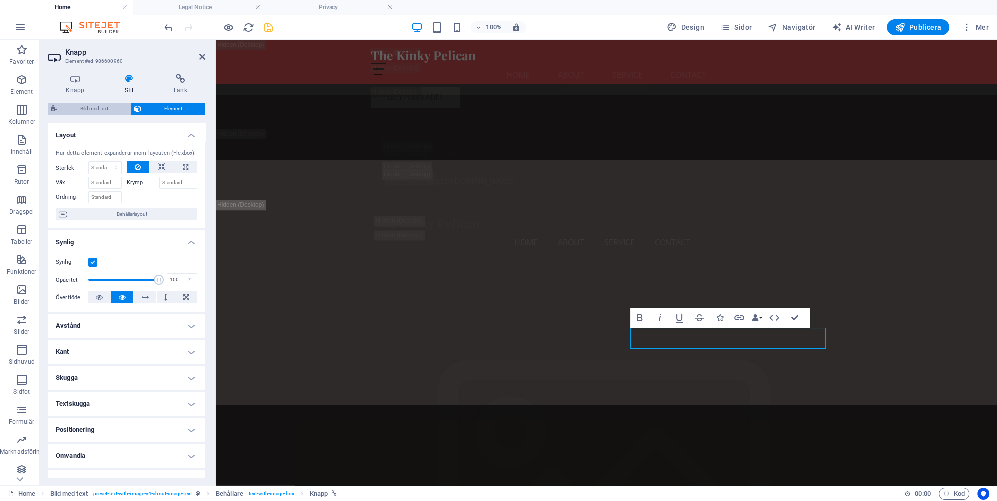
click at [95, 107] on span "Bild med text" at bounding box center [93, 109] width 67 height 12
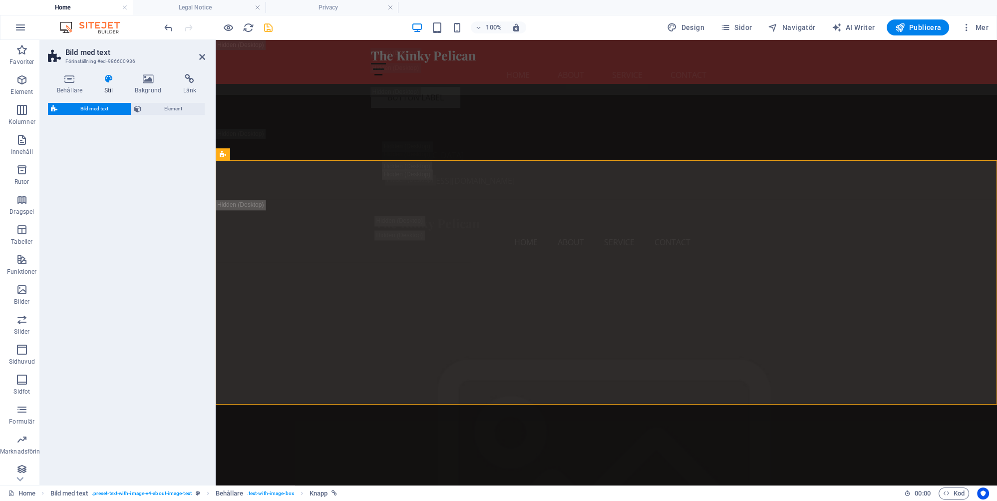
select select "rem"
select select "px"
select select "preset-text-with-image-v4-about-image-text"
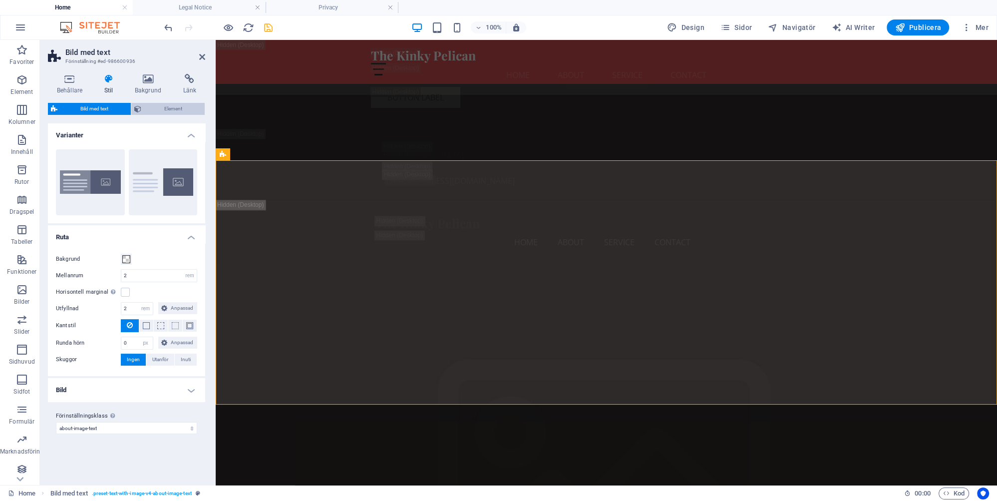
click at [170, 106] on span "Element" at bounding box center [172, 109] width 57 height 12
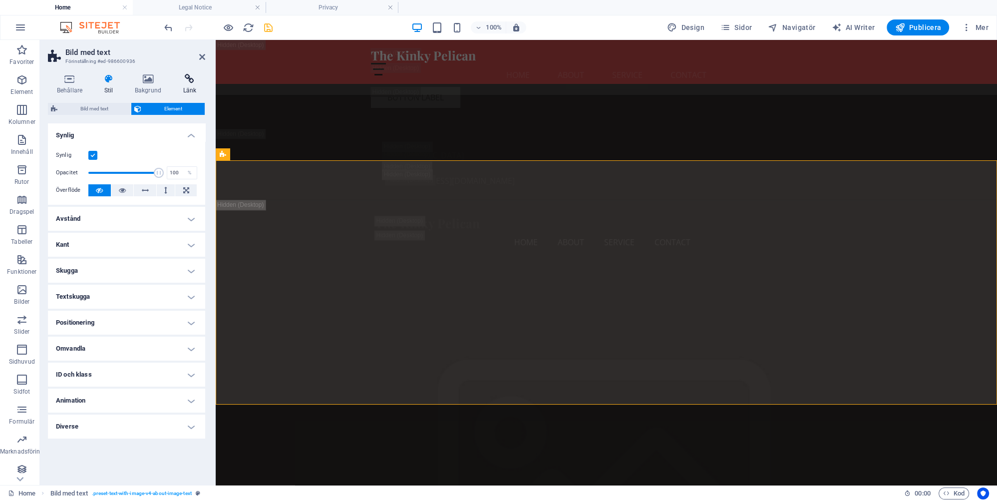
click at [189, 89] on h4 "Länk" at bounding box center [189, 84] width 31 height 21
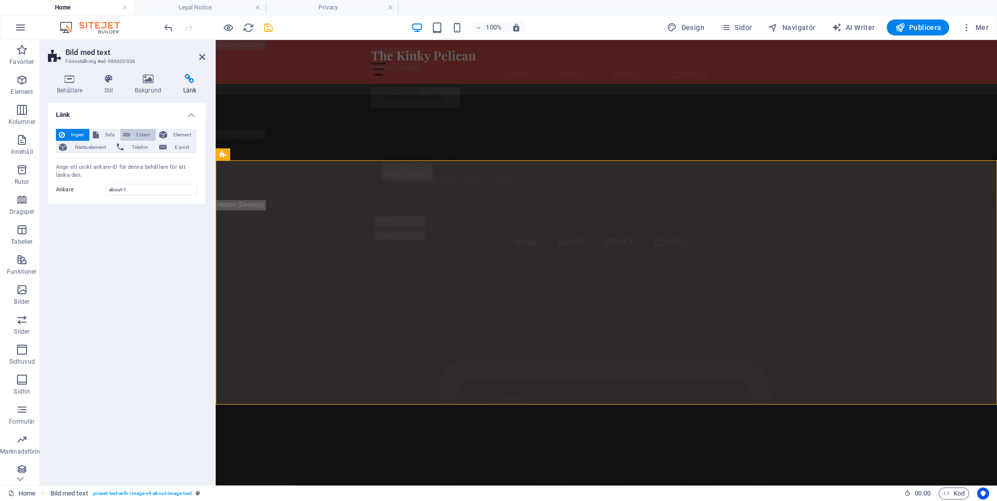
click at [144, 133] on span "Extern" at bounding box center [142, 135] width 19 height 12
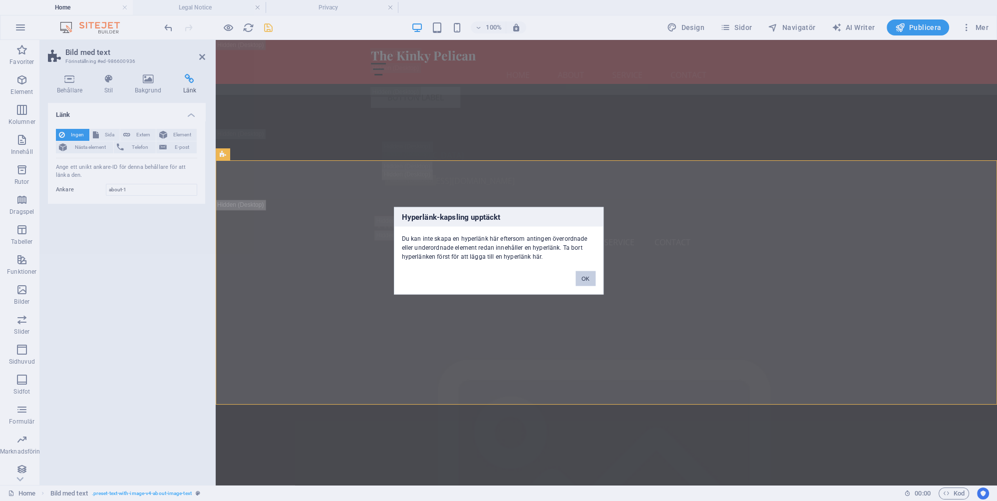
click at [585, 277] on button "OK" at bounding box center [586, 278] width 20 height 15
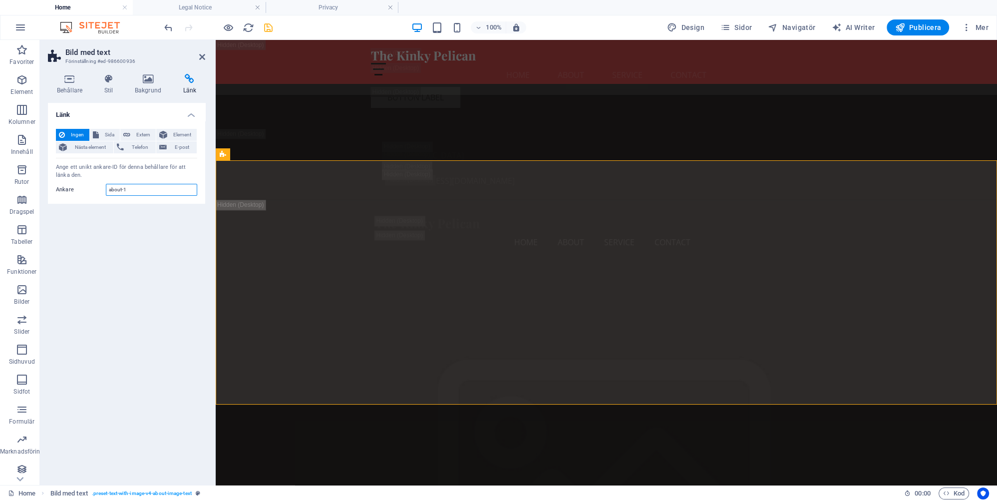
click at [135, 185] on input "about-1" at bounding box center [151, 190] width 91 height 12
click at [181, 135] on span "Element" at bounding box center [181, 135] width 23 height 12
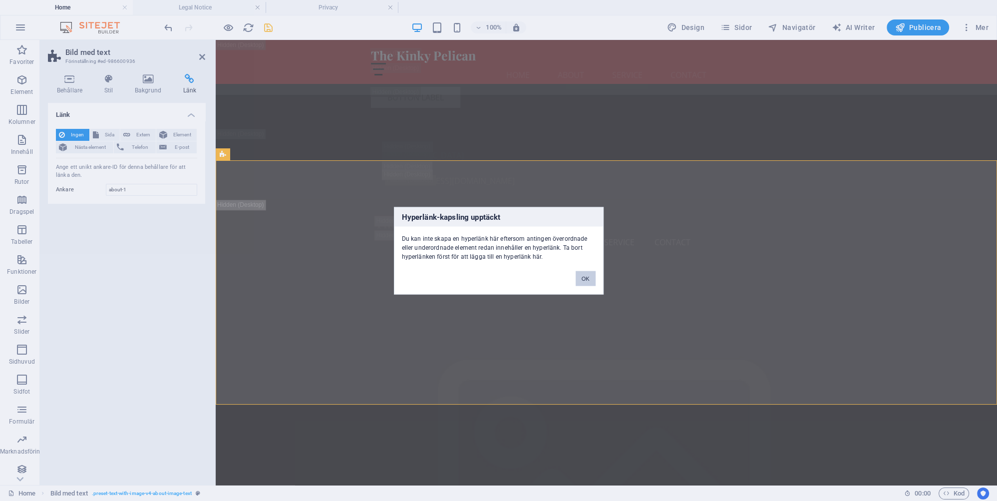
drag, startPoint x: 587, startPoint y: 278, endPoint x: 165, endPoint y: 232, distance: 424.6
click at [587, 278] on button "OK" at bounding box center [586, 278] width 20 height 15
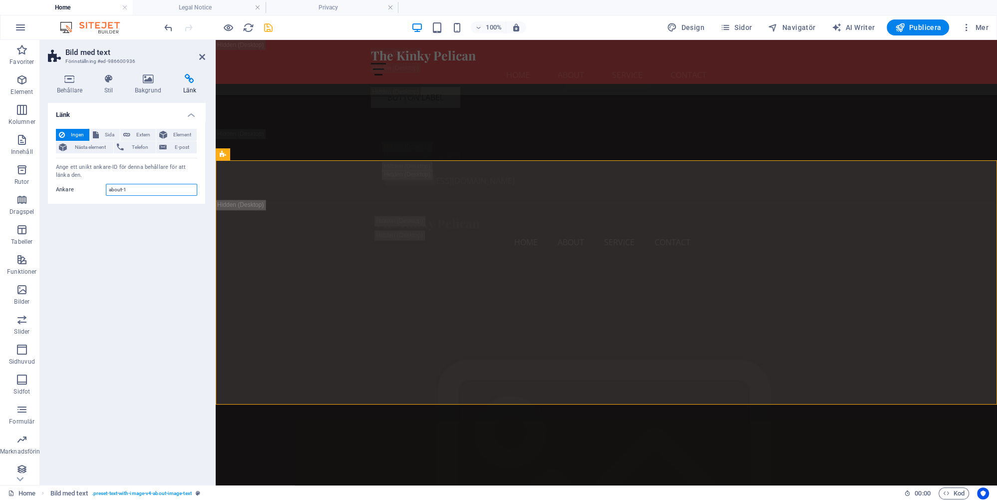
click at [133, 189] on input "about-1" at bounding box center [151, 190] width 91 height 12
click at [179, 133] on span "Element" at bounding box center [181, 135] width 23 height 12
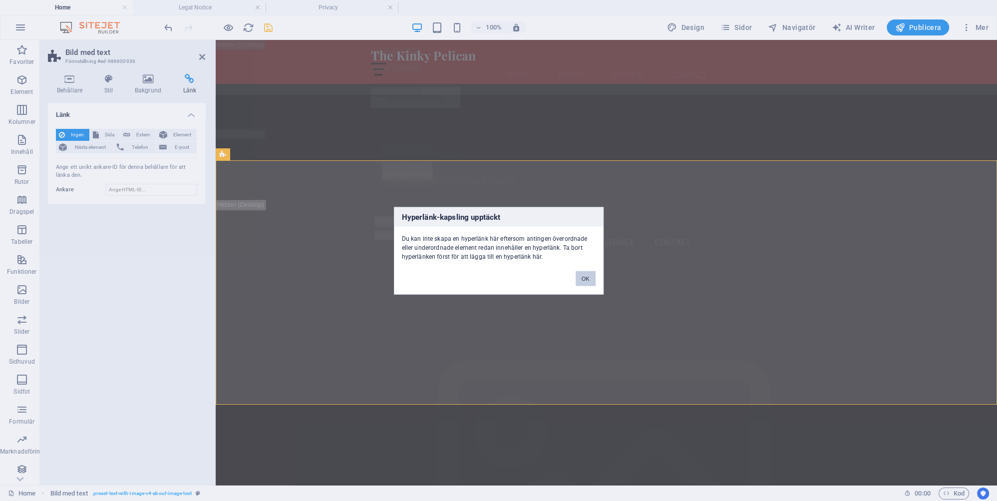
drag, startPoint x: 588, startPoint y: 279, endPoint x: 296, endPoint y: 237, distance: 294.8
click at [588, 279] on button "OK" at bounding box center [586, 278] width 20 height 15
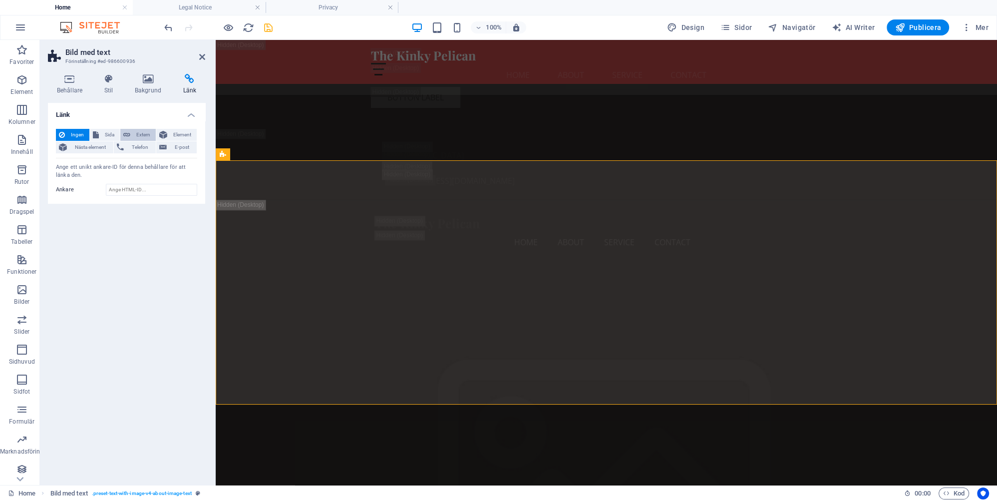
click at [145, 133] on span "Extern" at bounding box center [142, 135] width 19 height 12
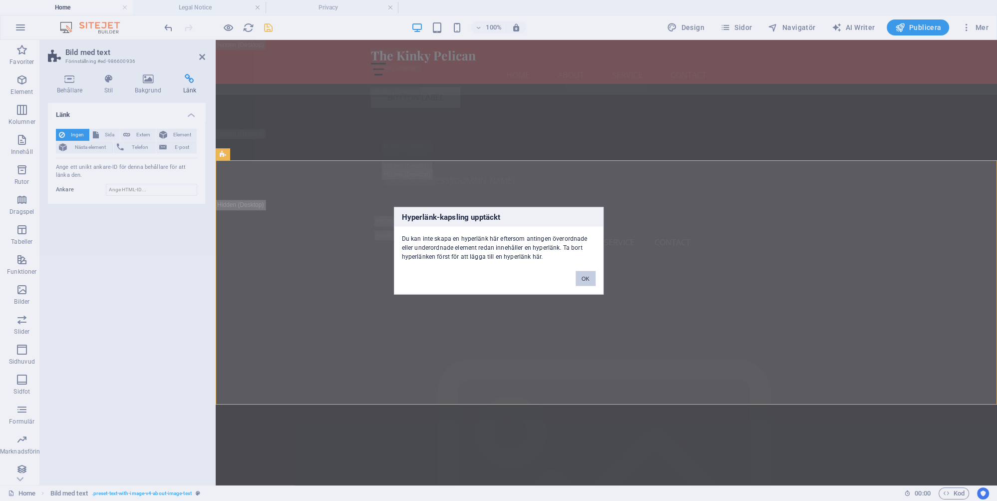
click at [588, 275] on button "OK" at bounding box center [586, 278] width 20 height 15
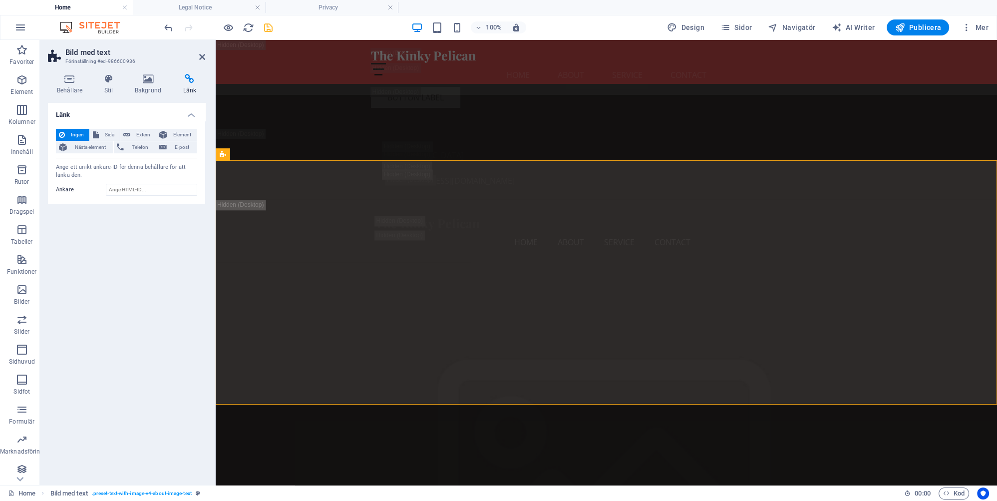
click at [190, 89] on h4 "Länk" at bounding box center [189, 84] width 31 height 21
click at [673, 321] on icon at bounding box center [673, 321] width 5 height 10
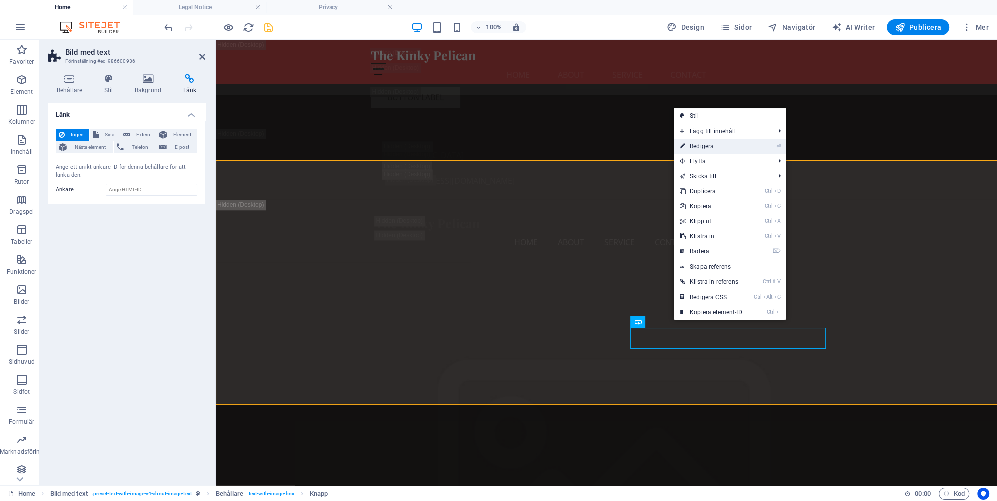
click at [717, 144] on link "⏎ Redigera" at bounding box center [711, 146] width 74 height 15
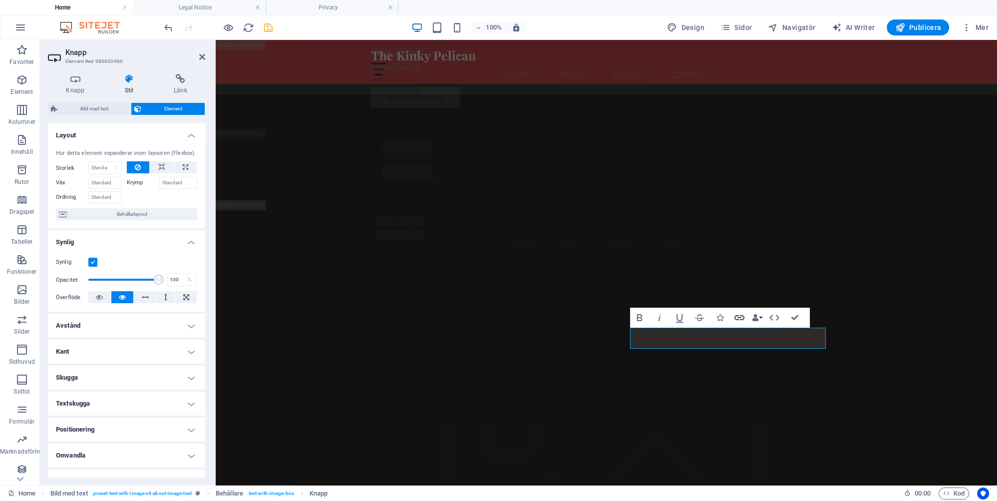
click at [740, 317] on icon "button" at bounding box center [740, 317] width 10 height 5
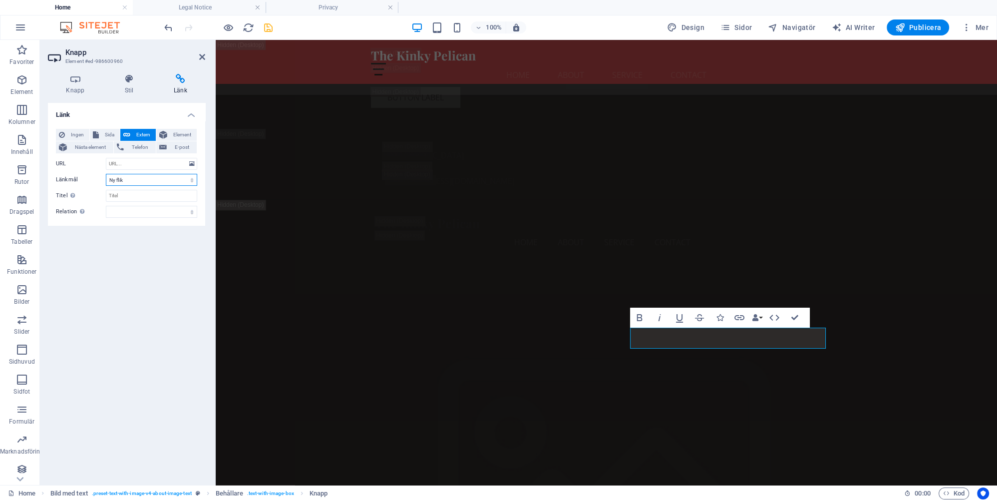
click at [106, 174] on select "Ny flik Samma flik Överlägg" at bounding box center [151, 180] width 91 height 12
click at [140, 162] on input "URL" at bounding box center [151, 164] width 91 height 12
type input "[DOMAIN_NAME][URL]"
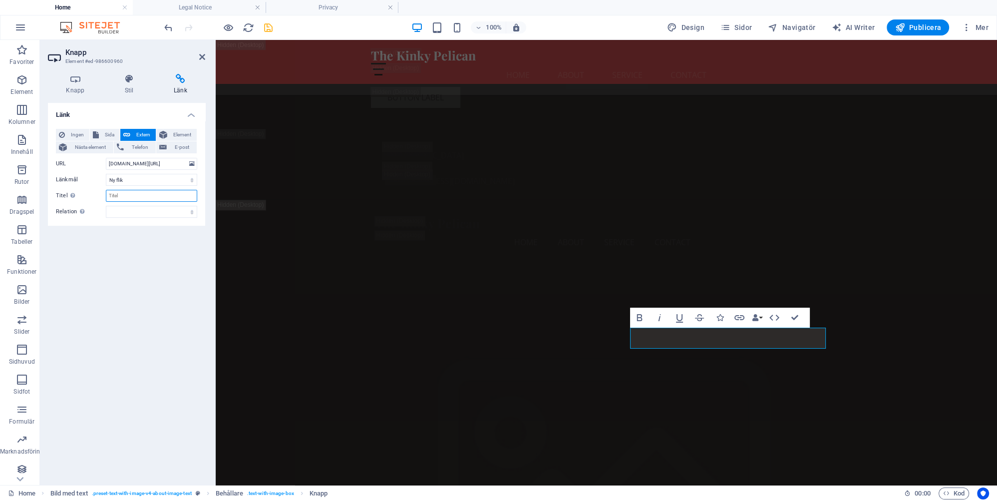
click at [135, 195] on input "Titel Ytterligare länkbeskrivning bör inte vara samma som länktext. Titeln visa…" at bounding box center [151, 196] width 91 height 12
type input "V"
type input "Community"
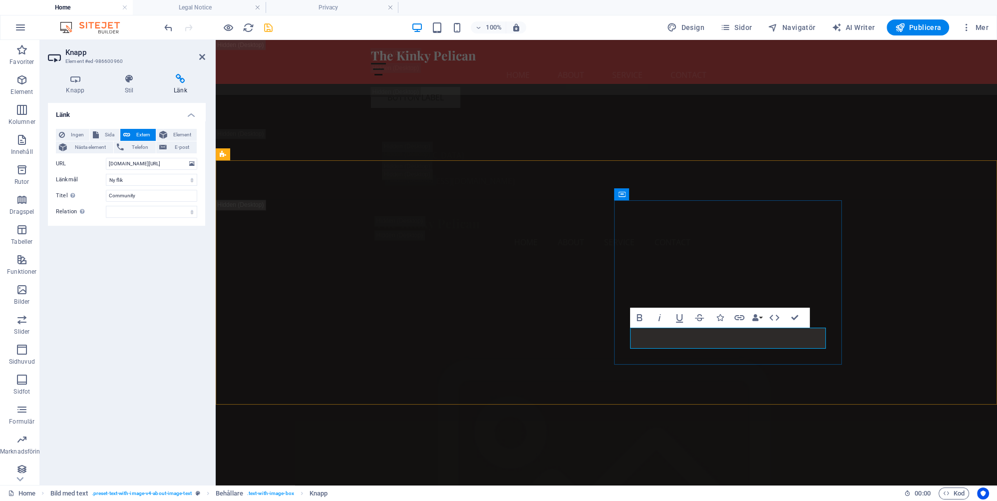
drag, startPoint x: 680, startPoint y: 339, endPoint x: 675, endPoint y: 341, distance: 6.0
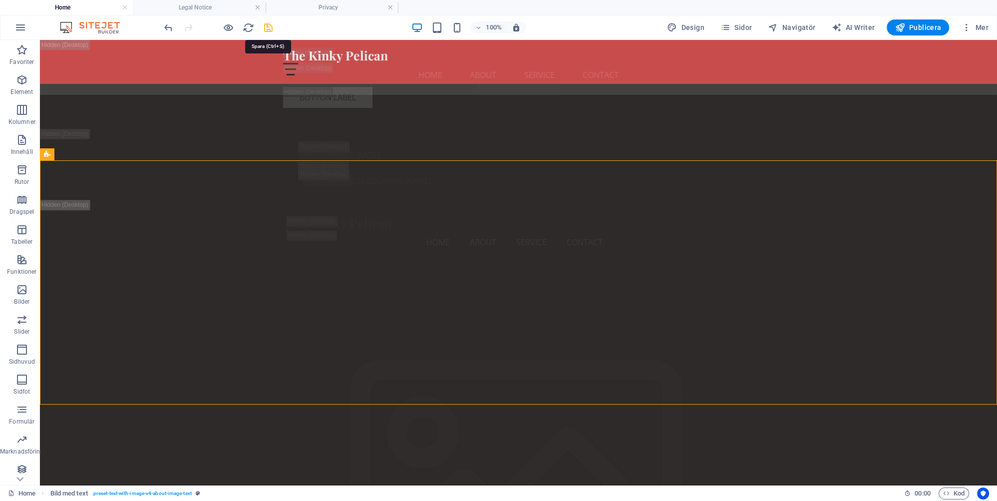
click at [270, 25] on icon "save" at bounding box center [268, 27] width 11 height 11
checkbox input "false"
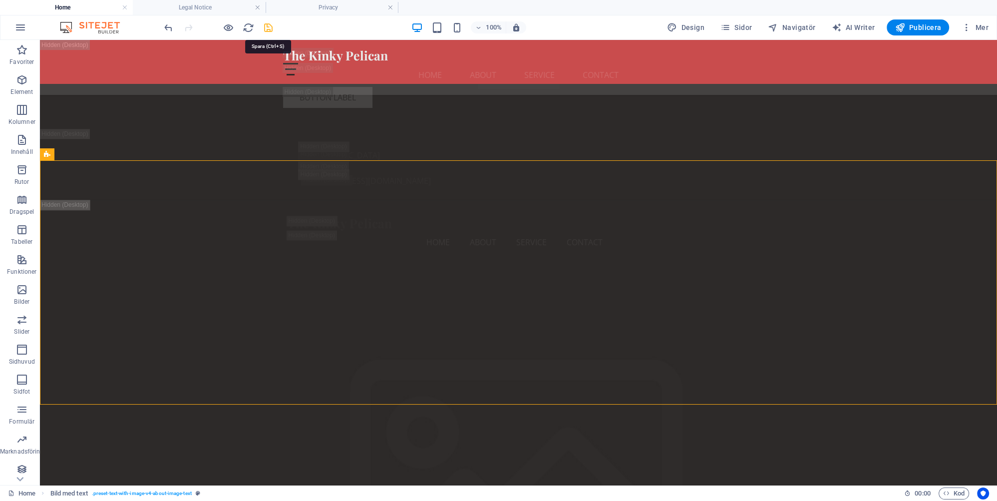
checkbox input "false"
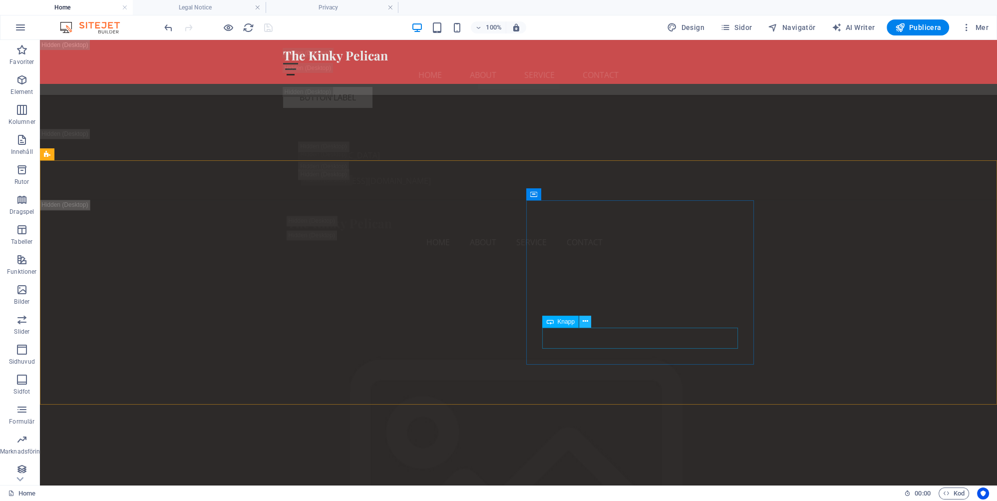
click at [584, 321] on icon at bounding box center [585, 321] width 5 height 10
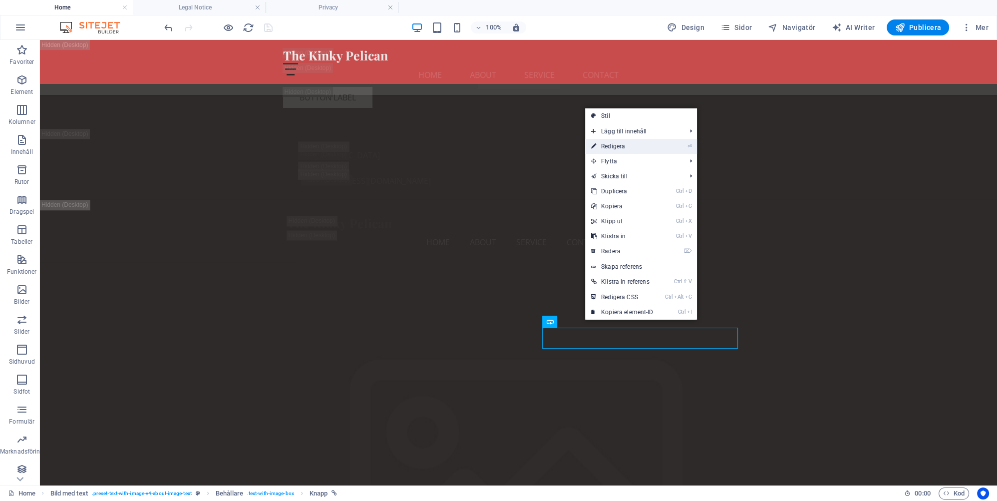
click at [610, 146] on link "⏎ Redigera" at bounding box center [622, 146] width 74 height 15
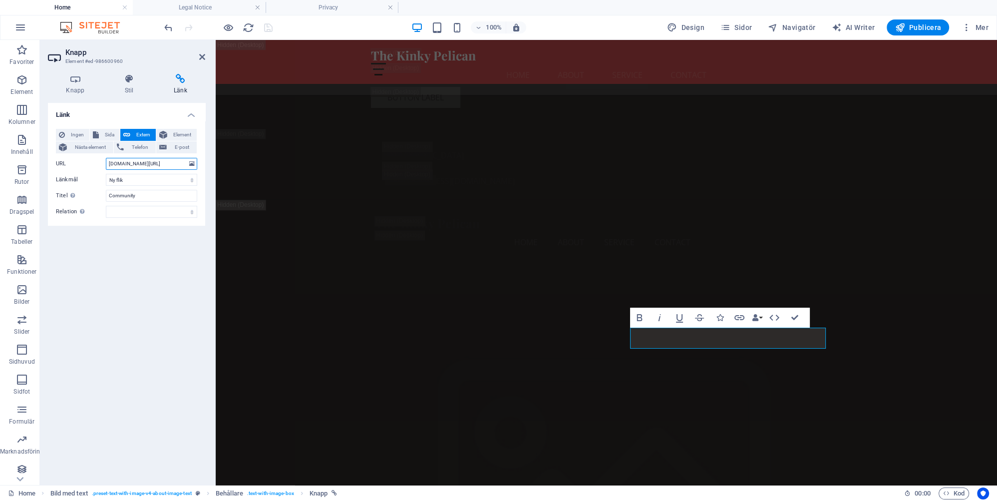
click at [109, 159] on input "[DOMAIN_NAME][URL]" at bounding box center [151, 164] width 91 height 12
type input "[URL][DOMAIN_NAME]"
click at [187, 278] on div "Länk Ingen Sida Extern Element Nästa element Telefon E-post Sida Home Subpage L…" at bounding box center [126, 290] width 157 height 374
drag, startPoint x: 267, startPoint y: 24, endPoint x: 224, endPoint y: 125, distance: 110.1
click at [267, 24] on icon "save" at bounding box center [268, 27] width 11 height 11
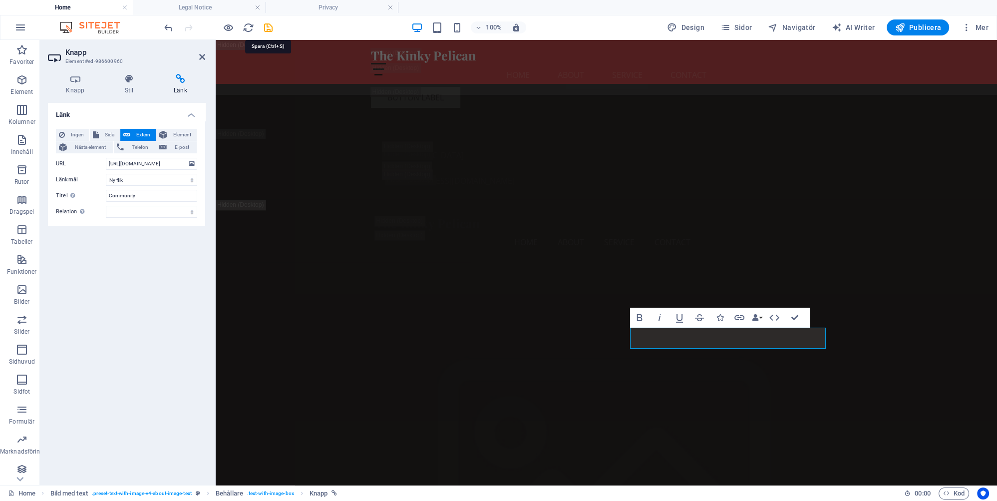
checkbox input "false"
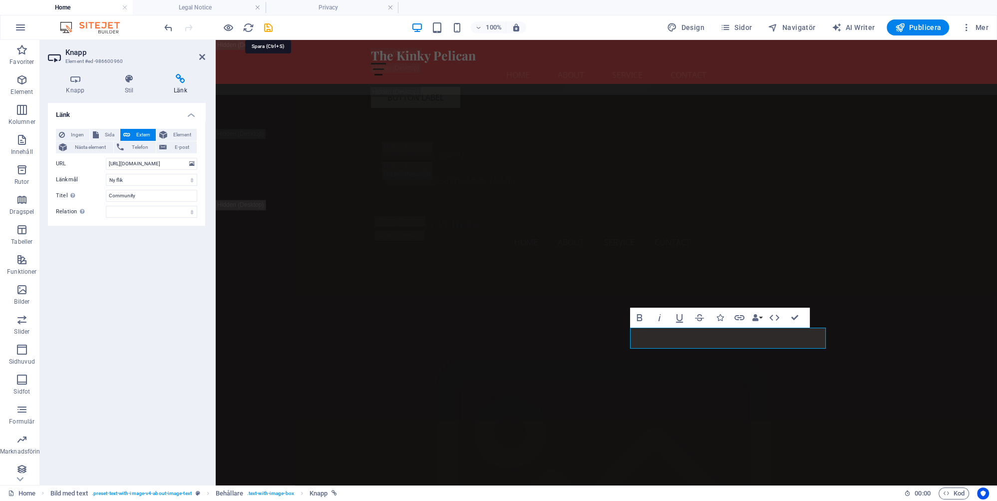
checkbox input "false"
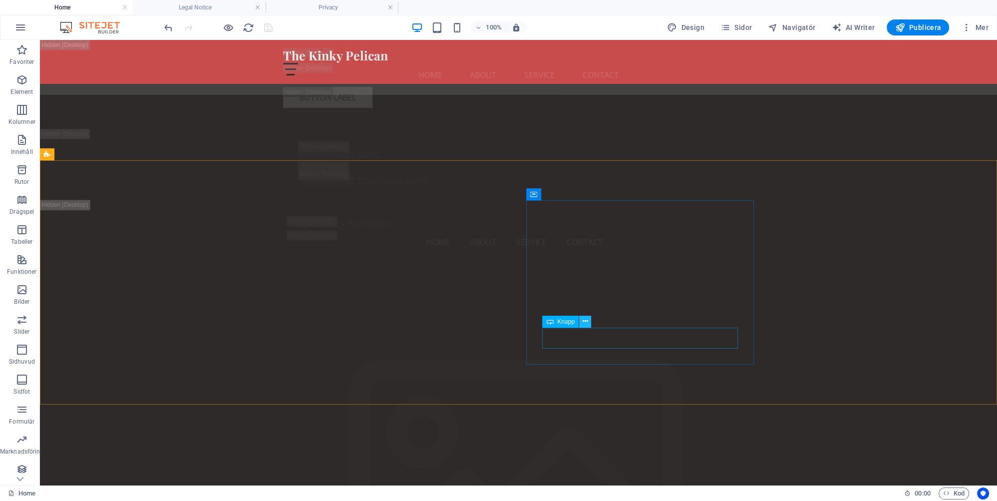
click at [587, 321] on icon at bounding box center [585, 321] width 5 height 10
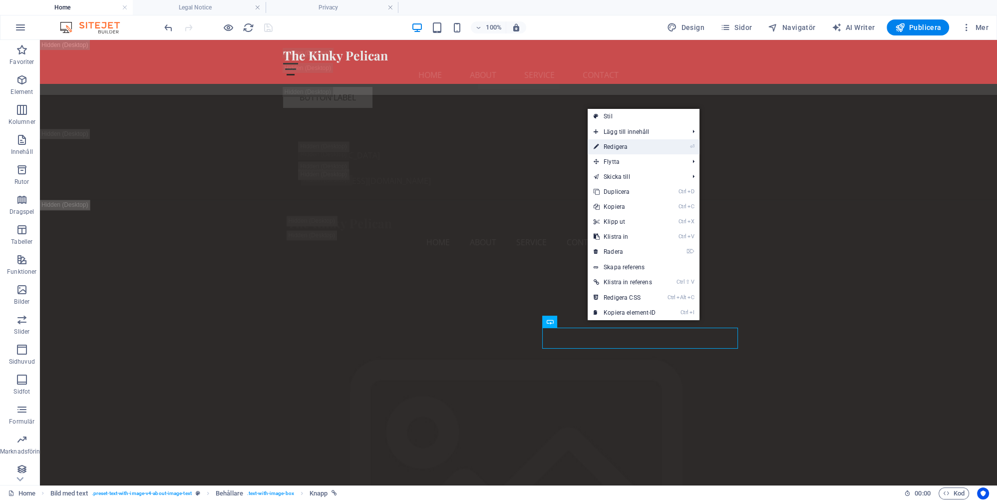
click at [614, 148] on link "⏎ Redigera" at bounding box center [625, 146] width 74 height 15
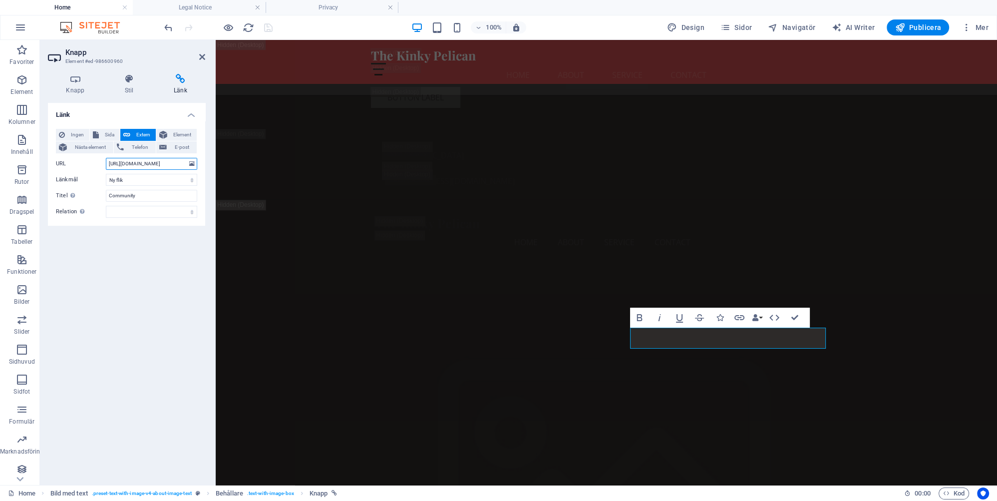
click at [125, 161] on input "[URL][DOMAIN_NAME]" at bounding box center [151, 164] width 91 height 12
type input "[DOMAIN_NAME][URL]"
click at [106, 174] on select "Ny flik Samma flik Överlägg" at bounding box center [151, 180] width 91 height 12
click at [163, 269] on div "Länk Ingen Sida Extern Element Nästa element Telefon E-post Sida Home Subpage L…" at bounding box center [126, 290] width 157 height 374
click at [269, 27] on icon "save" at bounding box center [268, 27] width 11 height 11
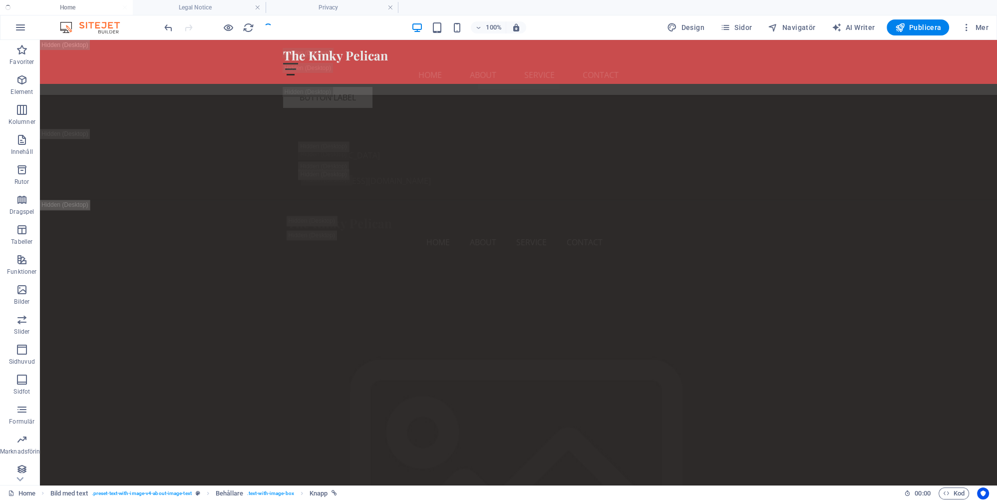
checkbox input "false"
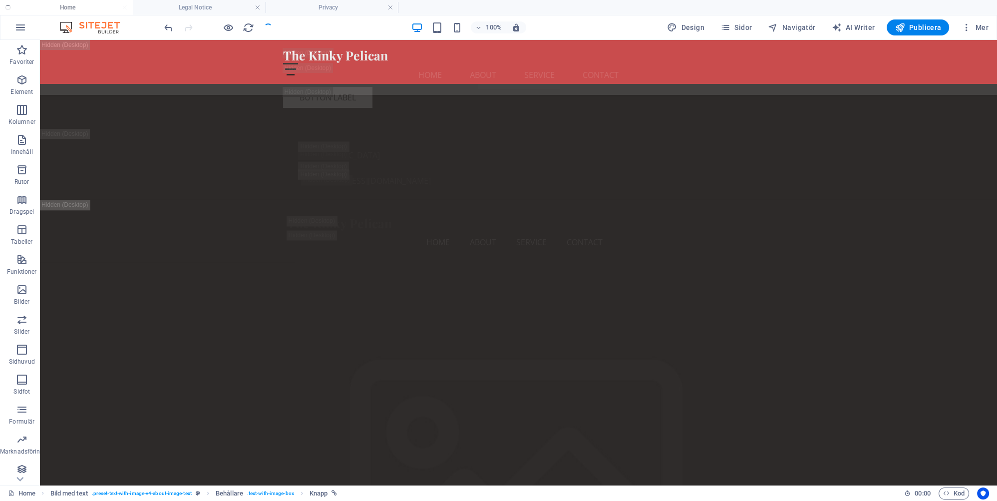
checkbox input "false"
click at [588, 320] on icon at bounding box center [585, 321] width 5 height 10
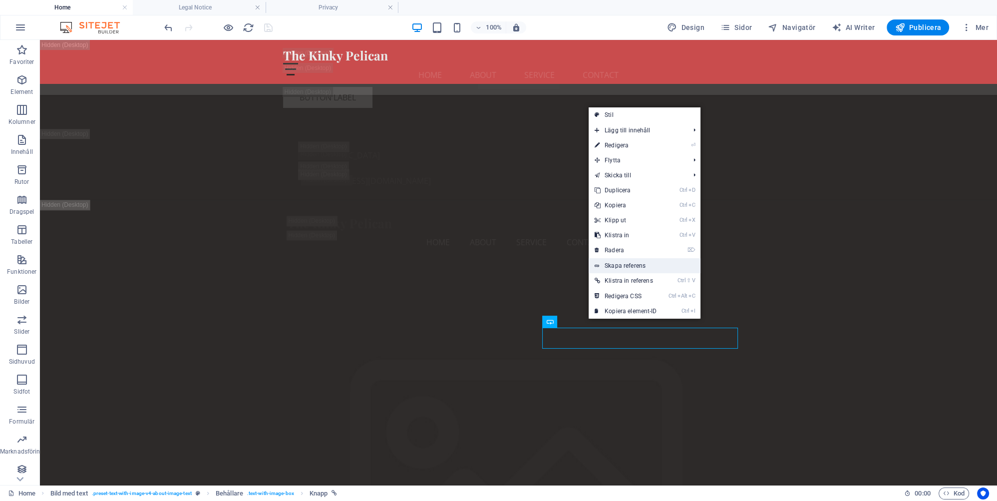
click at [634, 265] on link "Skapa referens" at bounding box center [645, 265] width 112 height 15
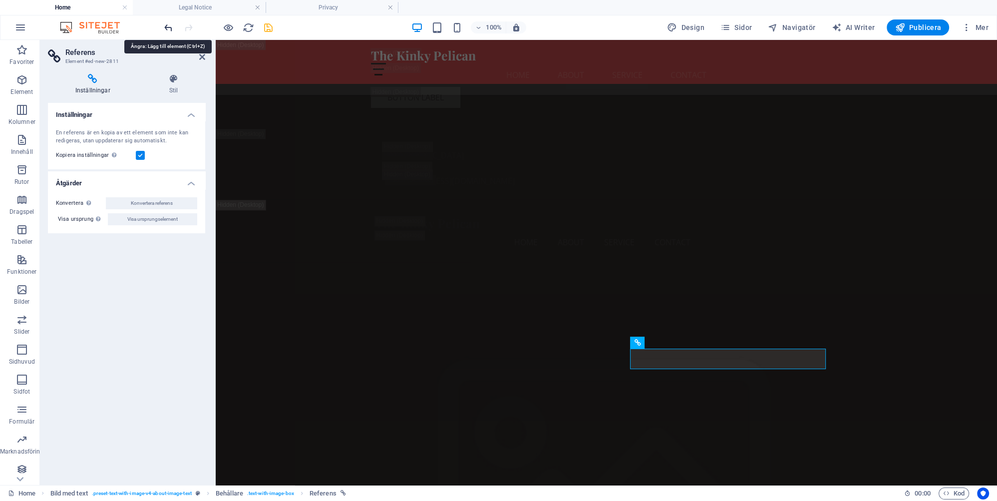
click at [167, 26] on icon "undo" at bounding box center [168, 27] width 11 height 11
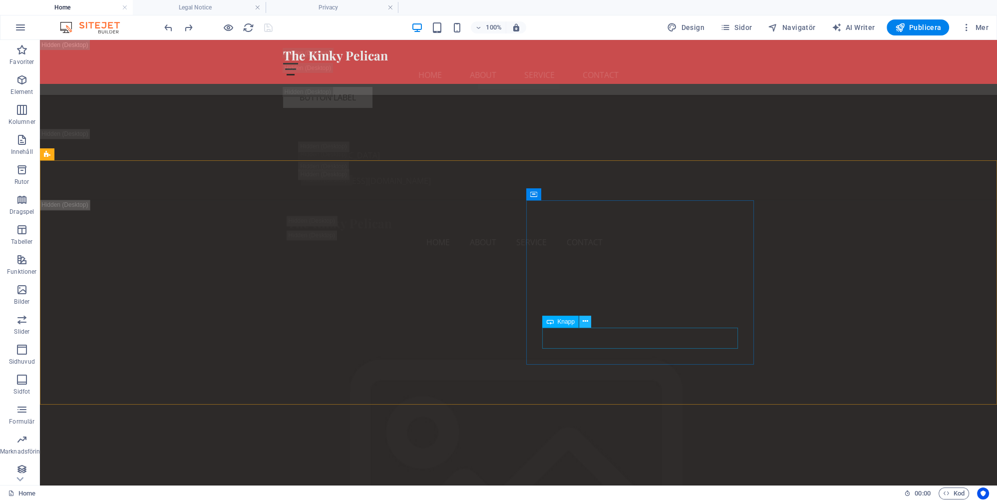
click at [585, 323] on icon at bounding box center [585, 321] width 5 height 10
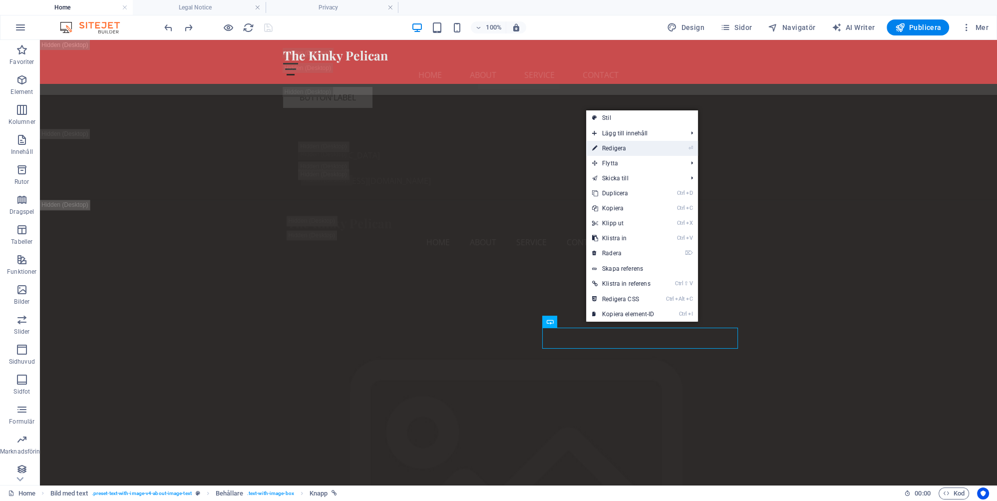
click at [609, 149] on link "⏎ Redigera" at bounding box center [623, 148] width 74 height 15
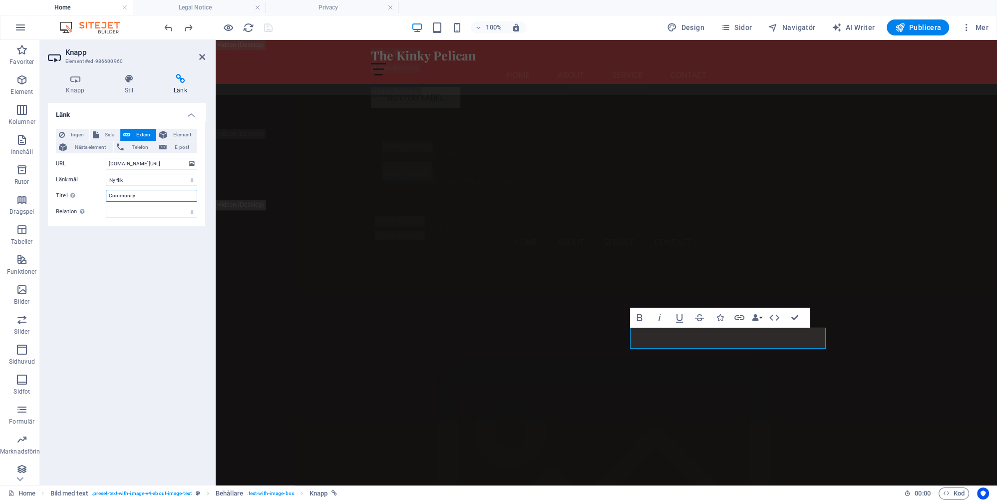
click at [149, 193] on input "Community" at bounding box center [151, 196] width 91 height 12
click at [121, 165] on input "[DOMAIN_NAME][URL]" at bounding box center [151, 164] width 91 height 12
type input "[DOMAIN_NAME][URL]"
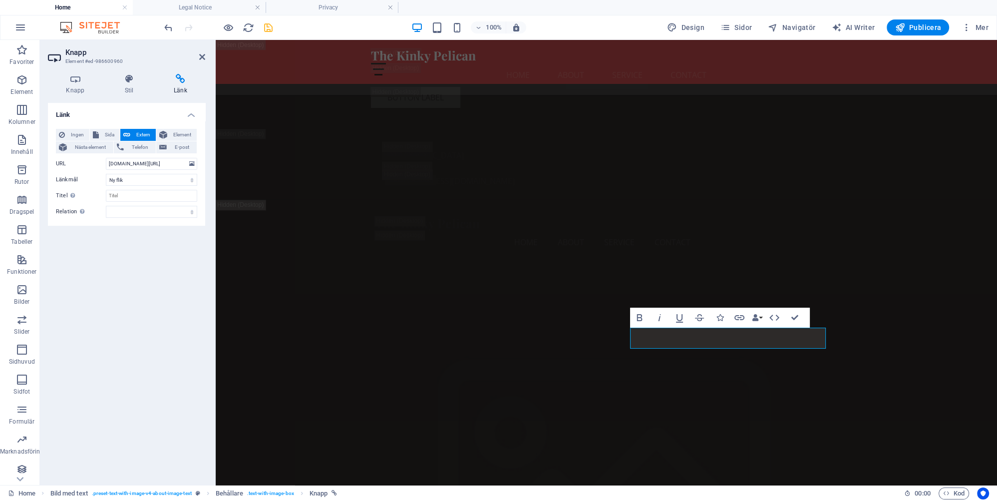
click at [119, 269] on div "Länk Ingen Sida Extern Element Nästa element Telefon E-post Sida Home Subpage L…" at bounding box center [126, 290] width 157 height 374
click at [268, 27] on icon "save" at bounding box center [268, 27] width 11 height 11
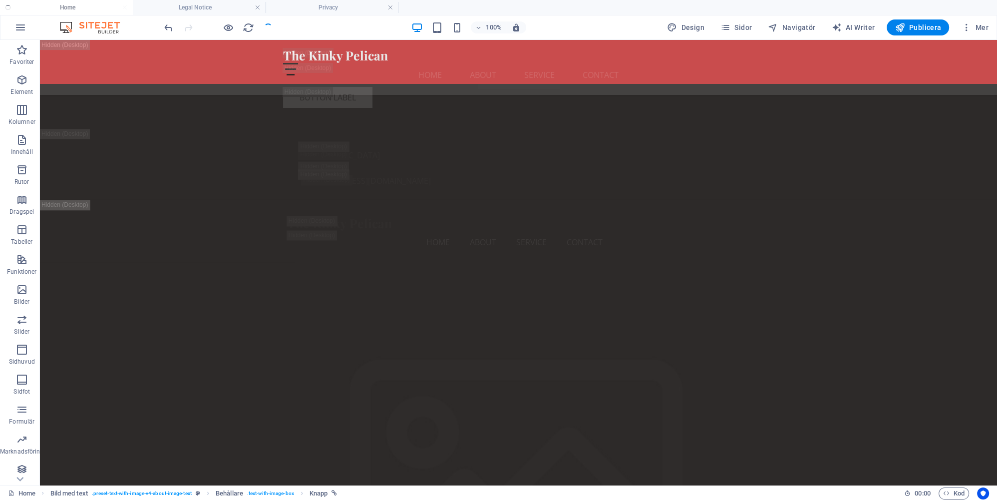
checkbox input "false"
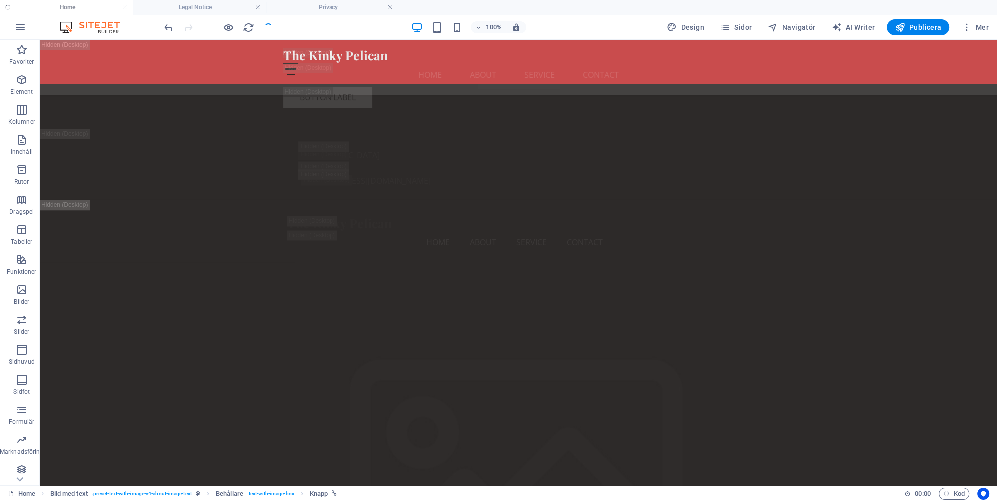
checkbox input "false"
click at [585, 321] on icon at bounding box center [585, 321] width 5 height 10
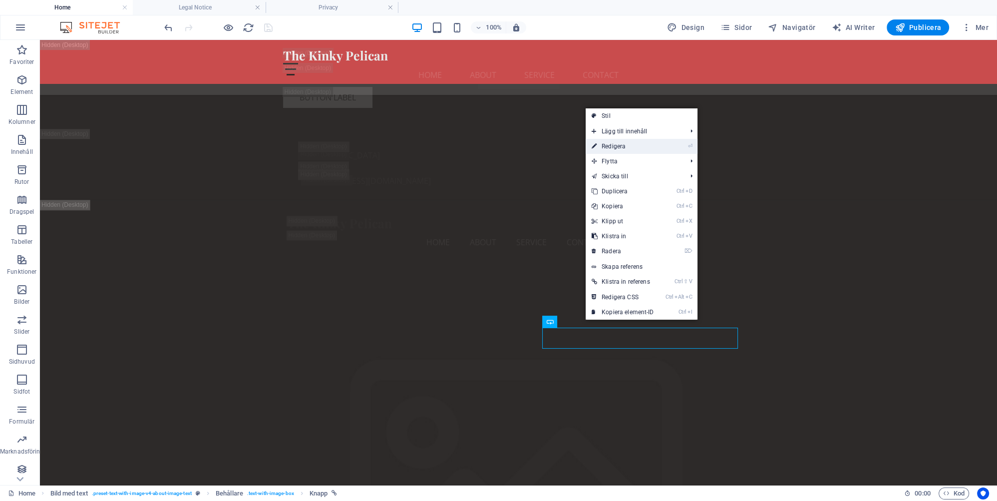
click at [618, 145] on link "⏎ Redigera" at bounding box center [623, 146] width 74 height 15
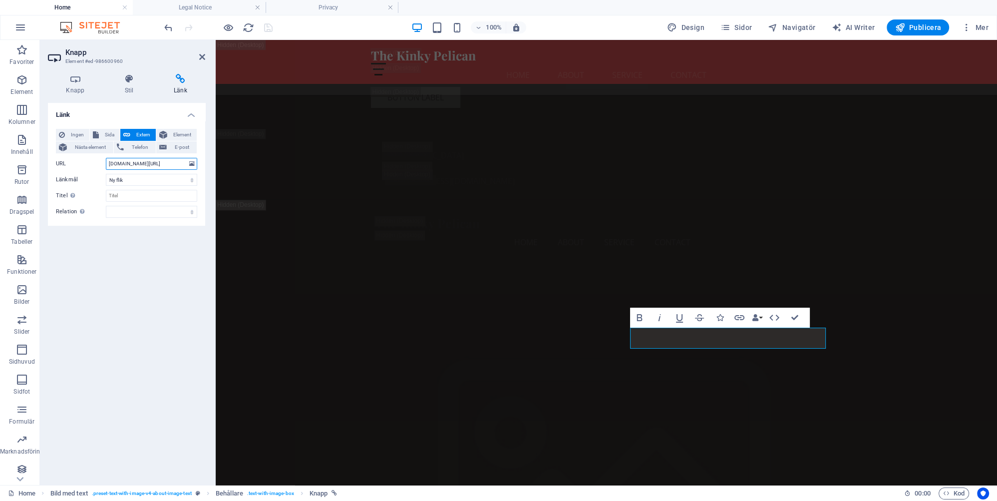
click at [174, 163] on input "[DOMAIN_NAME][URL]" at bounding box center [151, 164] width 91 height 12
click at [174, 162] on input "[DOMAIN_NAME][URL]" at bounding box center [151, 164] width 91 height 12
click at [72, 133] on span "Ingen" at bounding box center [77, 135] width 18 height 12
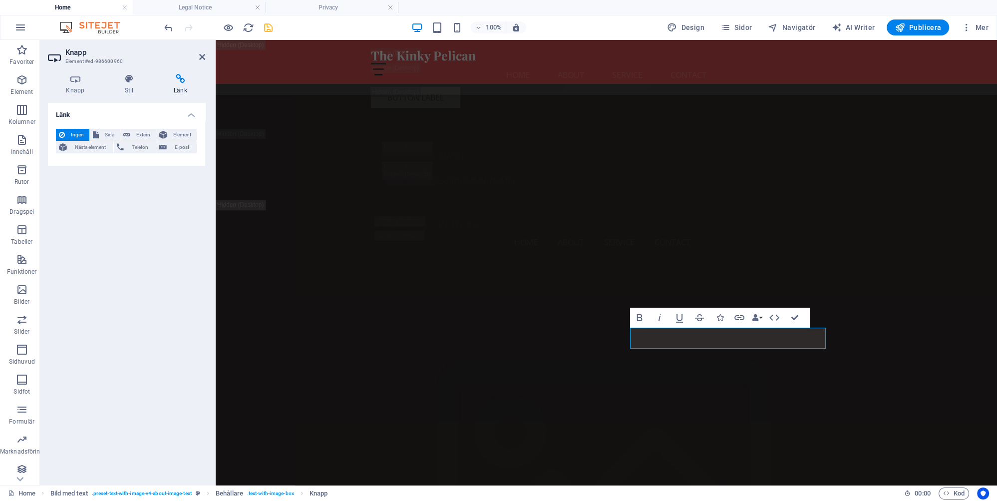
click at [181, 88] on h4 "Länk" at bounding box center [180, 84] width 49 height 21
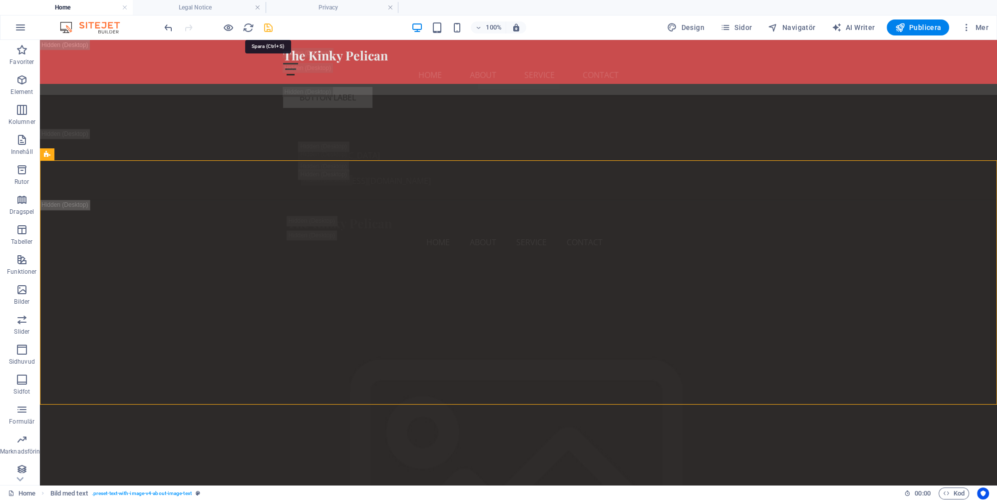
drag, startPoint x: 269, startPoint y: 25, endPoint x: 218, endPoint y: 23, distance: 51.0
click at [269, 25] on icon "save" at bounding box center [268, 27] width 11 height 11
checkbox input "false"
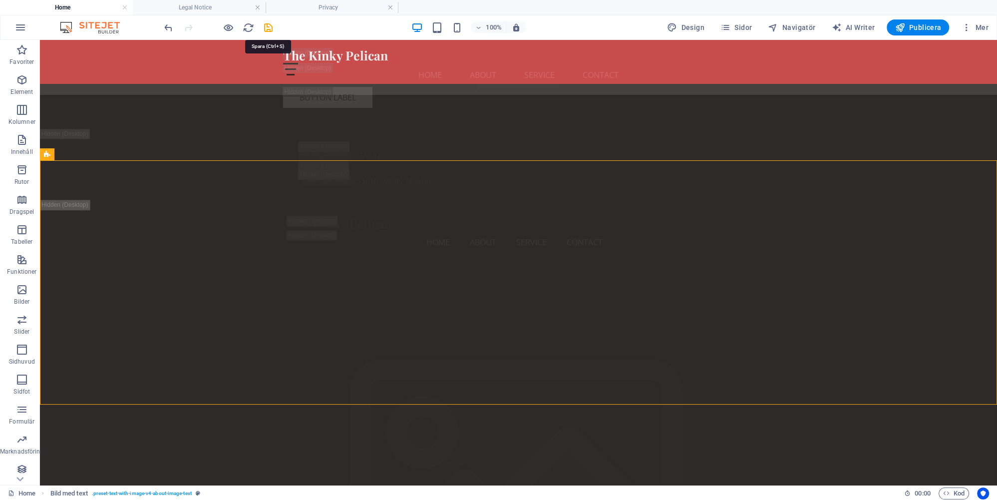
checkbox input "false"
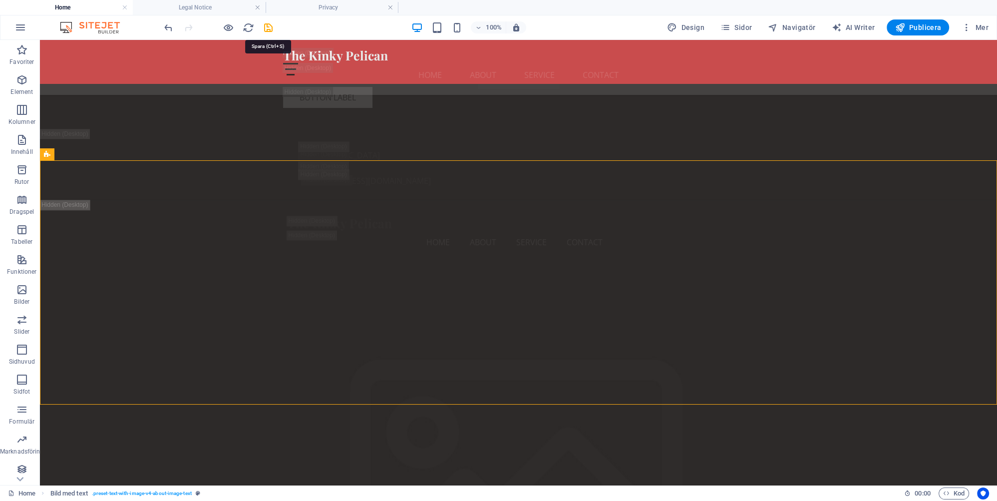
checkbox input "false"
